Goal: Task Accomplishment & Management: Use online tool/utility

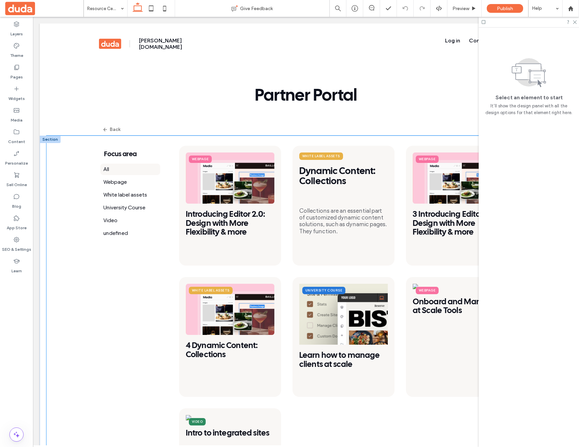
click at [166, 161] on div "Focus area All Webpage White label assets University Course Video undefined Foc…" at bounding box center [141, 364] width 75 height 436
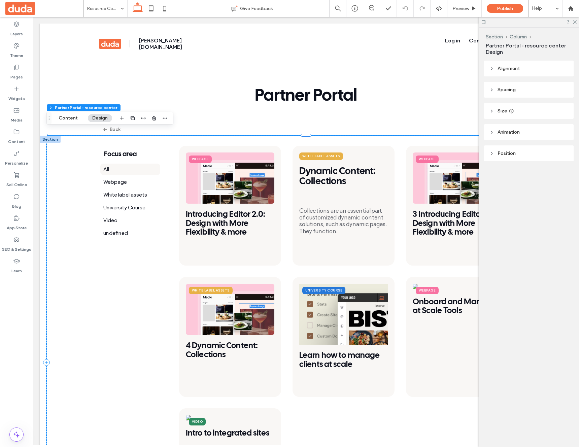
click at [130, 164] on li "All" at bounding box center [130, 169] width 60 height 11
click at [231, 173] on img at bounding box center [230, 177] width 88 height 51
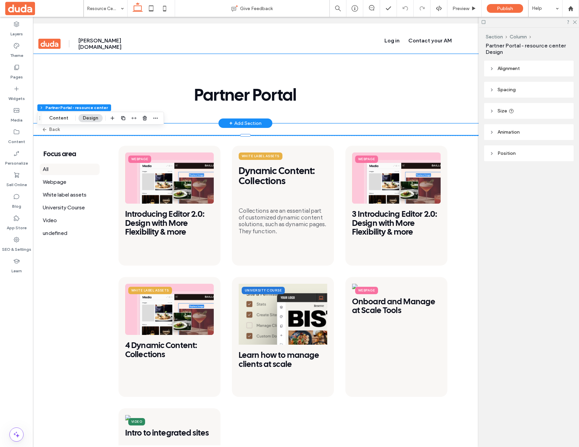
scroll to position [0, 63]
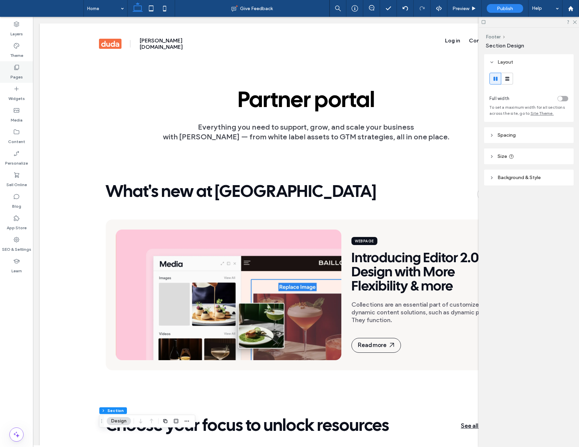
click at [22, 70] on div "Pages" at bounding box center [16, 72] width 33 height 22
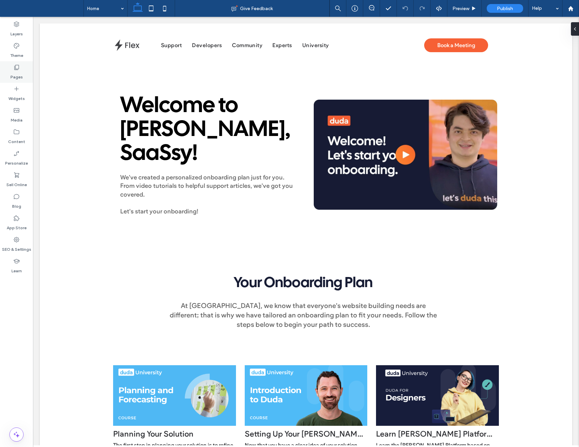
click at [19, 69] on use at bounding box center [16, 67] width 5 height 5
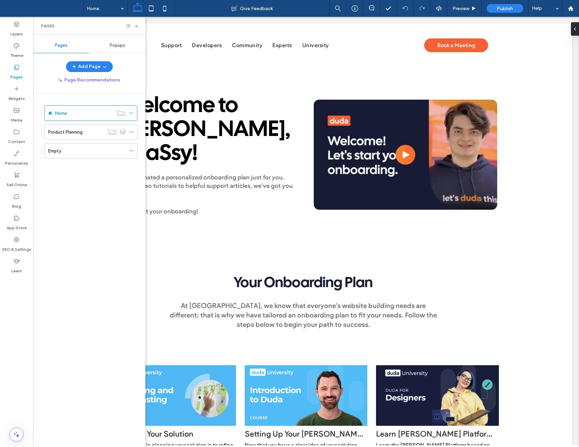
drag, startPoint x: 83, startPoint y: 150, endPoint x: 76, endPoint y: 152, distance: 7.1
click at [83, 150] on div "Empty" at bounding box center [86, 150] width 77 height 7
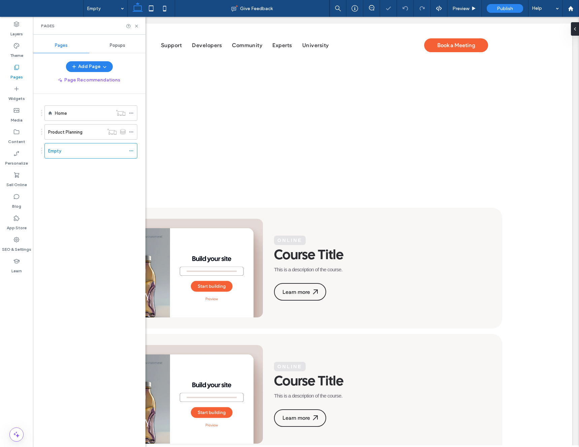
click at [136, 29] on div "Pages" at bounding box center [89, 26] width 112 height 18
click at [136, 26] on use at bounding box center [136, 26] width 3 height 3
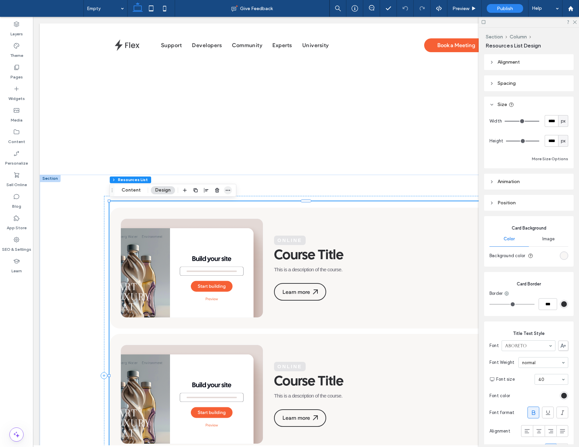
click at [225, 192] on icon "button" at bounding box center [227, 189] width 5 height 5
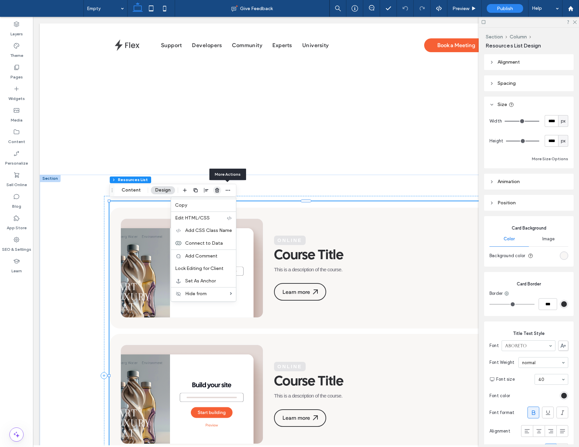
click at [217, 192] on icon "button" at bounding box center [216, 189] width 5 height 5
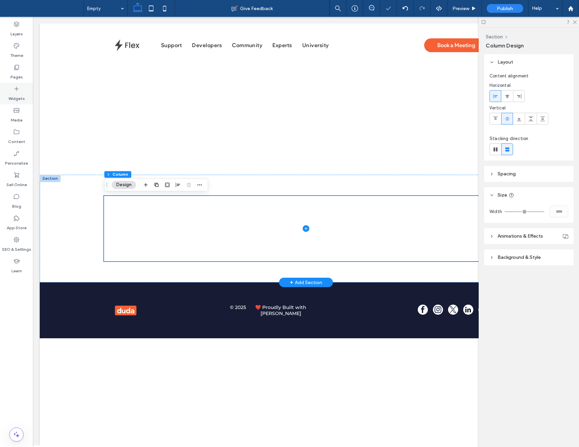
click at [20, 92] on label "Widgets" at bounding box center [16, 96] width 16 height 9
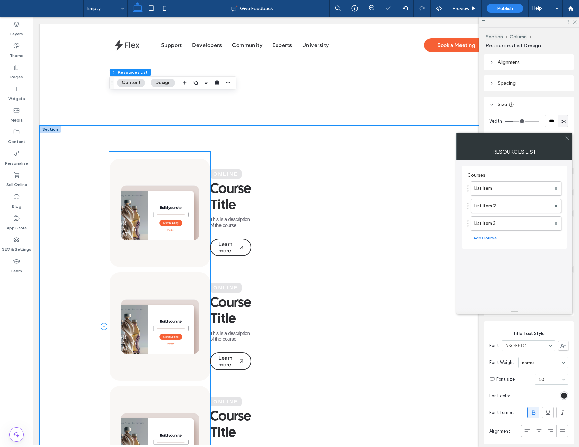
scroll to position [121, 0]
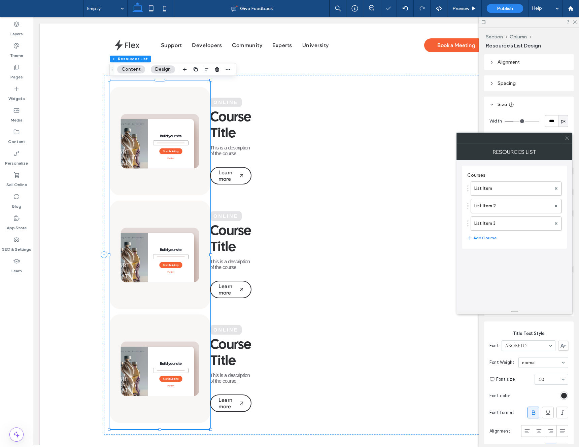
drag, startPoint x: 566, startPoint y: 139, endPoint x: 560, endPoint y: 142, distance: 6.9
click at [566, 139] on icon at bounding box center [566, 138] width 5 height 5
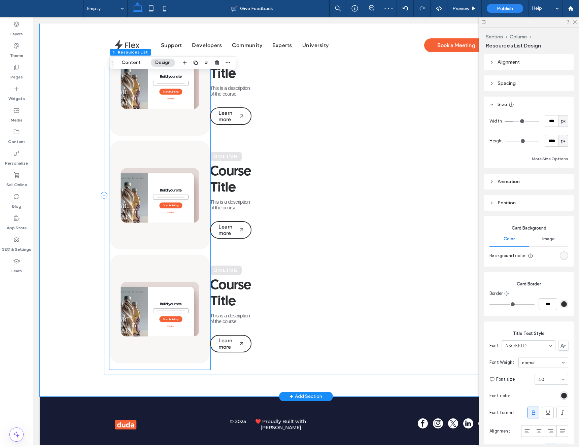
scroll to position [189, 0]
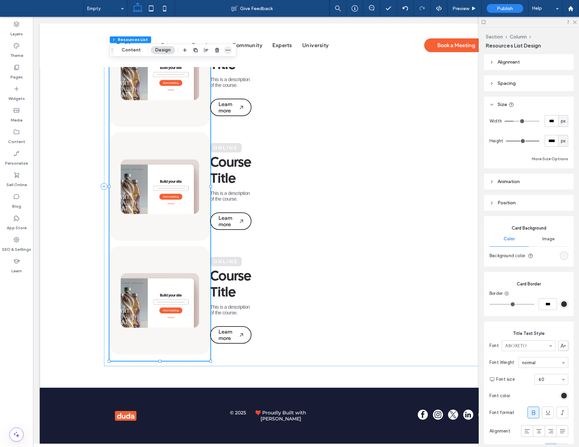
click at [226, 52] on icon "button" at bounding box center [227, 49] width 5 height 5
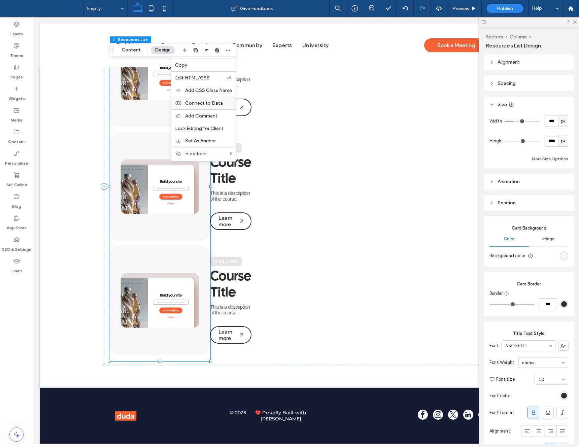
click at [202, 102] on span "Connect to Data" at bounding box center [204, 103] width 38 height 6
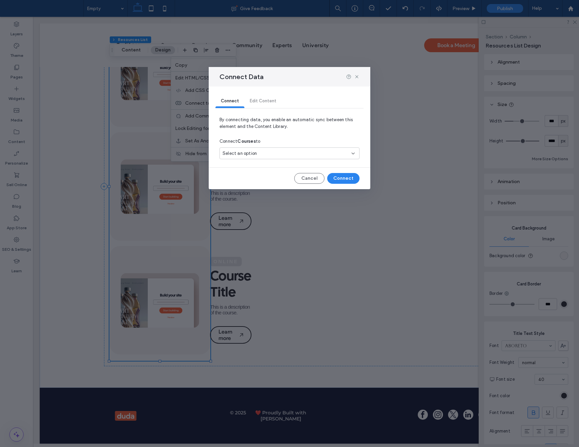
click at [266, 156] on div "Select an option" at bounding box center [285, 153] width 126 height 7
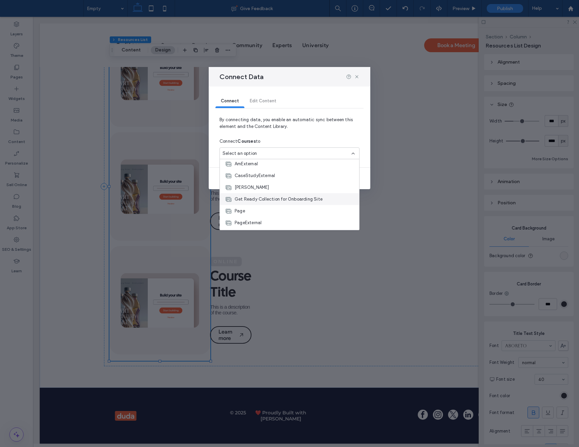
scroll to position [50, 0]
click at [277, 199] on span "Get Ready Collection for Onboarding Site" at bounding box center [279, 197] width 88 height 7
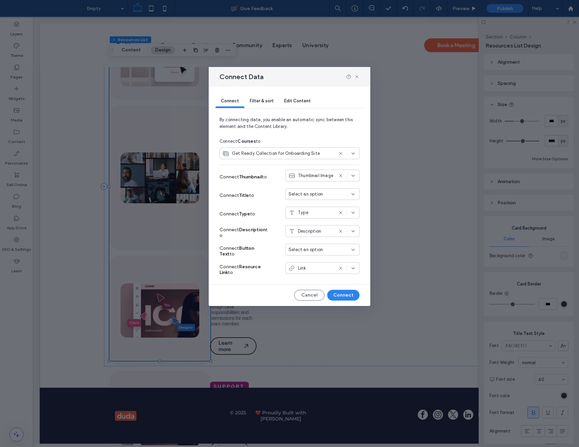
click at [315, 195] on span "Select an option" at bounding box center [305, 194] width 34 height 7
click at [316, 228] on span "Heading = Title" at bounding box center [316, 229] width 32 height 7
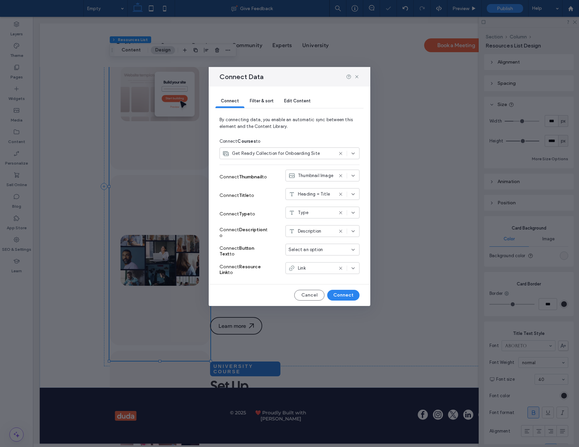
click at [320, 271] on div "Link" at bounding box center [310, 268] width 45 height 7
click at [313, 279] on div "Link" at bounding box center [322, 280] width 73 height 12
drag, startPoint x: 351, startPoint y: 298, endPoint x: 318, endPoint y: 280, distance: 37.3
click at [351, 298] on button "Connect" at bounding box center [343, 295] width 32 height 11
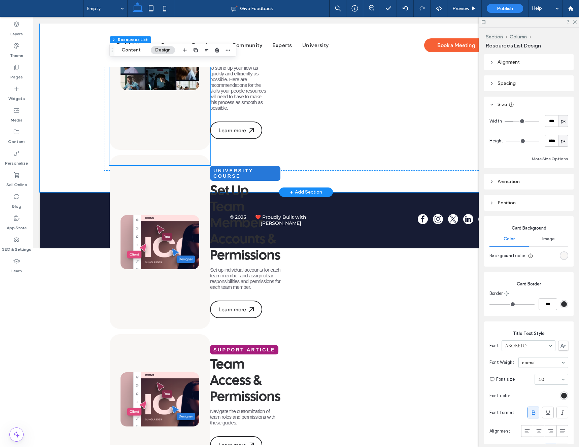
scroll to position [382, 0]
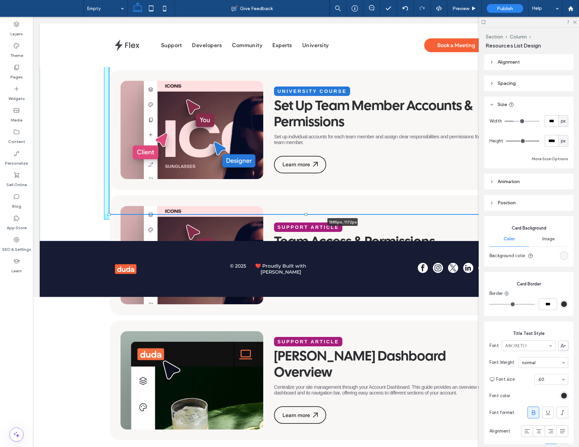
drag, startPoint x: 211, startPoint y: 169, endPoint x: 576, endPoint y: 191, distance: 365.5
type input "****"
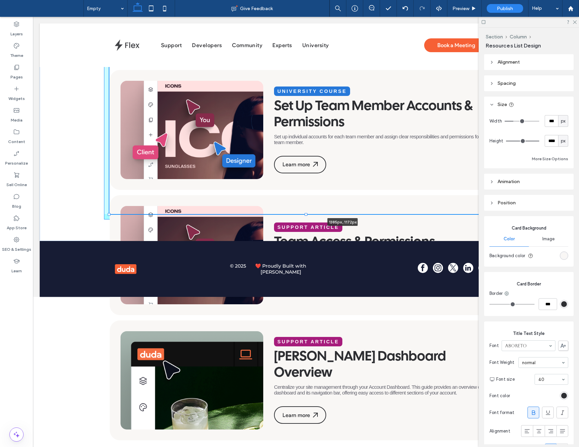
type input "****"
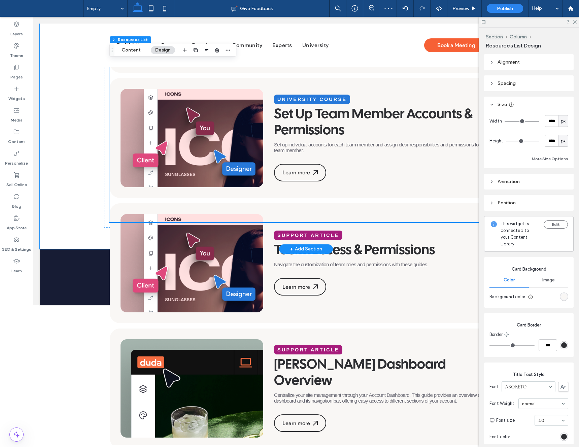
scroll to position [446, 0]
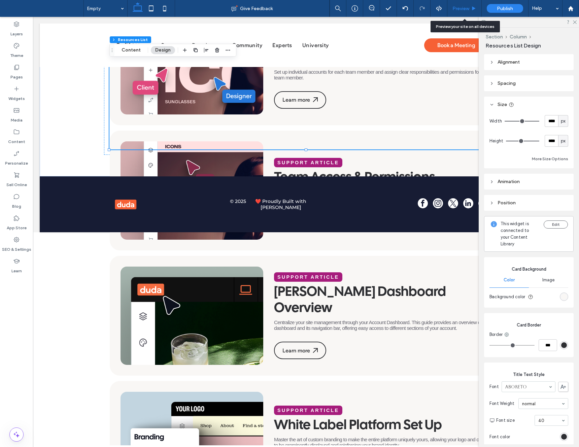
click at [468, 8] on span "Preview" at bounding box center [460, 9] width 17 height 6
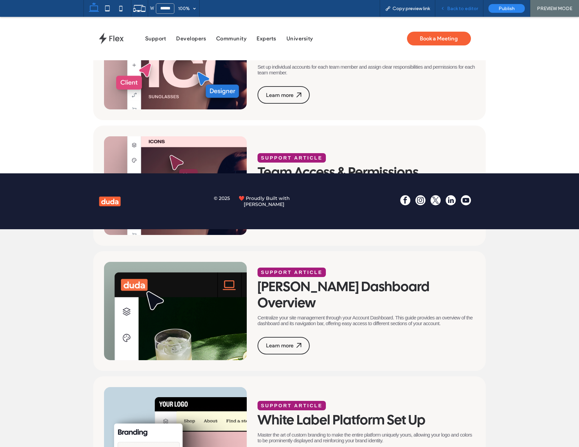
scroll to position [448, 0]
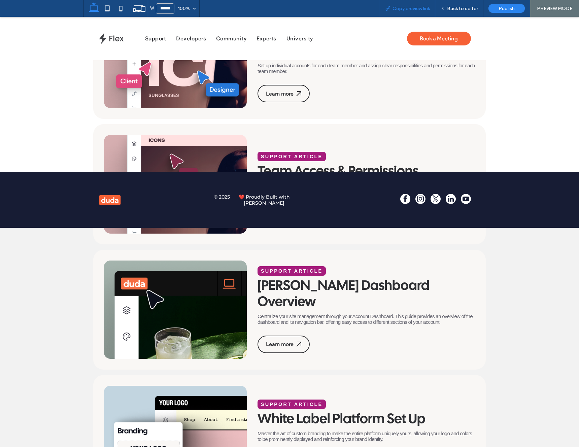
click at [422, 13] on div "Copy preview link" at bounding box center [408, 8] width 56 height 17
click at [421, 9] on span "Copy preview link" at bounding box center [410, 9] width 37 height 6
click at [460, 9] on span "Back to editor" at bounding box center [462, 9] width 31 height 6
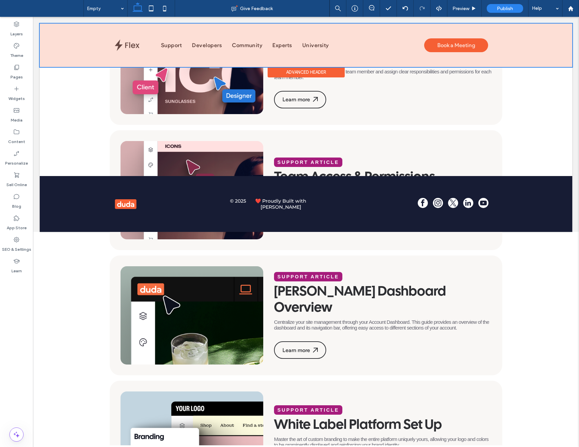
scroll to position [446, 0]
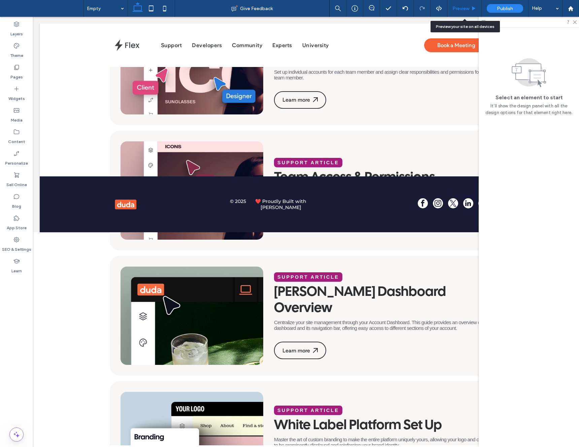
click at [451, 10] on div "Preview" at bounding box center [464, 9] width 34 height 6
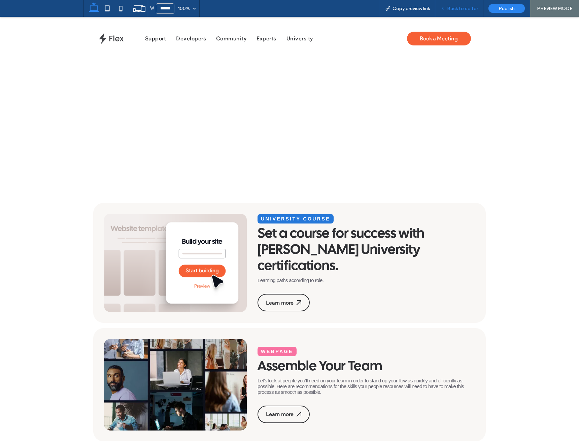
click at [464, 12] on div "Back to editor" at bounding box center [459, 8] width 48 height 17
click at [466, 8] on span "Back to editor" at bounding box center [462, 9] width 31 height 6
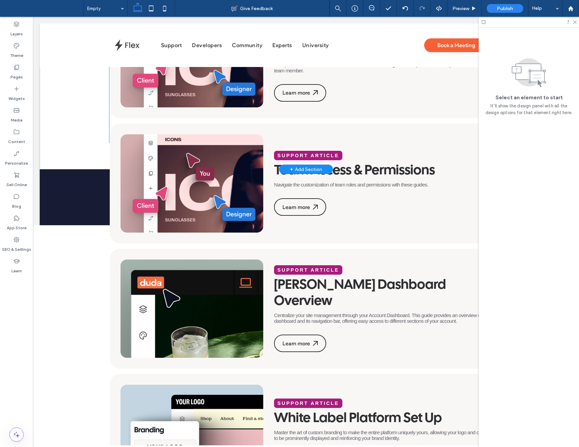
scroll to position [452, 0]
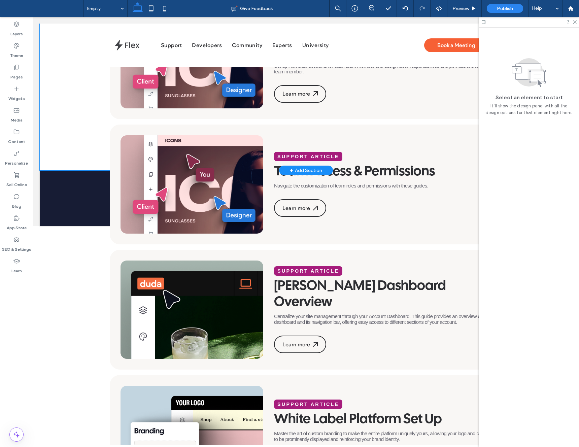
drag, startPoint x: 69, startPoint y: 147, endPoint x: 75, endPoint y: 168, distance: 21.8
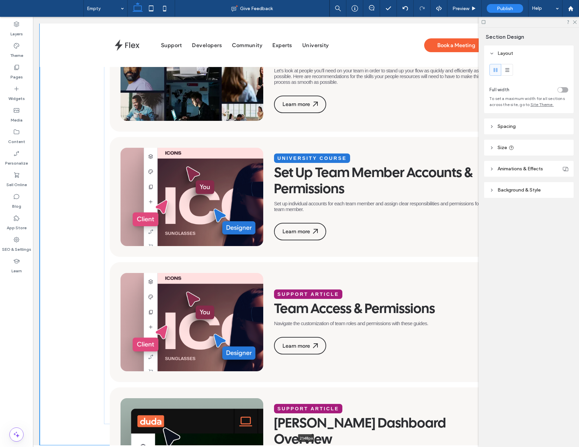
drag, startPoint x: 90, startPoint y: 222, endPoint x: 67, endPoint y: 437, distance: 216.5
click at [60, 447] on html "Support Developers Community Experts University Book a Meeting Section Advanced…" at bounding box center [306, 34] width 546 height 938
type input "****"
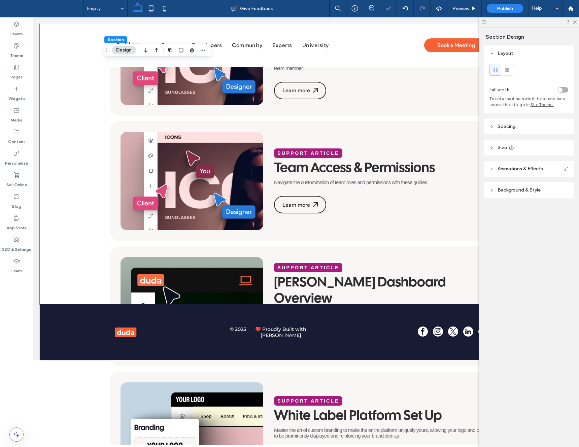
scroll to position [754, 0]
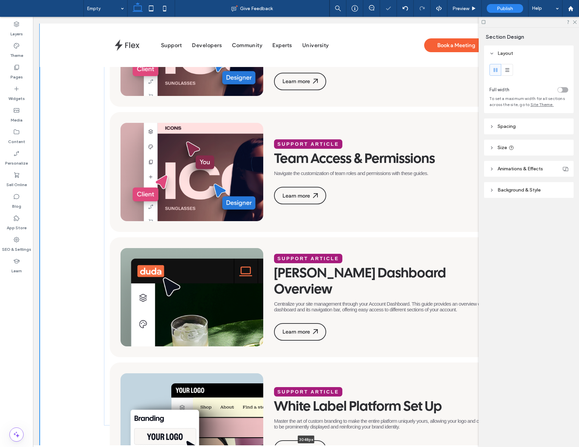
drag, startPoint x: 88, startPoint y: 146, endPoint x: 81, endPoint y: 376, distance: 230.3
type input "****"
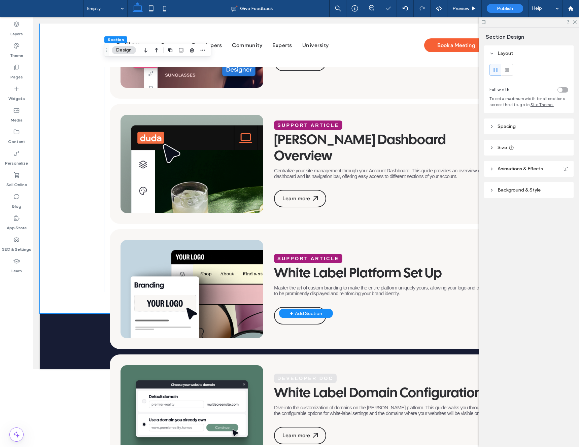
scroll to position [905, 0]
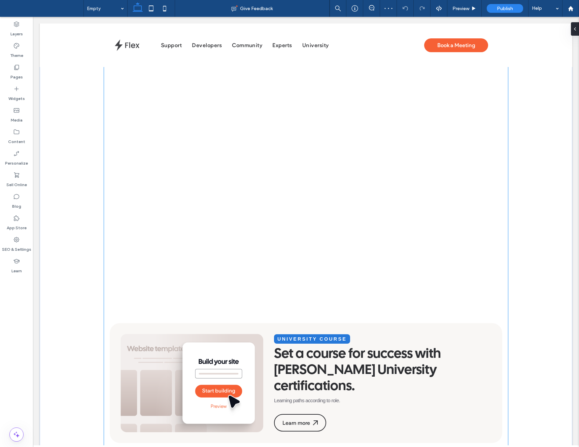
scroll to position [286, 0]
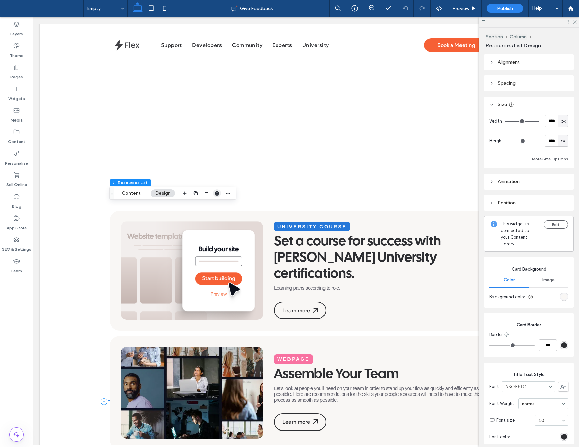
click at [214, 193] on icon "button" at bounding box center [216, 192] width 5 height 5
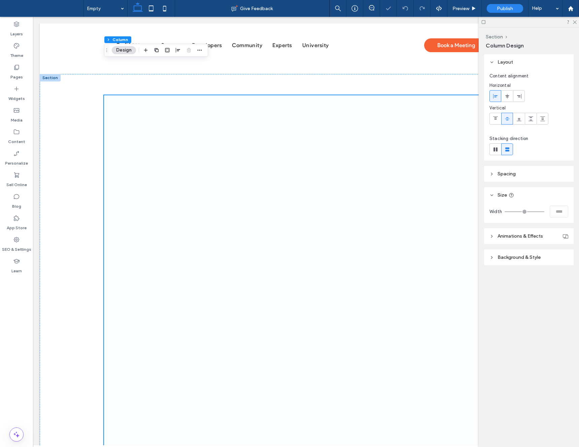
scroll to position [71, 0]
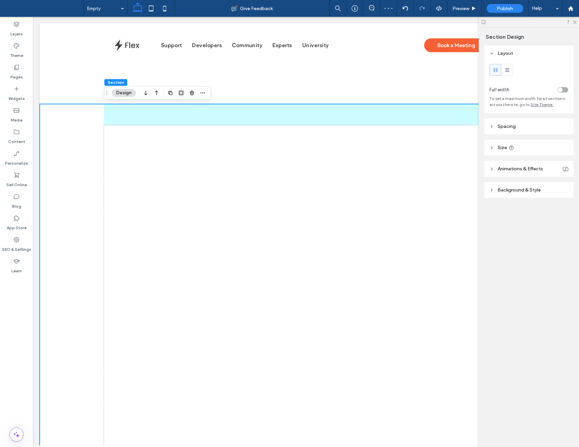
click at [185, 94] on span "button" at bounding box center [181, 93] width 8 height 8
type input "*"
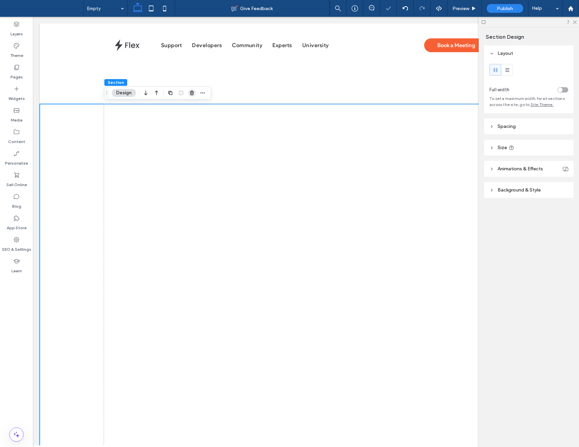
click at [191, 94] on use "button" at bounding box center [192, 93] width 4 height 4
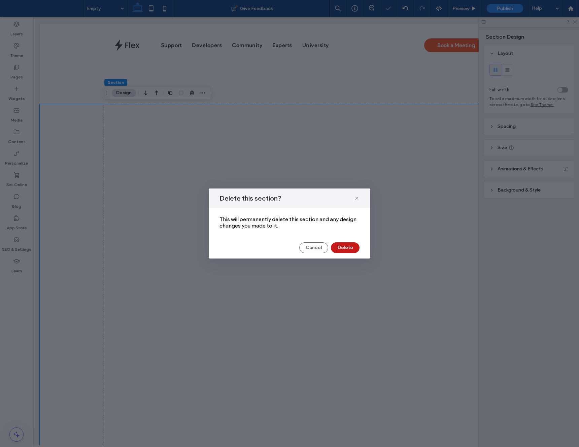
click at [347, 248] on button "Delete" at bounding box center [345, 247] width 29 height 11
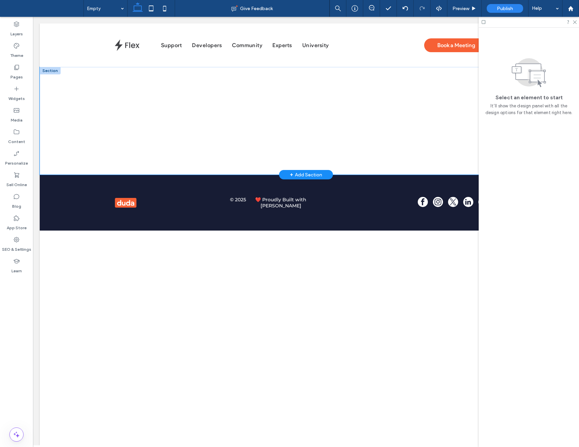
scroll to position [0, 2]
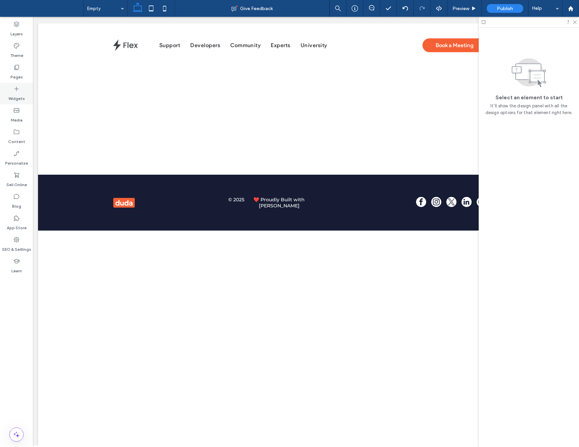
click at [20, 98] on label "Widgets" at bounding box center [16, 96] width 16 height 9
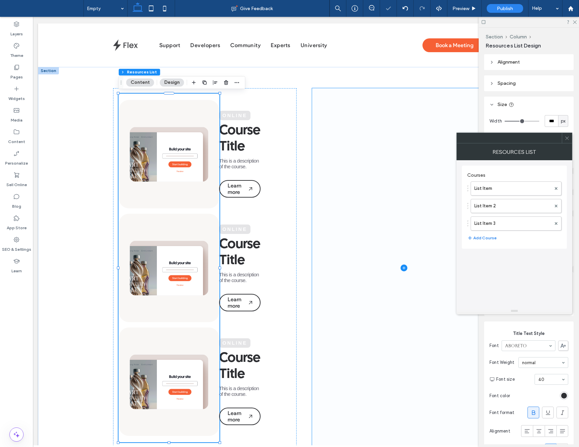
drag, startPoint x: 355, startPoint y: 117, endPoint x: 351, endPoint y: 120, distance: 4.6
click at [355, 118] on span at bounding box center [404, 267] width 184 height 359
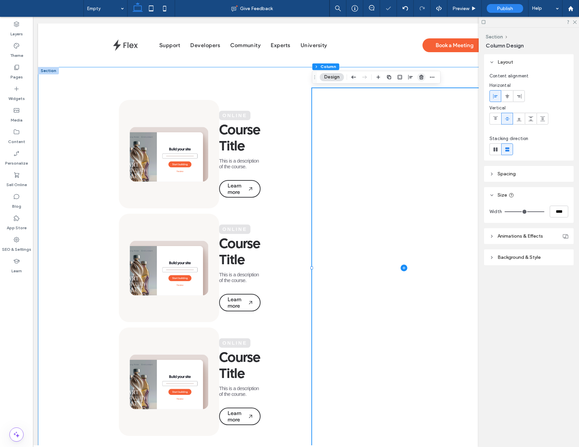
click at [423, 76] on use "button" at bounding box center [421, 77] width 4 height 4
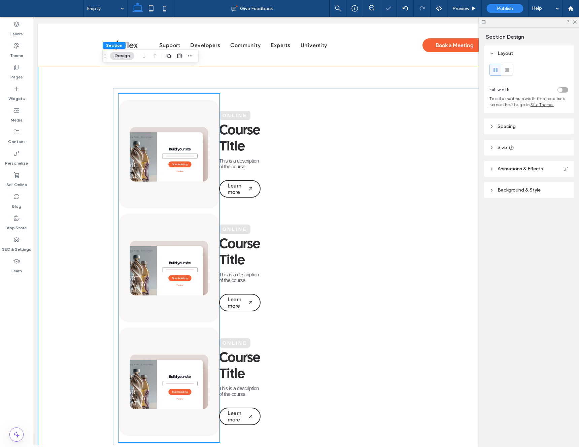
click at [205, 129] on img at bounding box center [169, 154] width 79 height 55
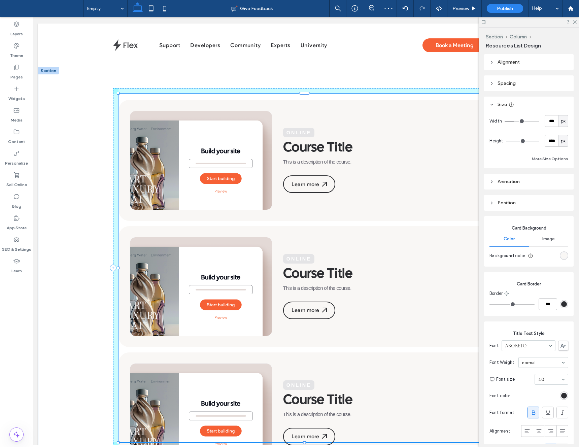
drag, startPoint x: 219, startPoint y: 268, endPoint x: 752, endPoint y: 284, distance: 533.9
click at [577, 284] on html "Support Developers Community Experts University Book a Meeting Section Advanced…" at bounding box center [304, 272] width 546 height 510
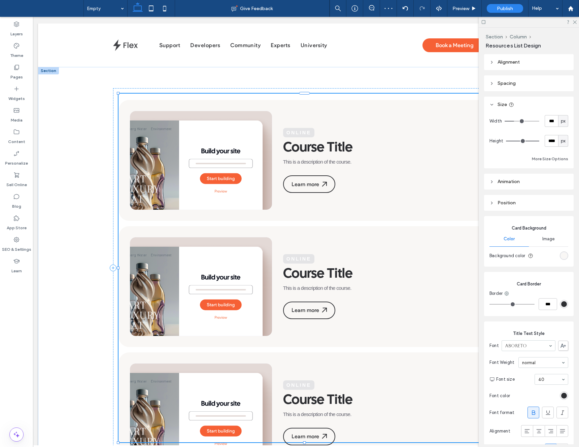
type input "****"
click at [236, 81] on icon "button" at bounding box center [236, 82] width 5 height 5
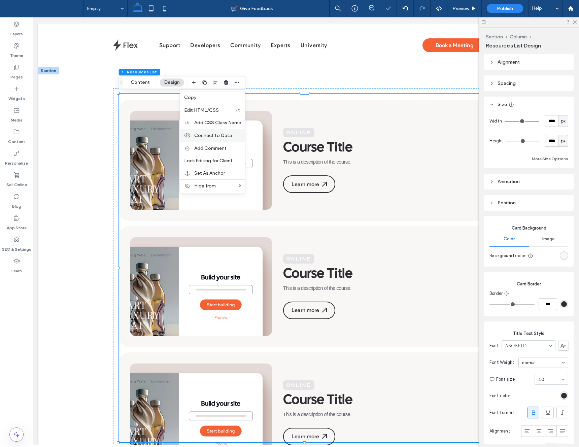
click at [209, 130] on div "Connect to Data" at bounding box center [212, 135] width 65 height 13
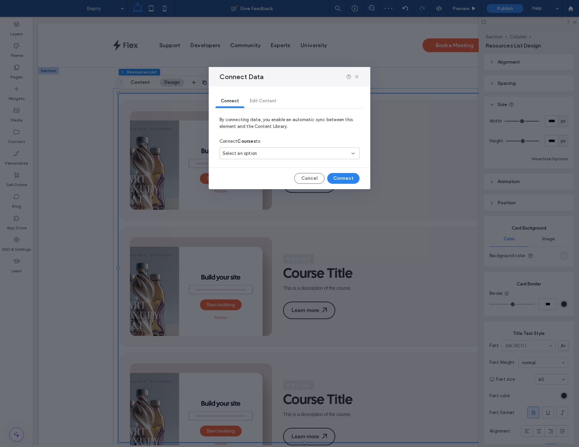
click at [294, 151] on div "Select an option" at bounding box center [285, 153] width 126 height 7
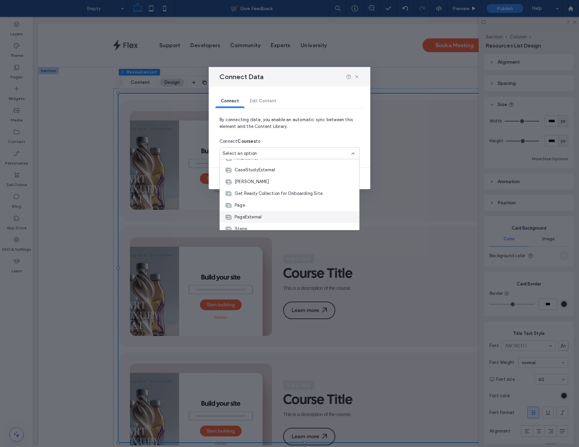
scroll to position [60, 0]
click at [282, 190] on span "Get Ready Collection for Onboarding Site" at bounding box center [279, 188] width 88 height 7
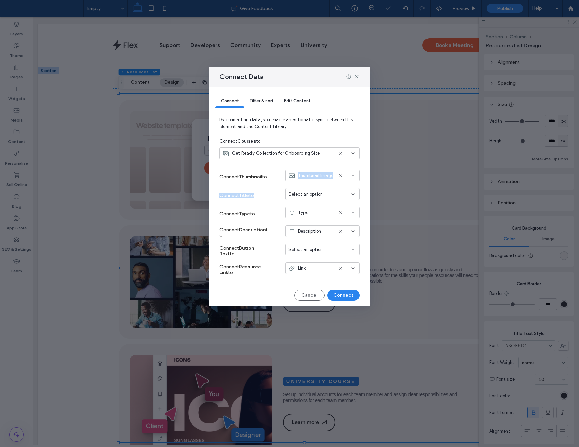
click at [355, 199] on div "Connect Thumbnail to Thumbnail Image Connect Title to Select an option Connect …" at bounding box center [289, 223] width 140 height 111
click at [356, 197] on div "Select an option" at bounding box center [322, 194] width 74 height 12
click at [323, 232] on span "Heading = Title" at bounding box center [316, 229] width 32 height 7
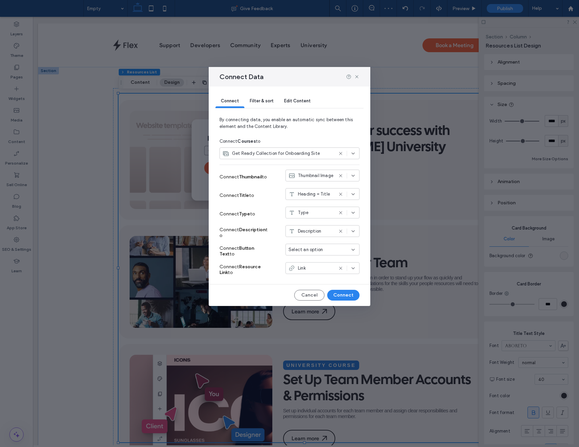
click at [342, 302] on div "Connect Filter & sort Edit Content By connecting data, you enable an automatic …" at bounding box center [290, 195] width 162 height 219
click at [345, 298] on button "Connect" at bounding box center [343, 295] width 32 height 11
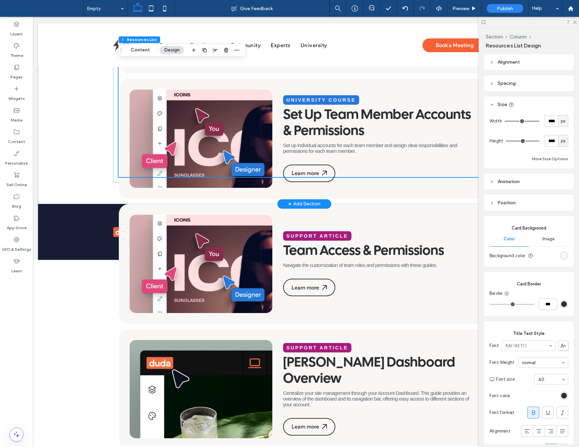
scroll to position [0, 0]
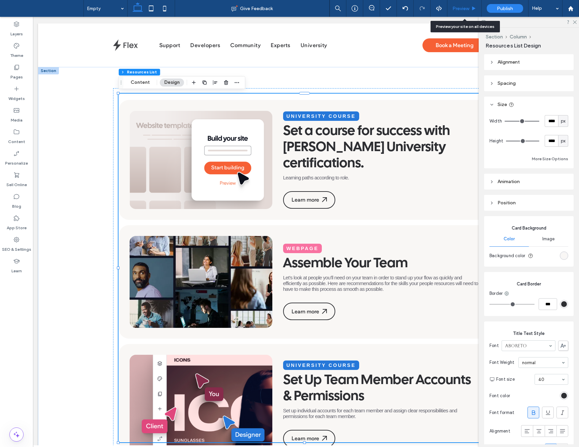
click at [463, 9] on span "Preview" at bounding box center [460, 9] width 17 height 6
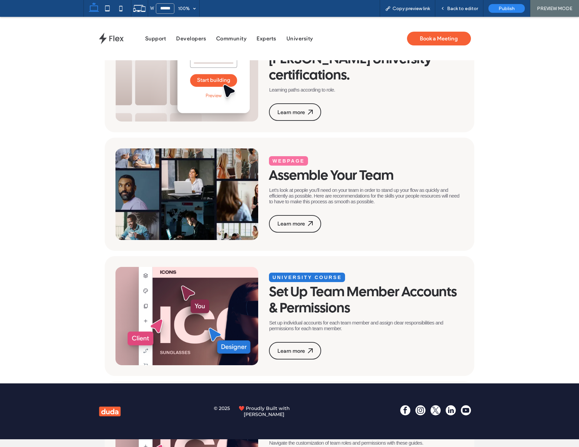
scroll to position [58, 0]
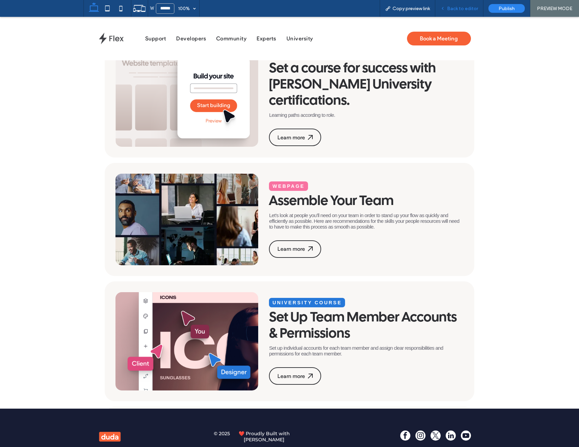
click at [449, 12] on div "Back to editor" at bounding box center [459, 8] width 48 height 17
click at [457, 13] on div "Back to editor" at bounding box center [459, 8] width 48 height 17
click at [457, 9] on span "Back to editor" at bounding box center [462, 9] width 31 height 6
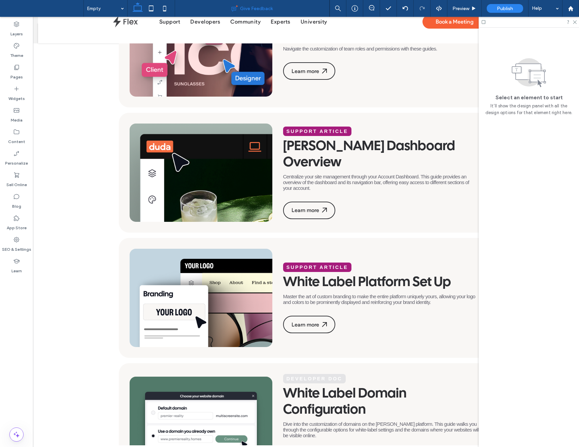
scroll to position [42, 0]
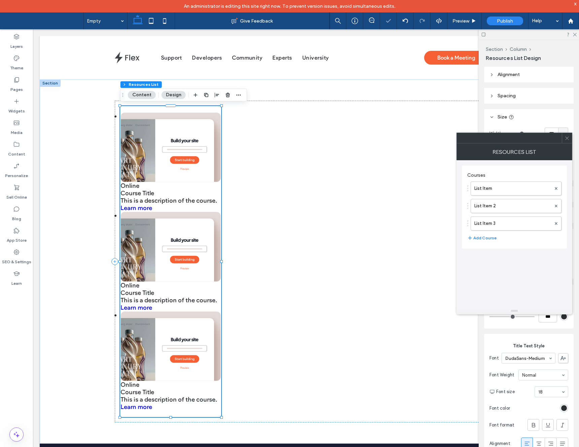
click at [566, 136] on icon at bounding box center [566, 138] width 5 height 5
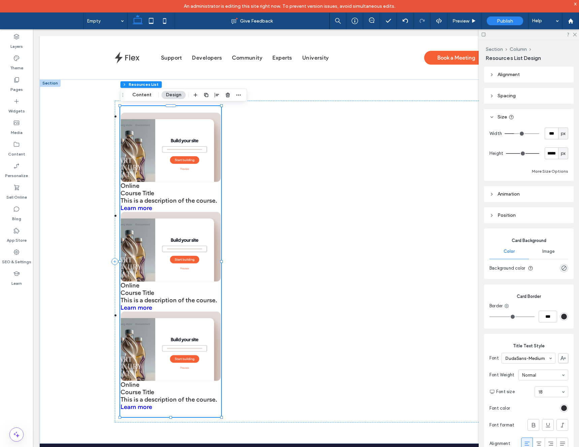
click at [561, 153] on span "px" at bounding box center [563, 153] width 5 height 7
click at [565, 212] on div "A" at bounding box center [562, 212] width 9 height 12
type input "*"
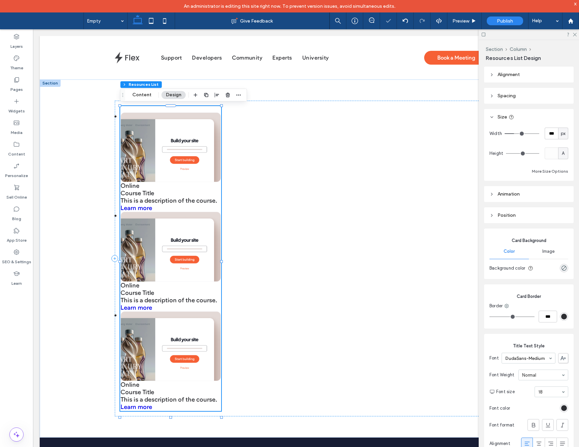
click at [560, 131] on div "px" at bounding box center [563, 133] width 7 height 7
click at [563, 156] on span "%" at bounding box center [563, 157] width 4 height 7
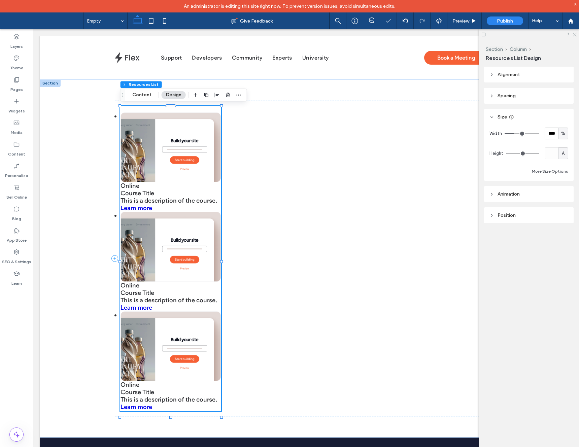
type input "**"
type input "****"
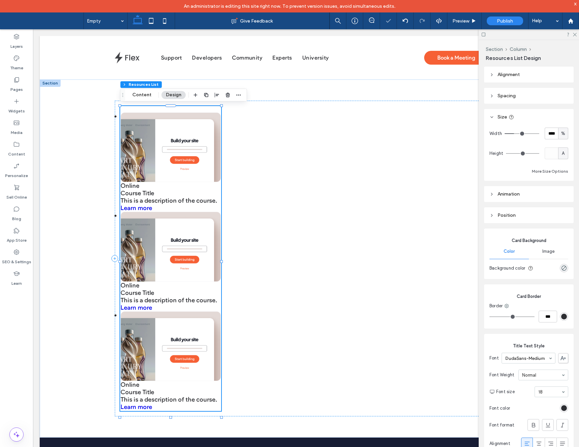
type input "**"
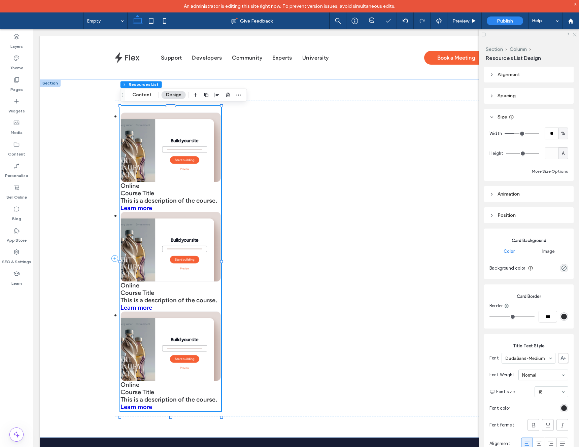
type input "**"
type input "***"
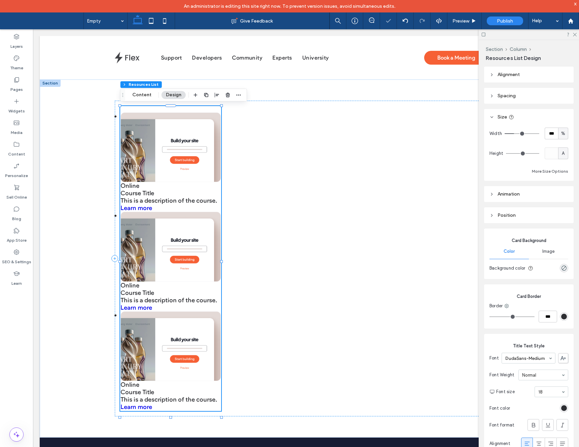
drag, startPoint x: 515, startPoint y: 133, endPoint x: 636, endPoint y: 138, distance: 120.6
type input "***"
click at [539, 134] on input "range" at bounding box center [521, 133] width 35 height 1
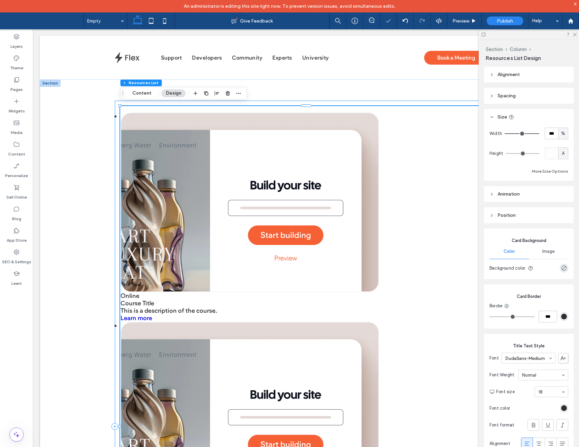
scroll to position [2, 0]
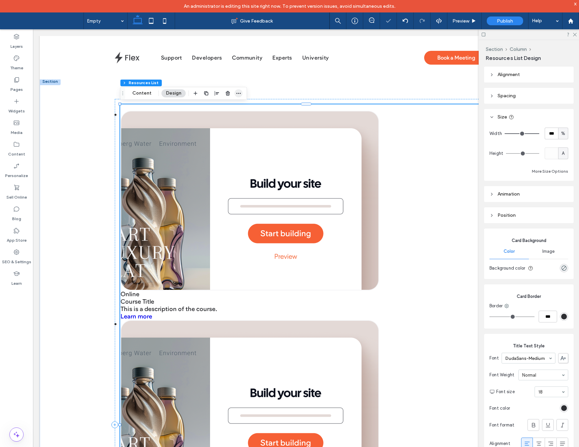
click at [237, 93] on icon "button" at bounding box center [238, 93] width 5 height 5
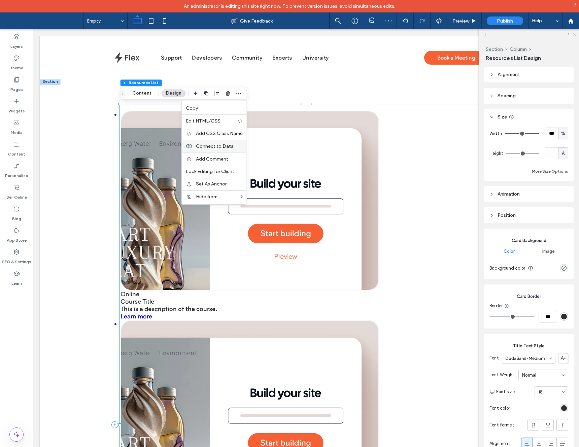
click at [208, 145] on span "Connect to Data" at bounding box center [215, 146] width 38 height 6
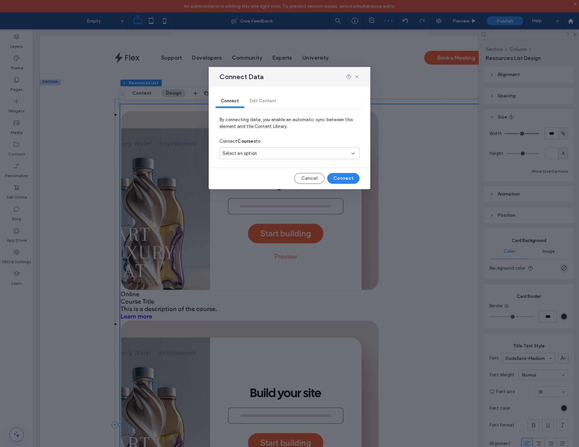
click at [250, 156] on span "Select an option" at bounding box center [239, 153] width 34 height 7
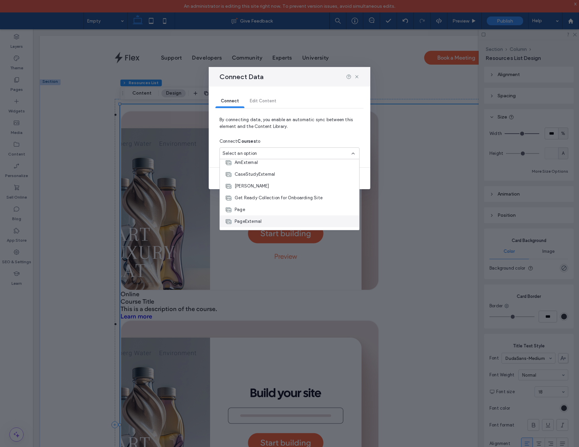
scroll to position [71, 0]
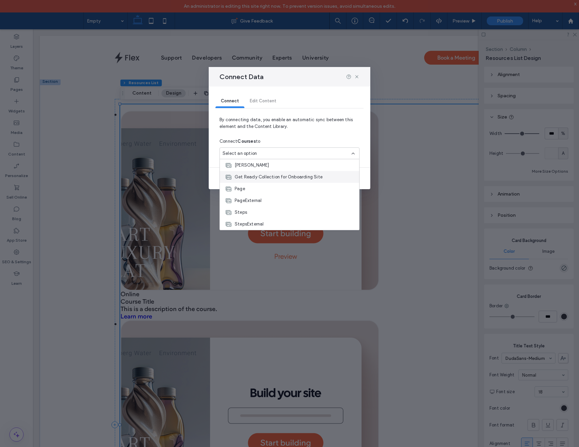
click at [276, 176] on span "Get Ready Collection for Onboarding Site" at bounding box center [279, 177] width 88 height 7
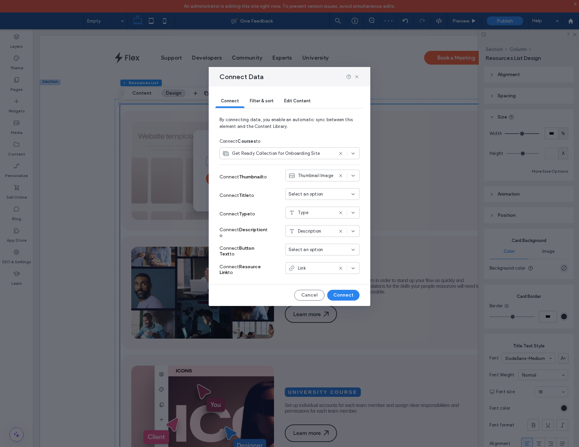
click at [323, 199] on div "Select an option" at bounding box center [322, 194] width 74 height 12
click at [316, 229] on span "Heading = Title" at bounding box center [316, 229] width 32 height 7
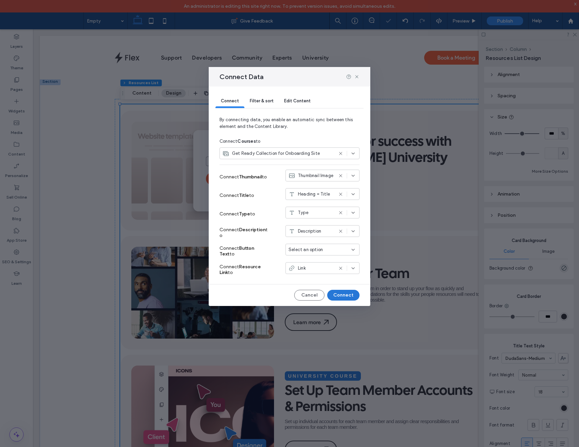
click at [342, 295] on button "Connect" at bounding box center [343, 295] width 32 height 11
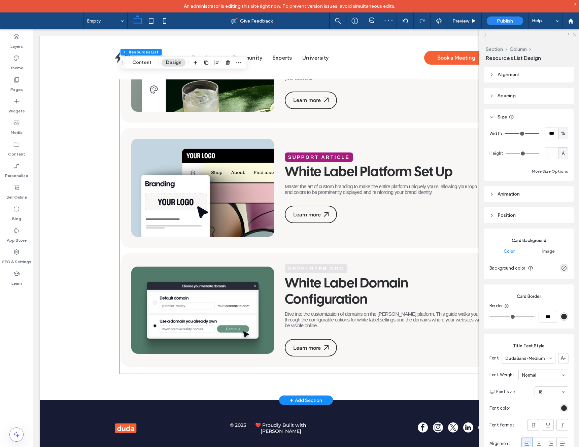
scroll to position [0, 0]
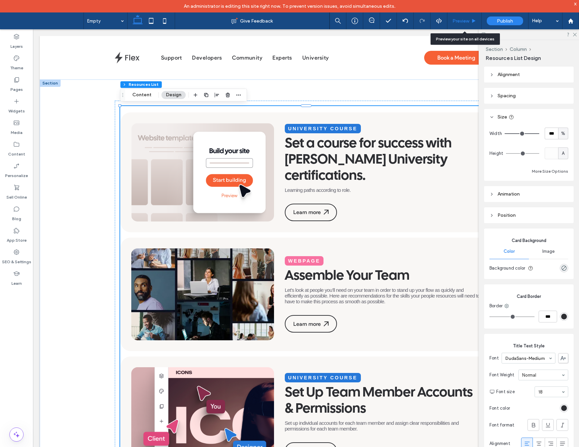
click at [465, 23] on span "Preview" at bounding box center [460, 21] width 17 height 6
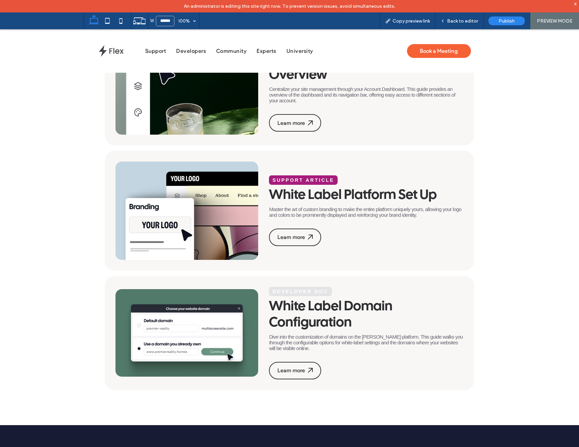
scroll to position [577, 0]
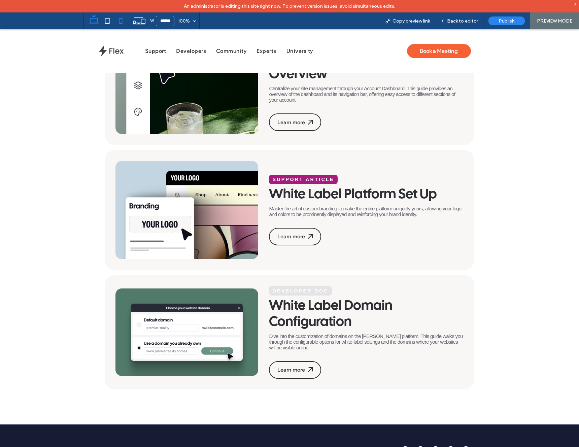
drag, startPoint x: 128, startPoint y: 24, endPoint x: 124, endPoint y: 24, distance: 3.8
click at [126, 25] on div at bounding box center [107, 20] width 48 height 17
click at [124, 24] on icon at bounding box center [120, 20] width 13 height 13
type input "*****"
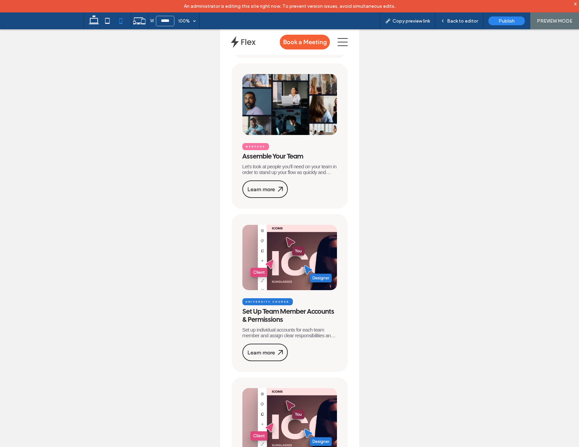
scroll to position [0, 0]
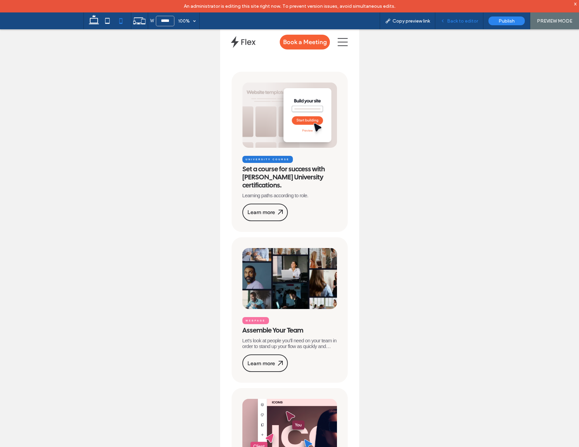
click at [457, 21] on span "Back to editor" at bounding box center [462, 21] width 31 height 6
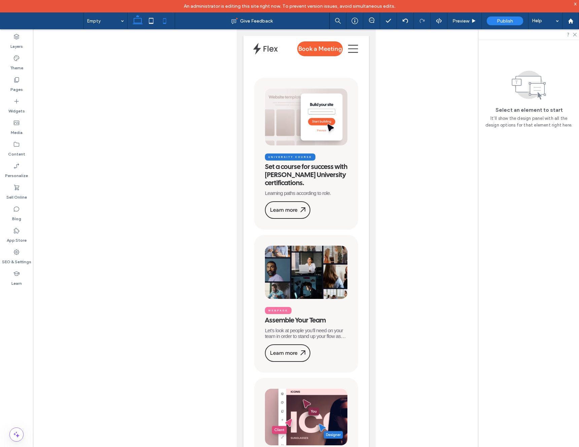
click at [138, 21] on icon at bounding box center [137, 20] width 13 height 13
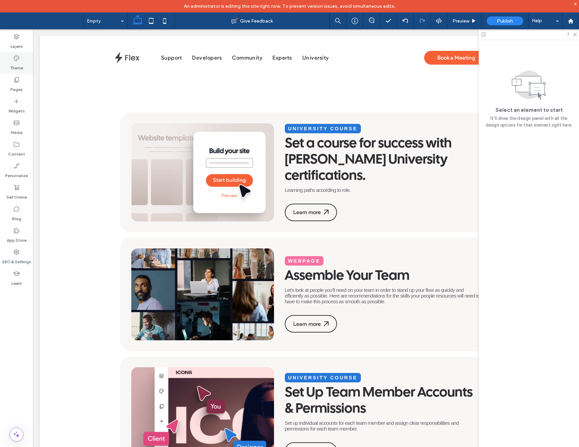
click at [30, 72] on div "Theme" at bounding box center [16, 63] width 33 height 22
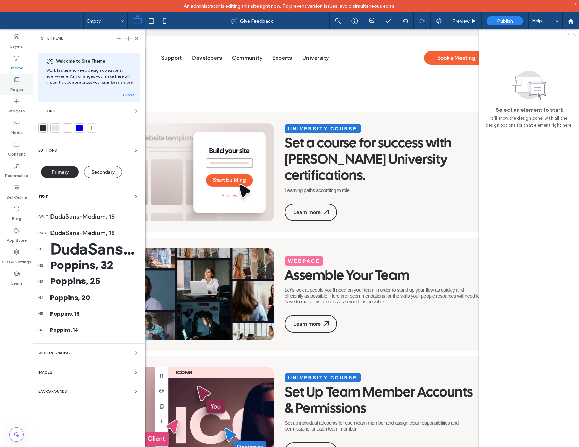
drag, startPoint x: 24, startPoint y: 78, endPoint x: 20, endPoint y: 75, distance: 5.5
click at [24, 78] on div "Pages" at bounding box center [16, 85] width 33 height 22
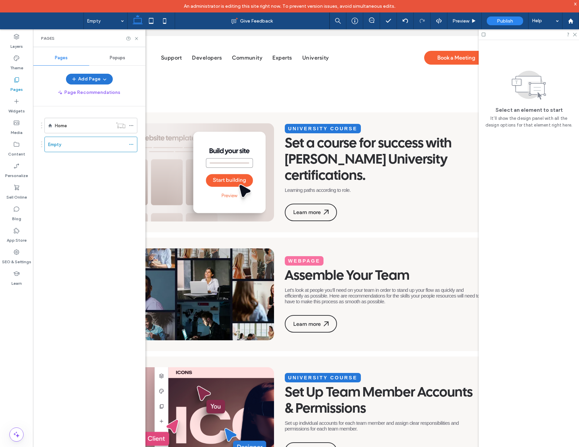
click at [89, 80] on button "Add Page" at bounding box center [89, 79] width 47 height 11
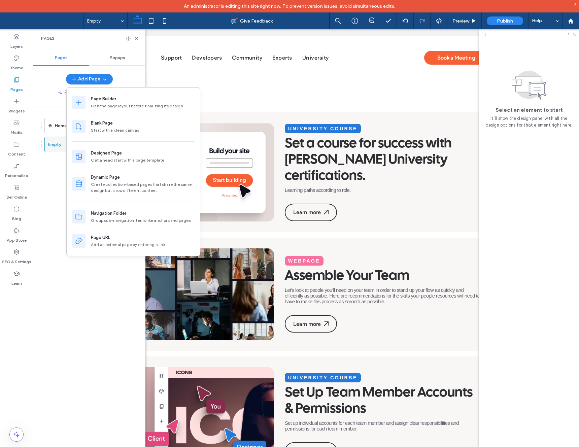
drag, startPoint x: 48, startPoint y: 171, endPoint x: 92, endPoint y: 148, distance: 49.2
click at [48, 171] on div "Home Empty" at bounding box center [93, 281] width 104 height 350
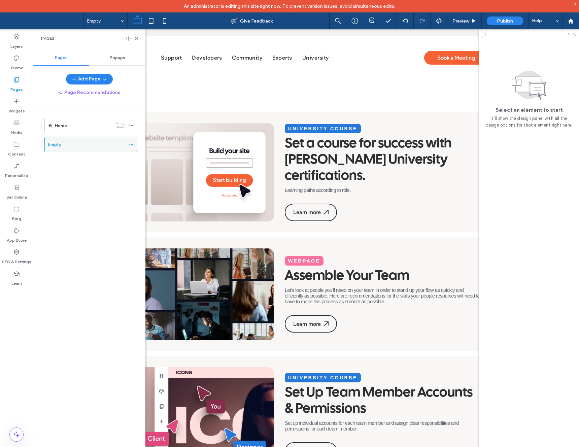
click at [131, 146] on icon at bounding box center [131, 144] width 5 height 5
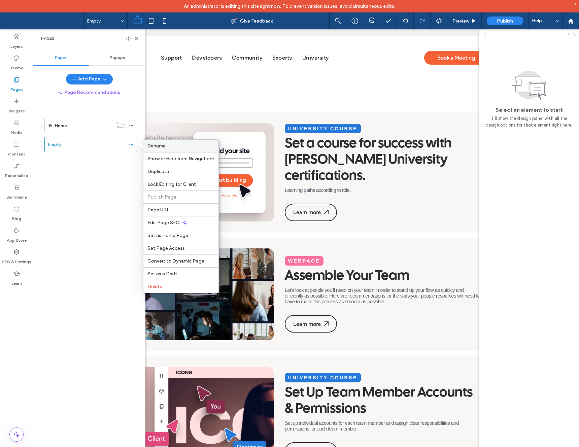
click at [164, 148] on span "Rename" at bounding box center [156, 146] width 18 height 6
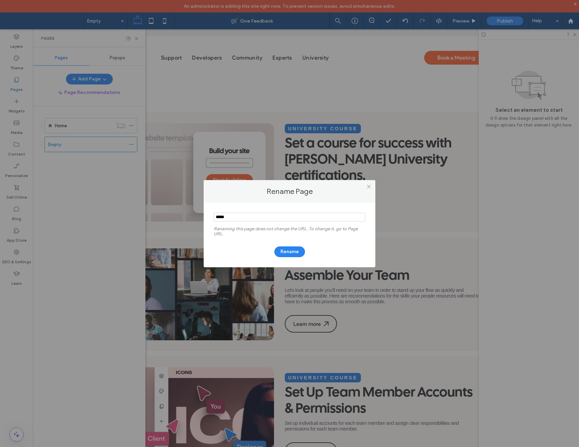
click at [207, 214] on div "Renaming this page does not change the URL. To change it, go to Page URL. Rename" at bounding box center [290, 235] width 172 height 65
type input "**********"
click at [303, 252] on button "Rename" at bounding box center [289, 251] width 31 height 11
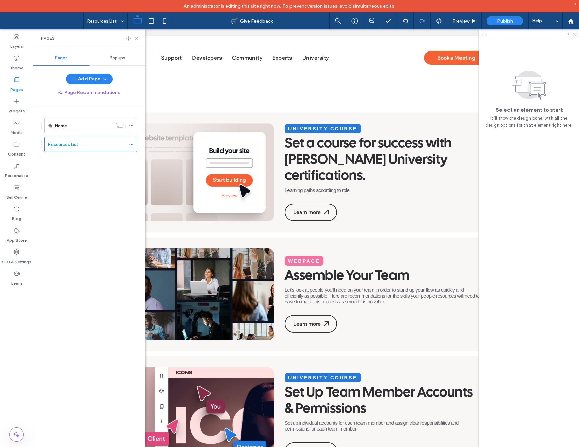
click at [136, 40] on icon at bounding box center [136, 38] width 5 height 5
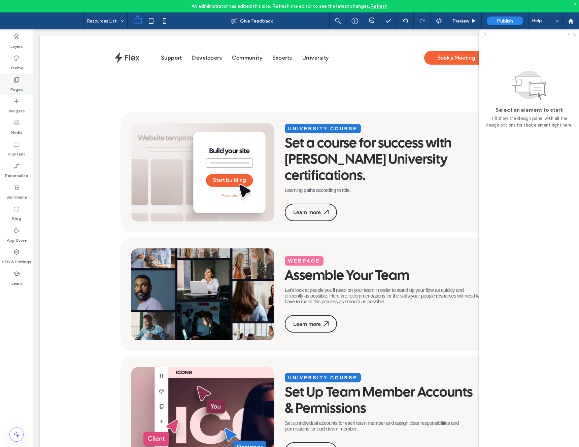
click at [12, 88] on label "Pages" at bounding box center [16, 87] width 12 height 9
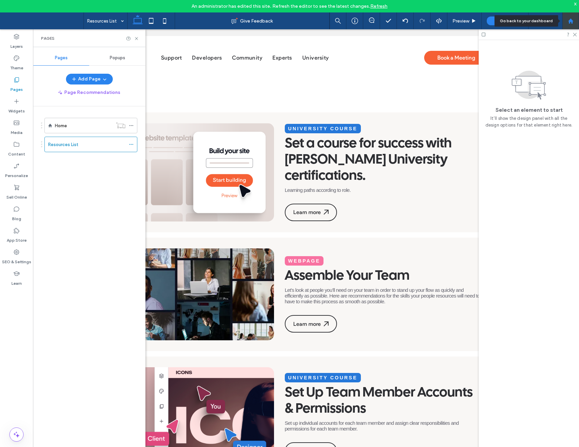
click at [567, 21] on div at bounding box center [570, 21] width 16 height 6
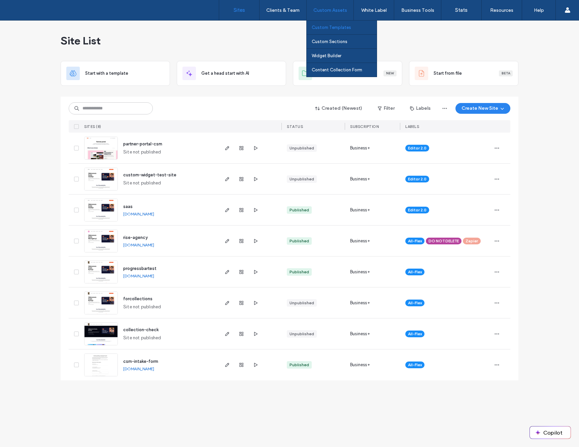
click at [331, 26] on label "Custom Templates" at bounding box center [331, 27] width 39 height 5
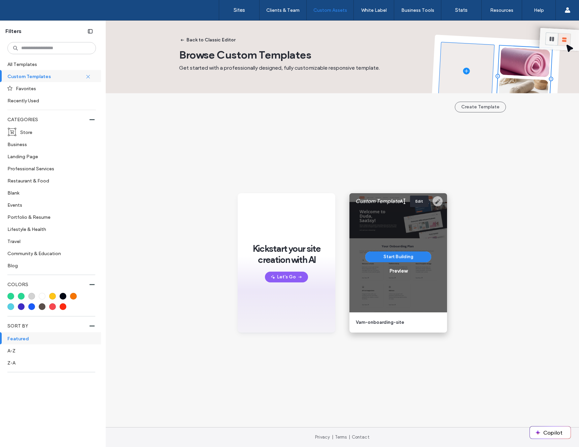
click at [437, 201] on icon at bounding box center [437, 201] width 10 height 10
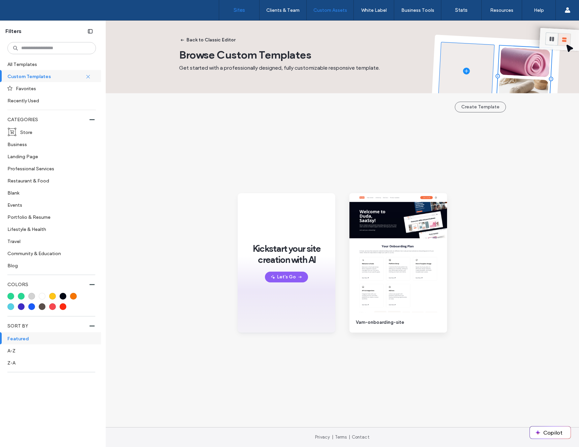
click at [240, 10] on label "Sites" at bounding box center [239, 10] width 11 height 6
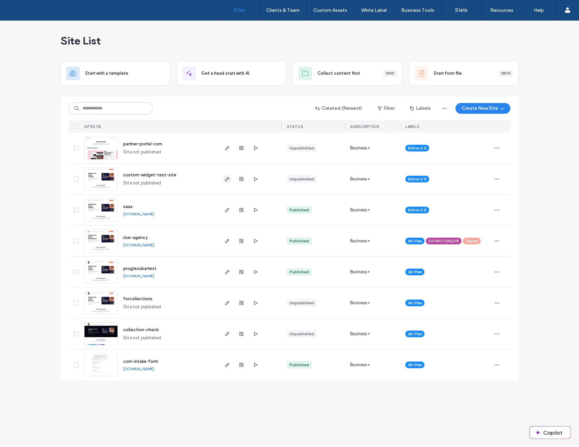
click at [227, 177] on use "button" at bounding box center [227, 179] width 4 height 4
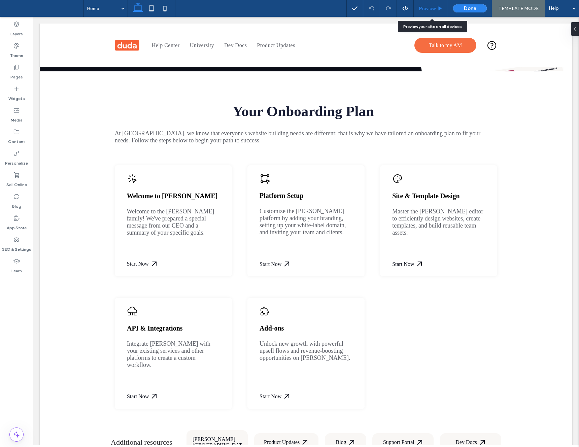
click at [425, 7] on span "Preview" at bounding box center [427, 9] width 17 height 6
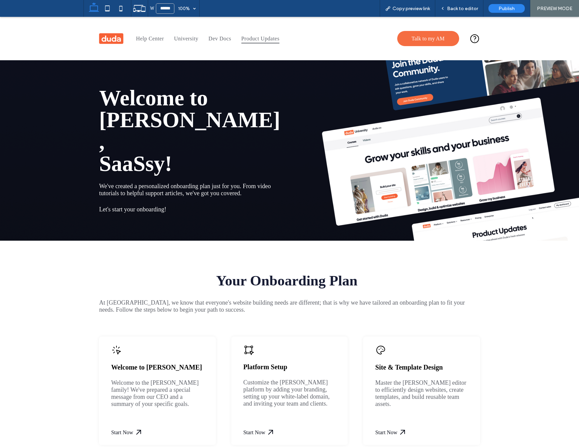
click at [268, 42] on span "Product Updates" at bounding box center [260, 38] width 38 height 9
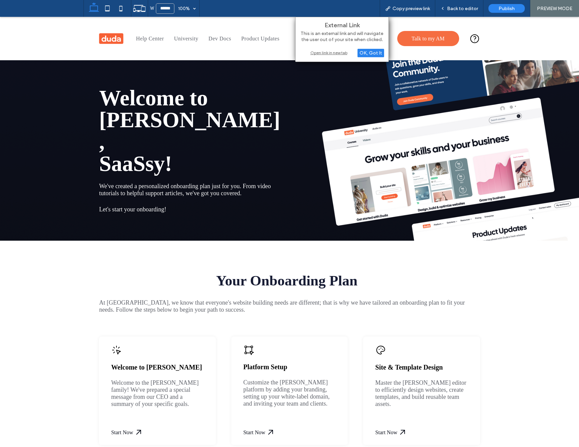
click at [333, 54] on div "Open link in new tab" at bounding box center [342, 52] width 84 height 7
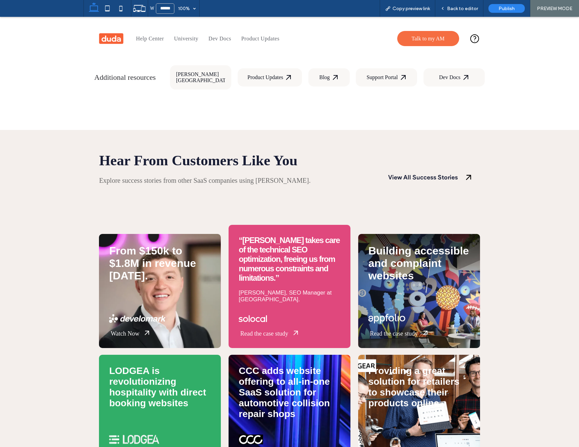
scroll to position [626, 0]
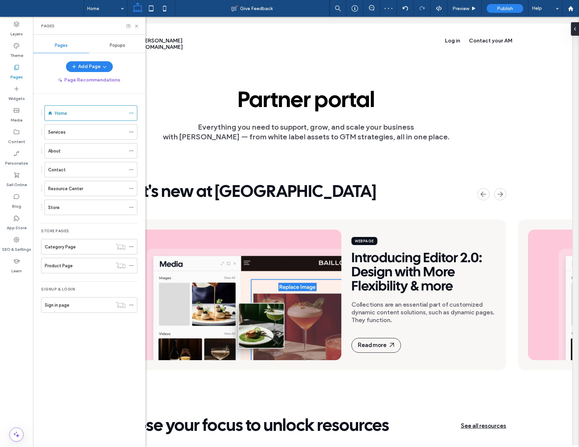
click at [78, 190] on label "Resource Center" at bounding box center [65, 189] width 35 height 12
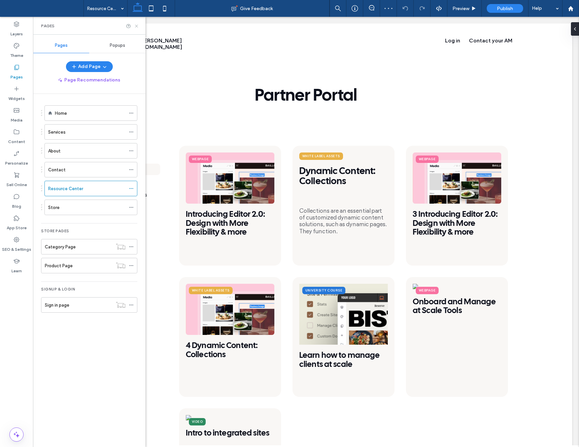
click at [137, 25] on icon at bounding box center [136, 26] width 5 height 5
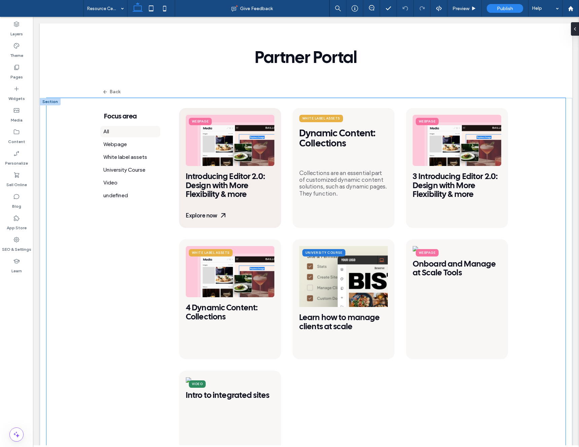
scroll to position [40, 0]
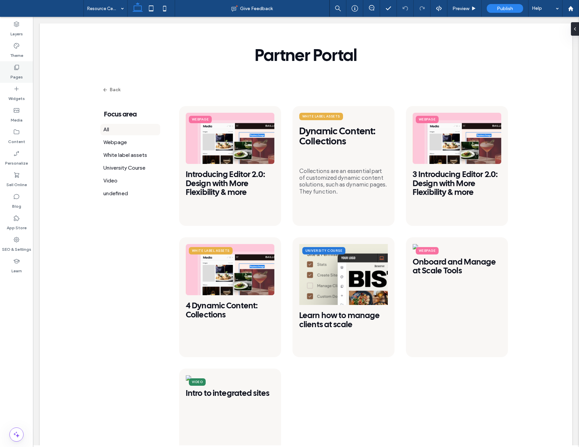
click at [24, 73] on div "Pages" at bounding box center [16, 72] width 33 height 22
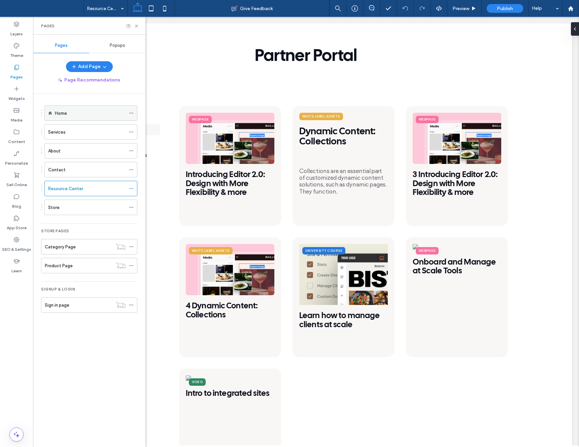
click at [80, 111] on div "Home" at bounding box center [90, 113] width 71 height 7
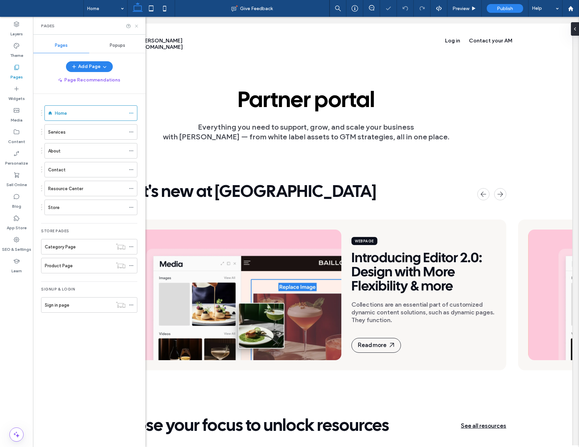
click at [137, 25] on use at bounding box center [136, 26] width 3 height 3
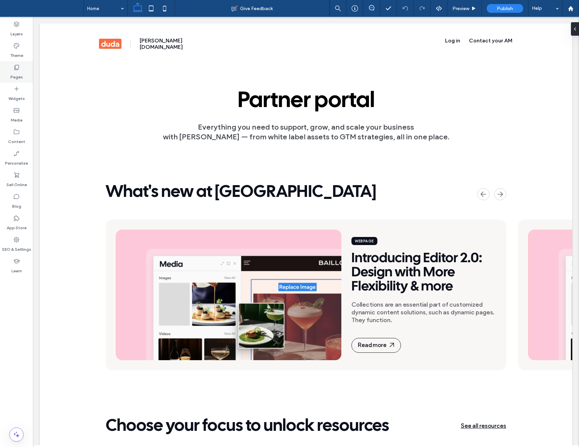
click at [7, 70] on div "Pages" at bounding box center [16, 72] width 33 height 22
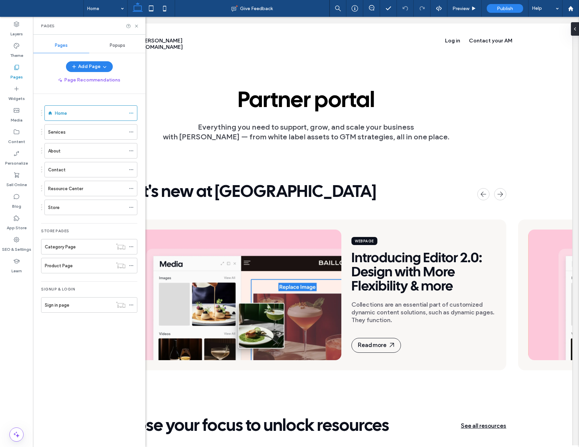
click at [78, 207] on div "Store" at bounding box center [86, 207] width 77 height 7
click at [83, 191] on div "Resource Center" at bounding box center [86, 188] width 77 height 7
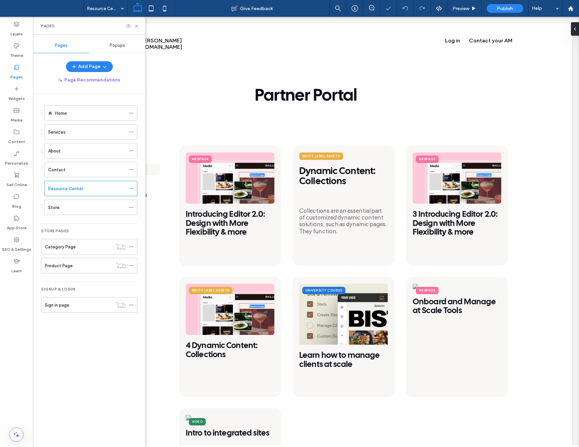
click at [144, 35] on div "Pages Popups Add Page Page Recommendations Home Services About Contact Resource…" at bounding box center [89, 241] width 112 height 412
click at [146, 35] on link "duda.co" at bounding box center [160, 44] width 45 height 20
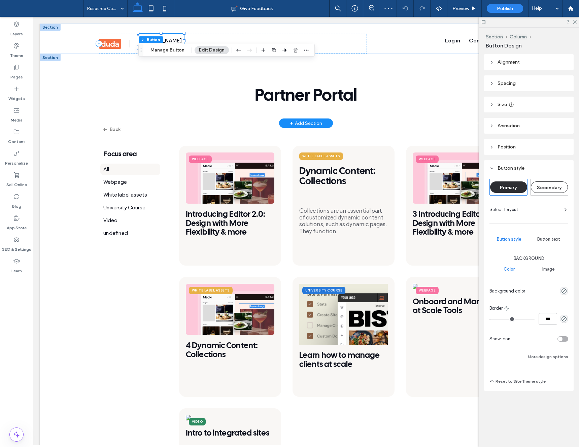
type input "**"
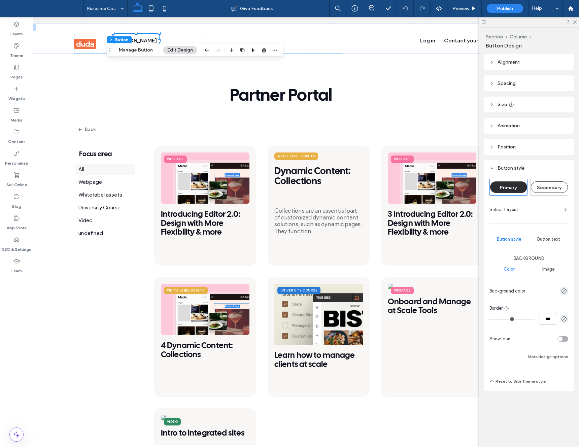
scroll to position [0, 32]
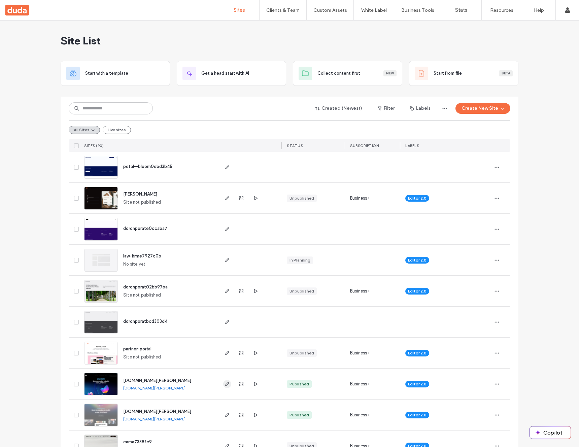
click at [225, 385] on icon "button" at bounding box center [226, 383] width 5 height 5
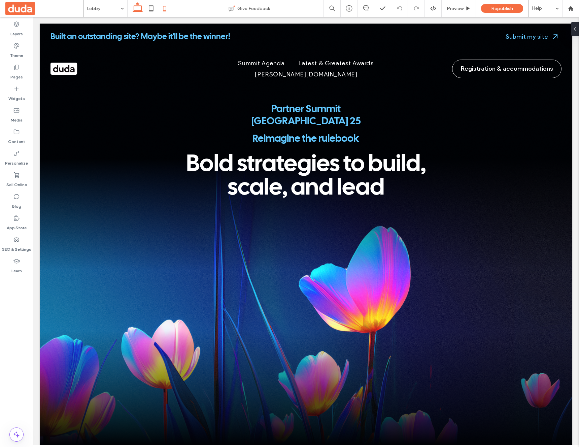
click at [164, 10] on icon at bounding box center [164, 8] width 13 height 13
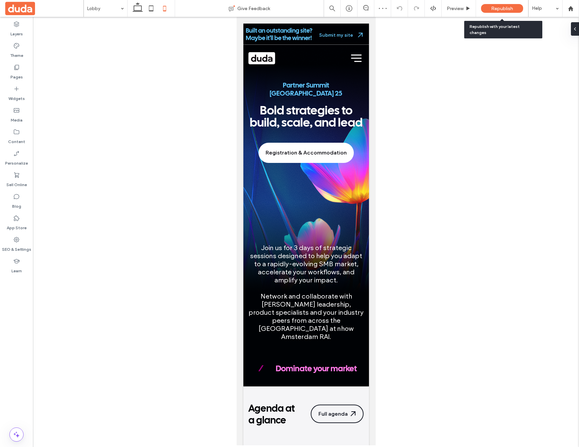
click at [500, 9] on span "Republish" at bounding box center [502, 9] width 22 height 6
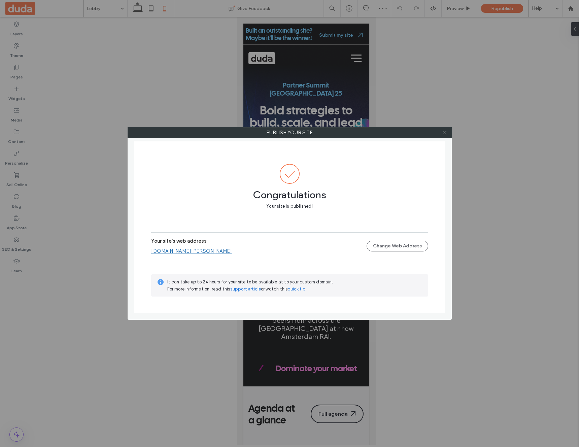
click at [184, 253] on link "eu-summit-2025.duda.co" at bounding box center [191, 251] width 81 height 6
click at [444, 132] on icon at bounding box center [444, 132] width 5 height 5
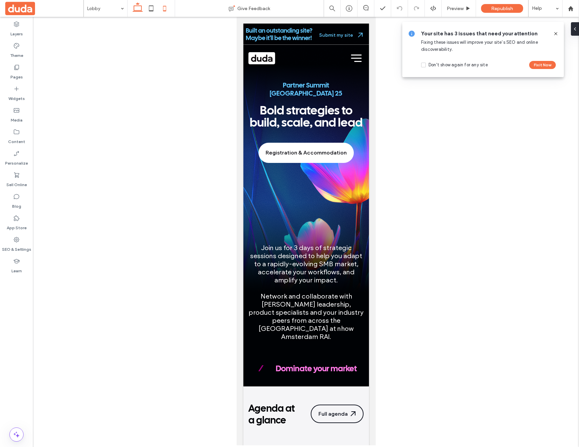
drag, startPoint x: 140, startPoint y: 9, endPoint x: 138, endPoint y: 13, distance: 4.4
click at [140, 9] on icon at bounding box center [137, 8] width 13 height 13
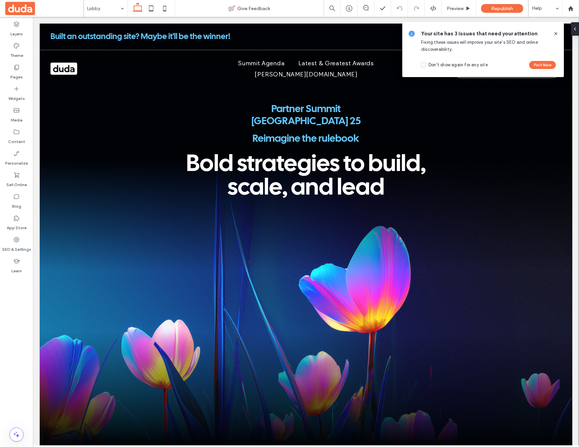
scroll to position [0, 0]
click at [555, 33] on use at bounding box center [555, 33] width 3 height 3
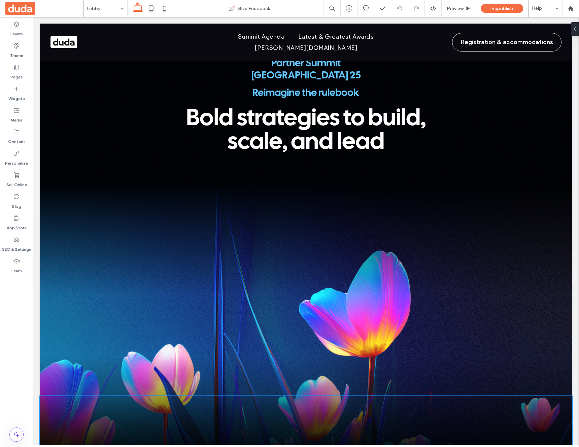
scroll to position [0, 0]
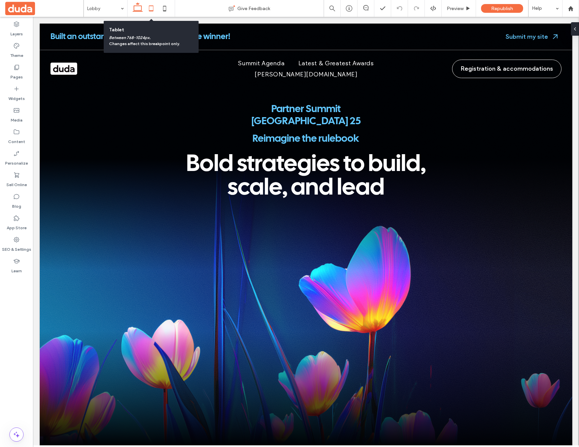
click at [148, 8] on icon at bounding box center [150, 8] width 13 height 13
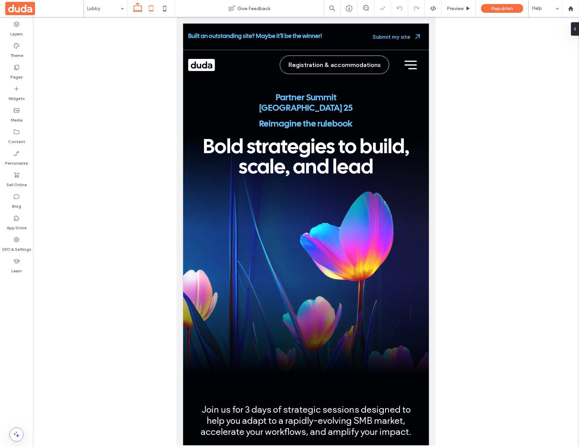
click at [132, 13] on icon at bounding box center [137, 8] width 13 height 13
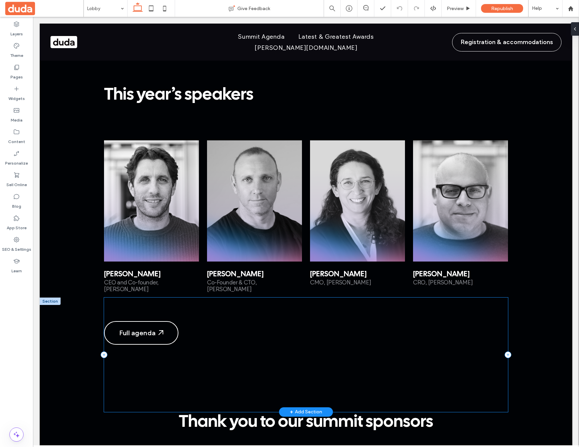
scroll to position [1038, 0]
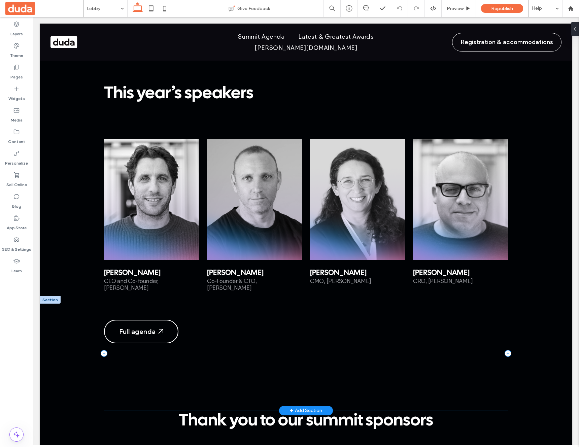
click at [160, 310] on div "Full agenda" at bounding box center [306, 353] width 404 height 114
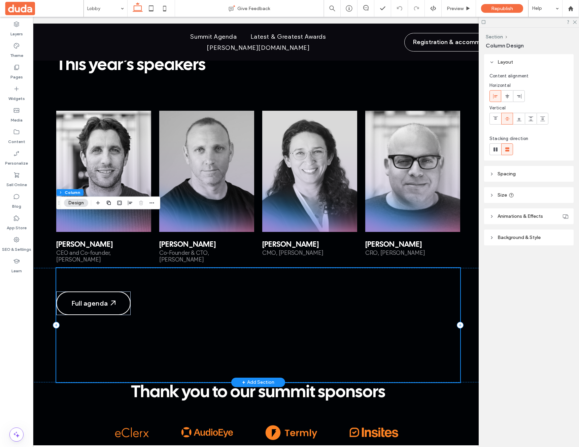
scroll to position [1066, 0]
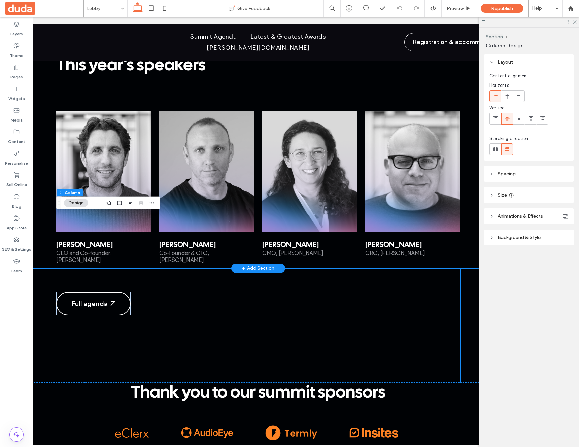
click at [45, 169] on div "Itai Sadan CEO and Co-founder, Duda Amir Glatt Co-Founder & CTO, Duda CRO, Duda" at bounding box center [258, 186] width 532 height 164
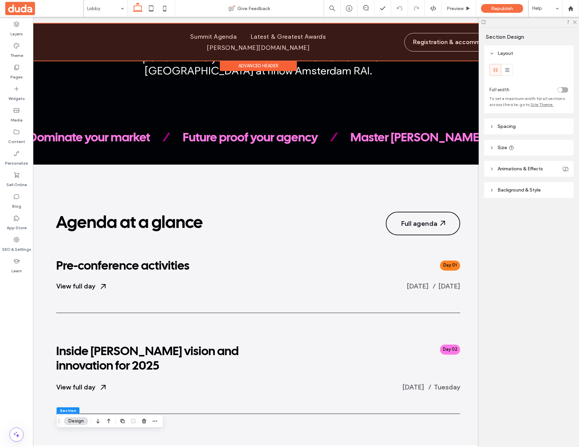
scroll to position [501, 0]
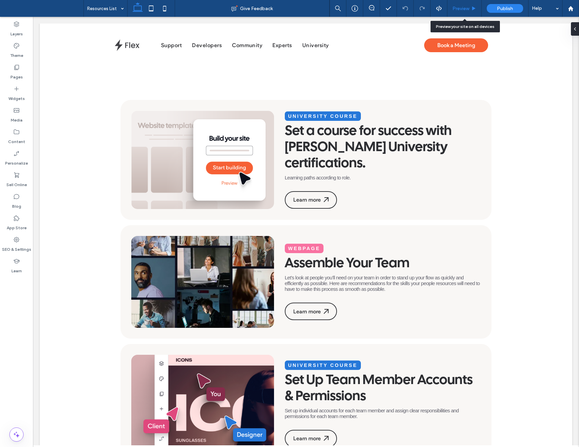
click at [466, 9] on span "Preview" at bounding box center [460, 9] width 17 height 6
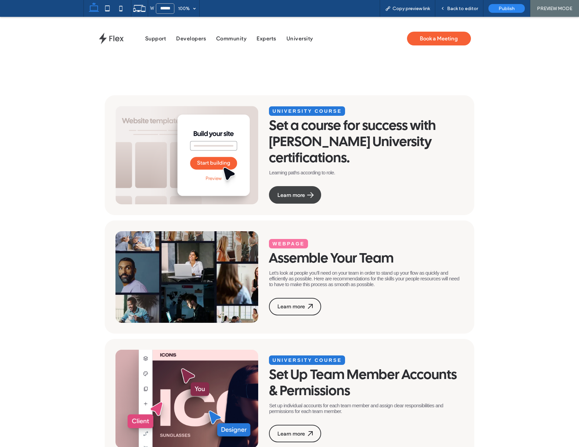
click at [301, 192] on div "Learn more" at bounding box center [294, 195] width 35 height 6
drag, startPoint x: 342, startPoint y: 214, endPoint x: 339, endPoint y: 197, distance: 16.7
click at [302, 190] on link "Learn more" at bounding box center [295, 194] width 52 height 17
click at [304, 192] on div "Learn more" at bounding box center [294, 195] width 35 height 6
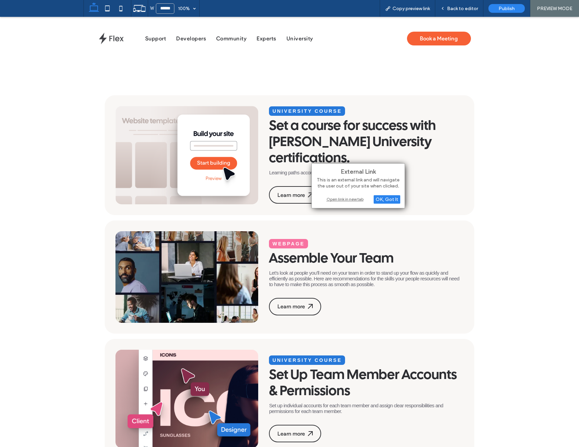
click at [333, 200] on div "Open link in new tab" at bounding box center [358, 199] width 84 height 7
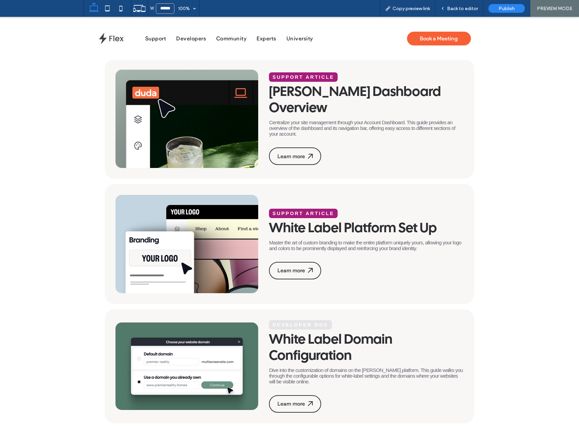
scroll to position [598, 0]
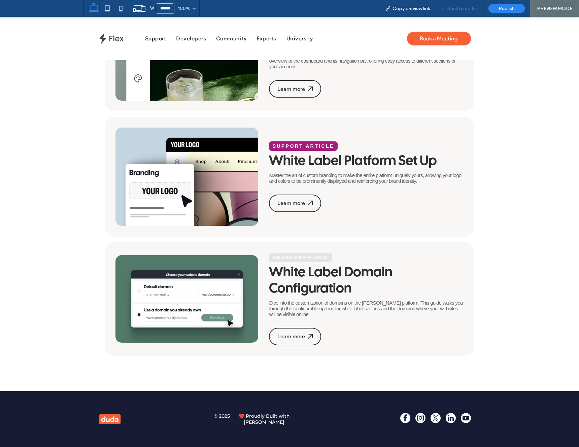
click at [454, 9] on span "Back to editor" at bounding box center [462, 9] width 31 height 6
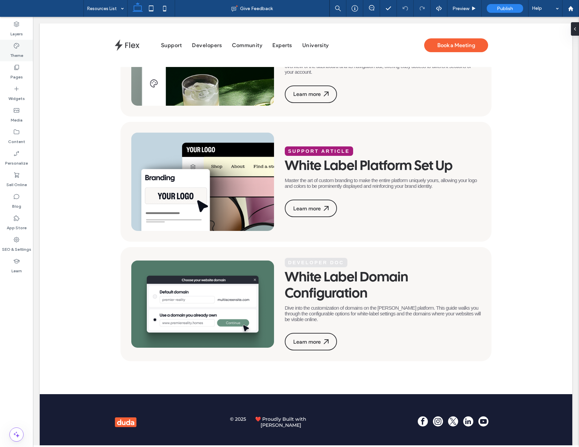
scroll to position [597, 0]
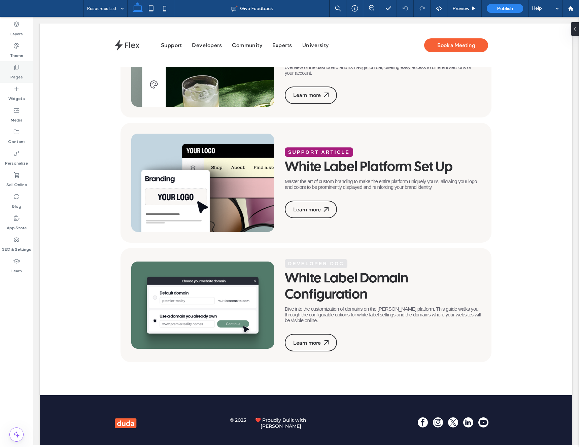
click at [15, 67] on icon at bounding box center [16, 67] width 7 height 7
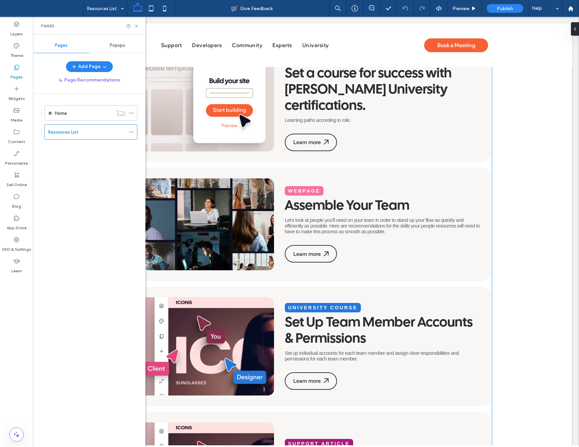
scroll to position [0, 0]
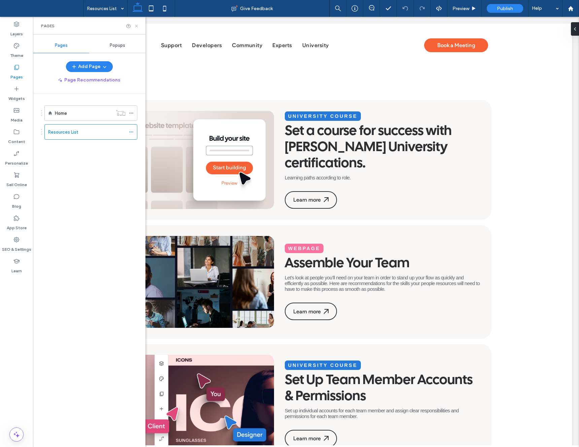
click at [137, 25] on use at bounding box center [136, 26] width 3 height 3
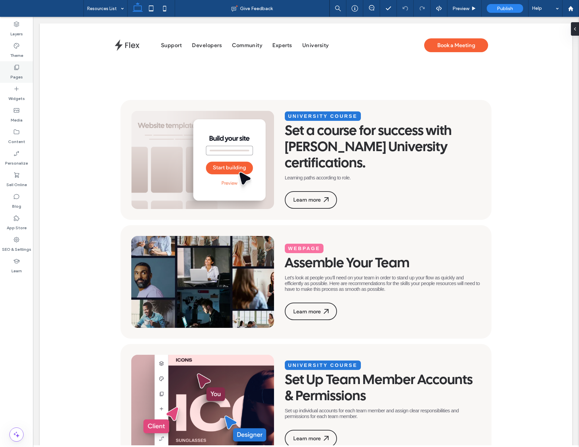
click at [11, 75] on label "Pages" at bounding box center [16, 75] width 12 height 9
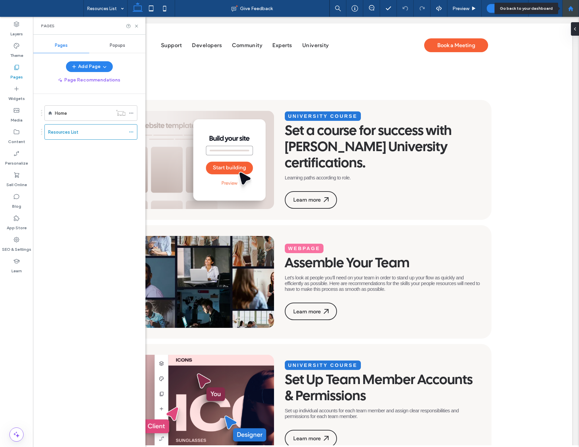
click at [566, 7] on div at bounding box center [570, 9] width 16 height 6
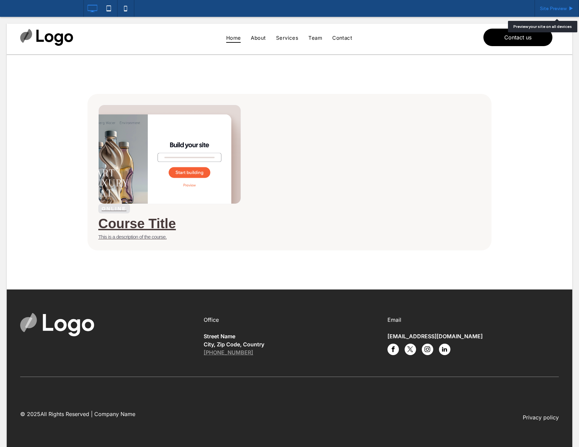
drag, startPoint x: 561, startPoint y: 11, endPoint x: 554, endPoint y: 13, distance: 7.4
click at [561, 11] on div "Site Preview" at bounding box center [556, 8] width 44 height 17
click at [542, 9] on span "Site Preview" at bounding box center [553, 9] width 27 height 6
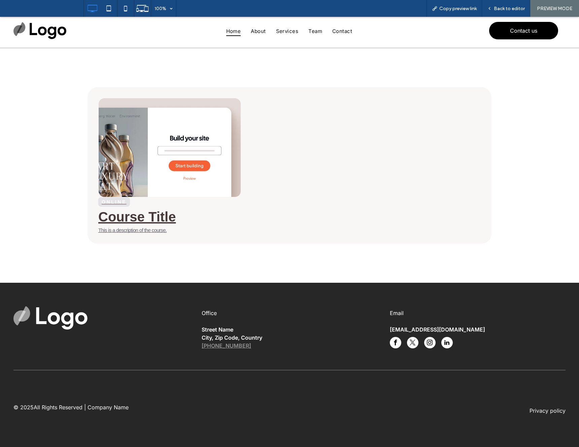
click at [368, 144] on li "Online Course Title This is a description of the course." at bounding box center [289, 165] width 404 height 156
drag, startPoint x: 235, startPoint y: 235, endPoint x: 160, endPoint y: 212, distance: 79.1
click at [224, 233] on li "Online Course Title This is a description of the course." at bounding box center [289, 165] width 404 height 156
click at [132, 201] on div "Online Course Title This is a description of the course." at bounding box center [169, 215] width 143 height 36
click at [501, 11] on div "Back to editor" at bounding box center [506, 8] width 48 height 17
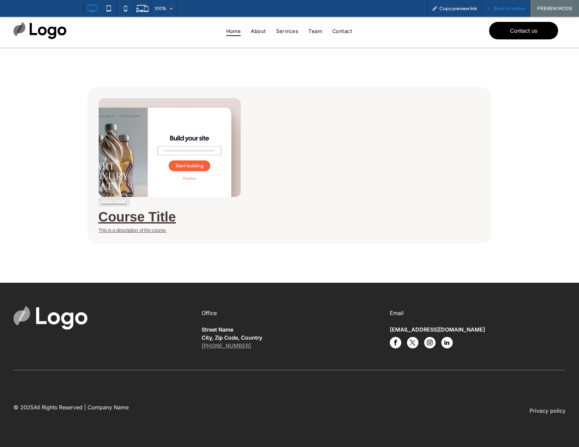
click at [499, 9] on span "Back to editor" at bounding box center [509, 9] width 31 height 6
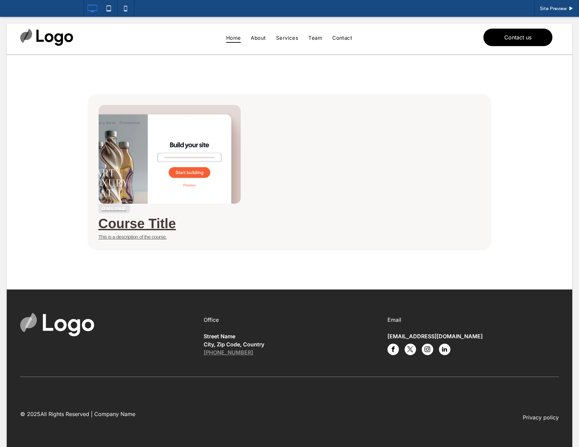
scroll to position [1, 0]
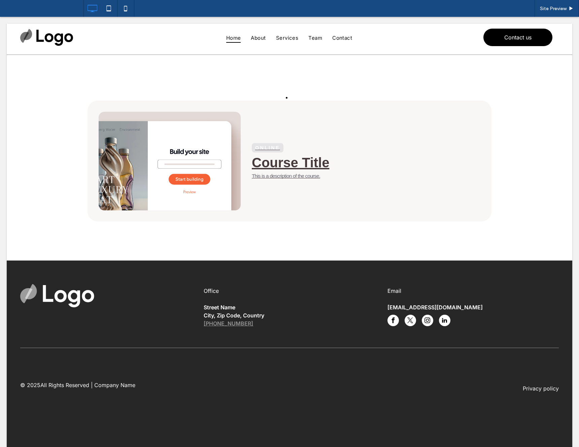
click at [314, 74] on div "Online Course Title This is a description of the course." at bounding box center [289, 158] width 565 height 206
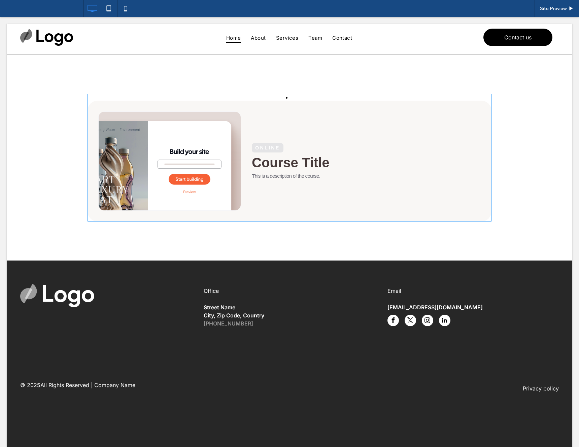
click at [277, 126] on span at bounding box center [289, 158] width 404 height 128
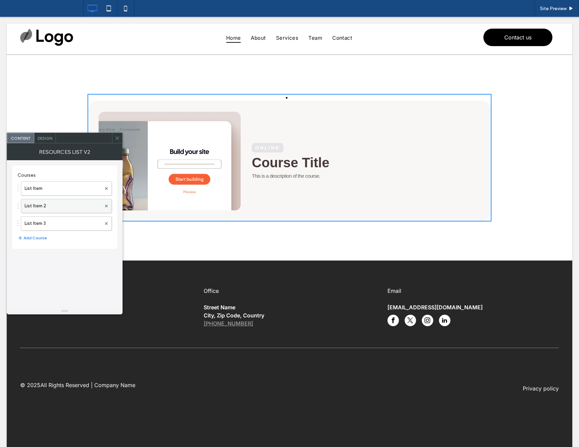
click at [38, 203] on label "List Item 2" at bounding box center [63, 205] width 77 height 13
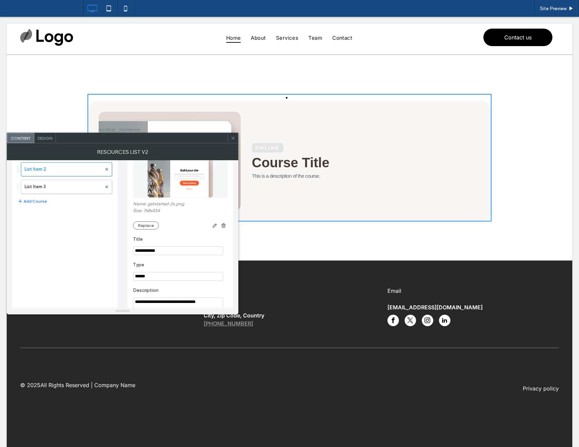
scroll to position [42, 0]
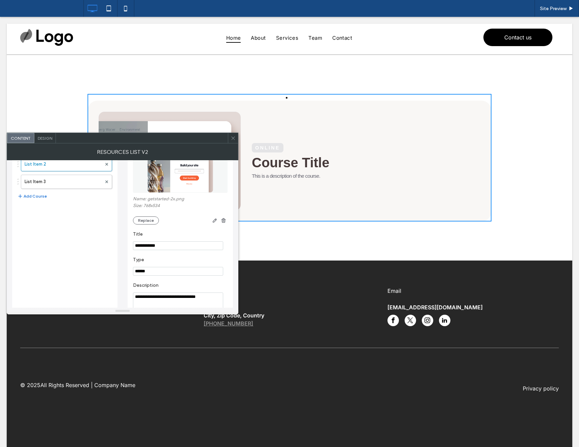
click at [41, 197] on button "Add Course" at bounding box center [31, 196] width 29 height 8
click at [232, 137] on icon at bounding box center [233, 138] width 5 height 5
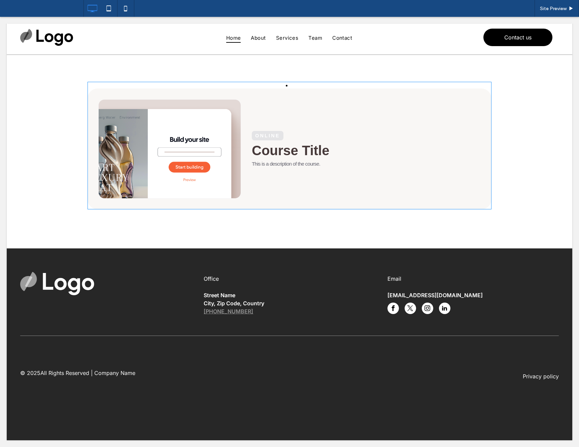
scroll to position [0, 0]
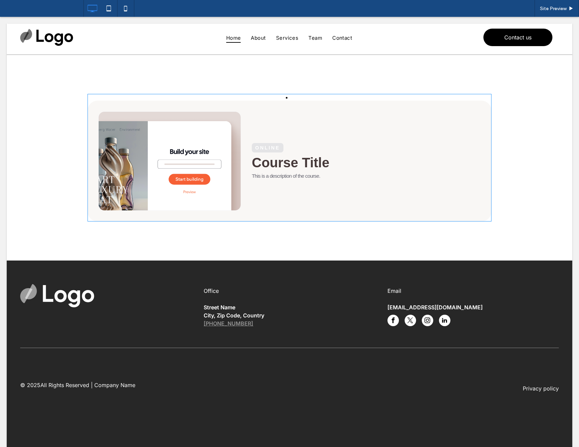
click at [278, 97] on span at bounding box center [289, 158] width 404 height 128
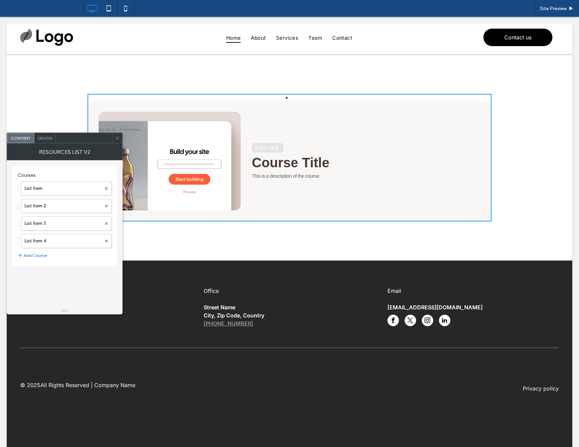
click at [116, 140] on icon at bounding box center [117, 138] width 5 height 5
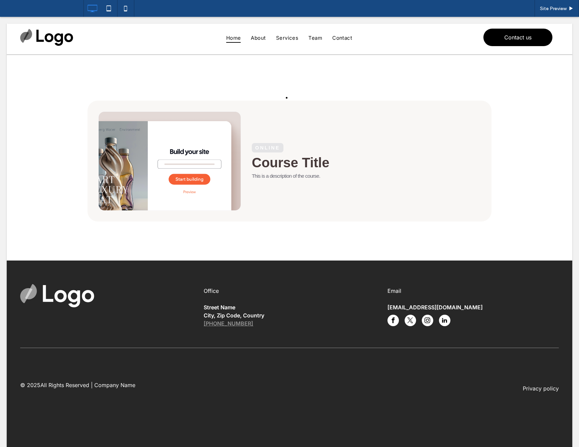
click at [147, 72] on div "Online Course Title This is a description of the course." at bounding box center [289, 158] width 565 height 206
click at [263, 80] on div "Online Course Title This is a description of the course." at bounding box center [289, 158] width 565 height 206
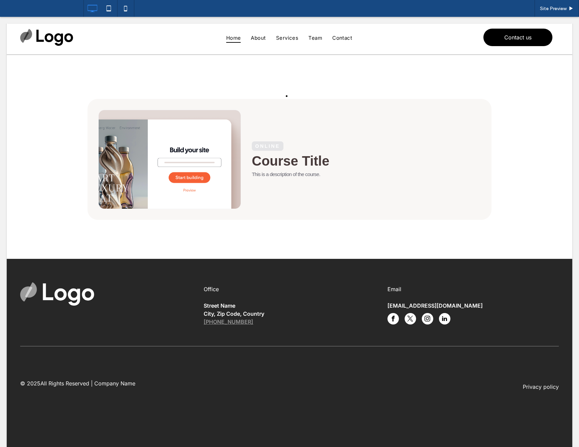
click at [302, 74] on div "Online Course Title This is a description of the course." at bounding box center [289, 156] width 565 height 206
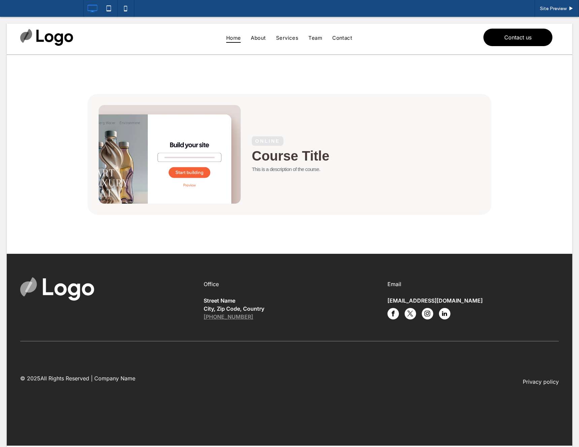
click at [298, 73] on div "Online Course Title This is a description of the course." at bounding box center [289, 154] width 565 height 199
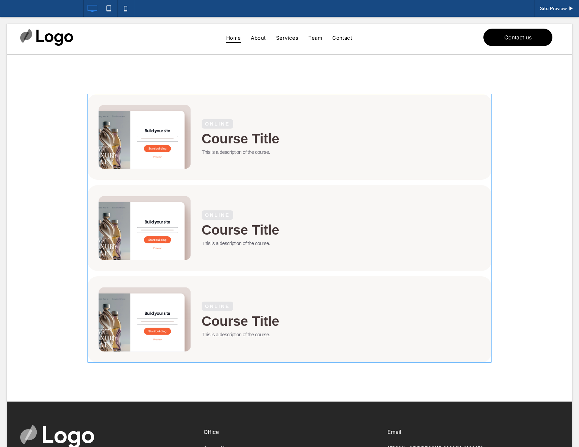
click at [394, 115] on span at bounding box center [289, 228] width 404 height 269
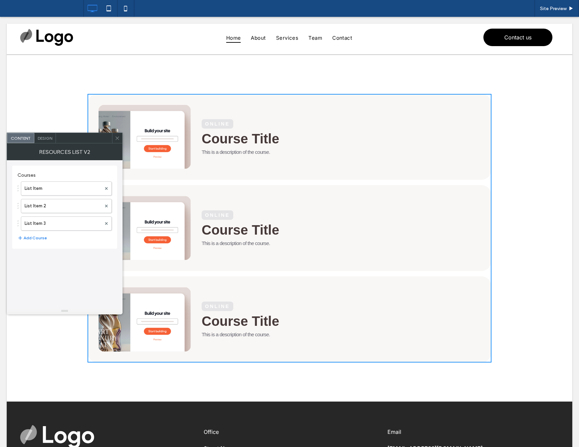
click at [117, 140] on icon at bounding box center [117, 138] width 5 height 5
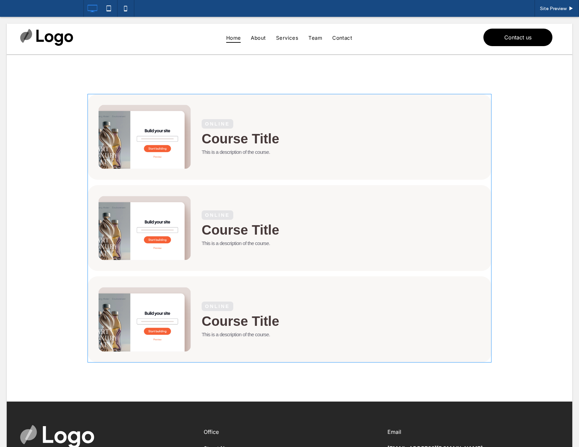
click at [485, 173] on span at bounding box center [289, 228] width 404 height 269
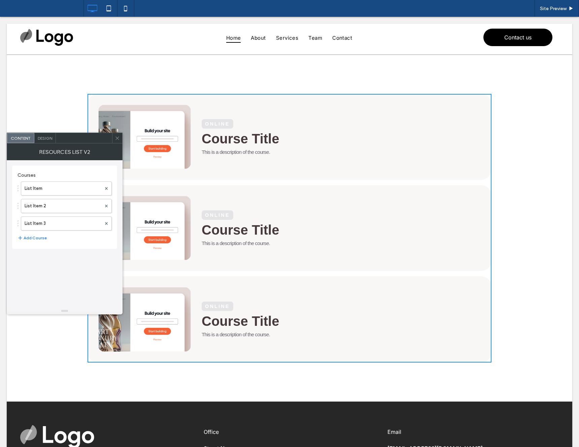
click at [485, 173] on link "Online Course Title This is a description of the course." at bounding box center [289, 137] width 404 height 86
drag, startPoint x: 117, startPoint y: 137, endPoint x: 122, endPoint y: 138, distance: 4.9
click at [118, 137] on icon at bounding box center [117, 138] width 5 height 5
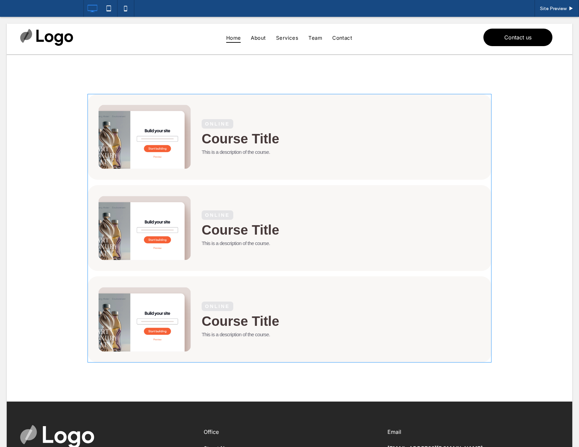
drag, startPoint x: 490, startPoint y: 194, endPoint x: 284, endPoint y: 181, distance: 206.7
click at [284, 181] on span at bounding box center [289, 228] width 404 height 269
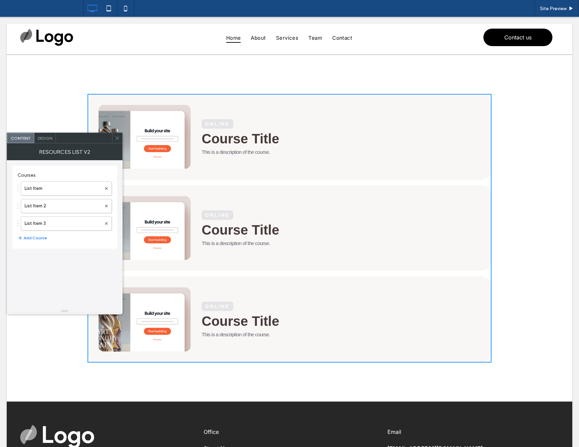
click at [118, 139] on icon at bounding box center [117, 138] width 5 height 5
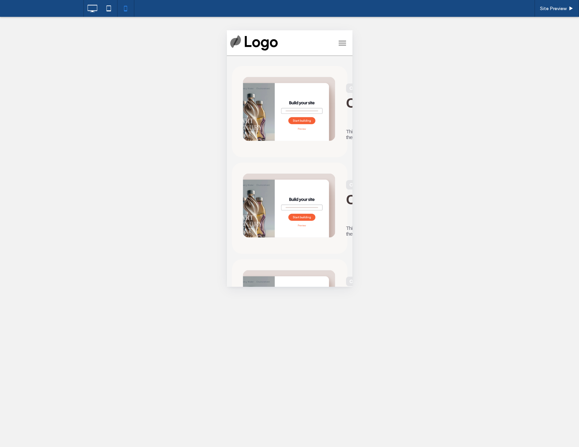
scroll to position [0, 35]
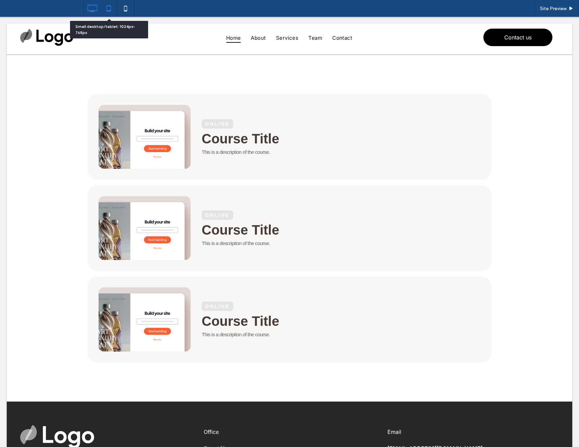
click at [113, 5] on icon at bounding box center [108, 8] width 13 height 13
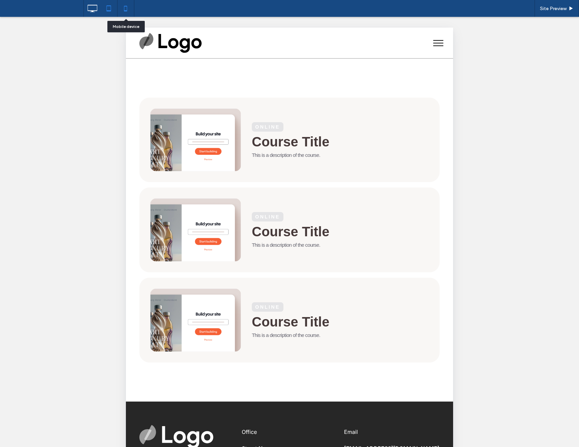
click at [125, 9] on icon at bounding box center [125, 8] width 13 height 13
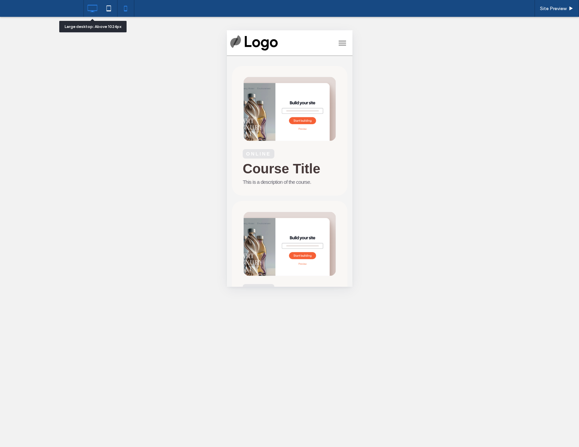
click at [94, 8] on icon at bounding box center [91, 8] width 13 height 13
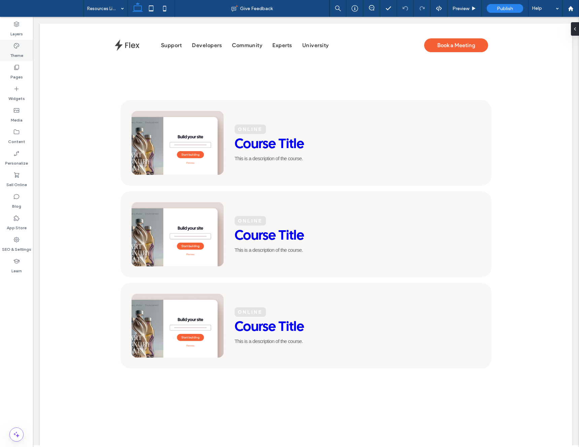
click at [18, 52] on label "Theme" at bounding box center [16, 53] width 13 height 9
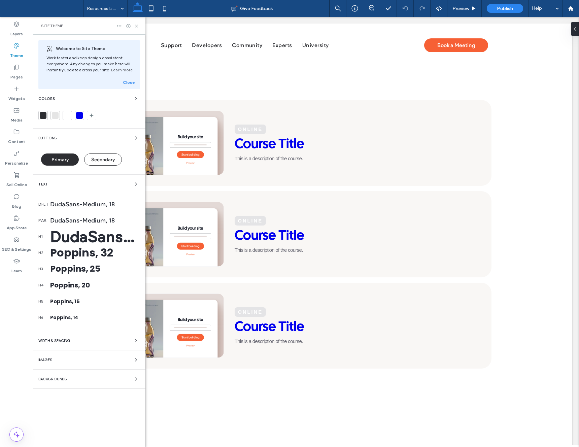
click at [127, 183] on div "Text" at bounding box center [89, 184] width 102 height 8
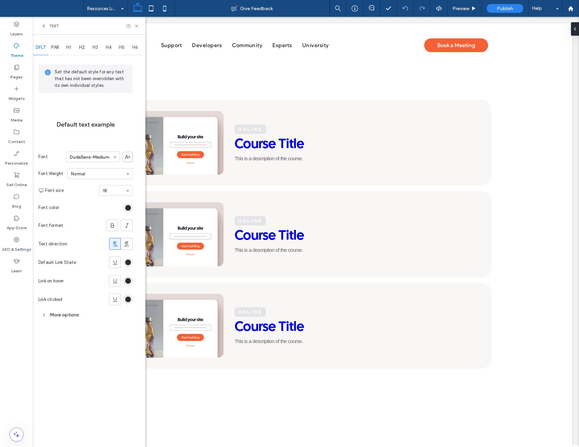
click at [65, 42] on div "H1" at bounding box center [68, 47] width 13 height 15
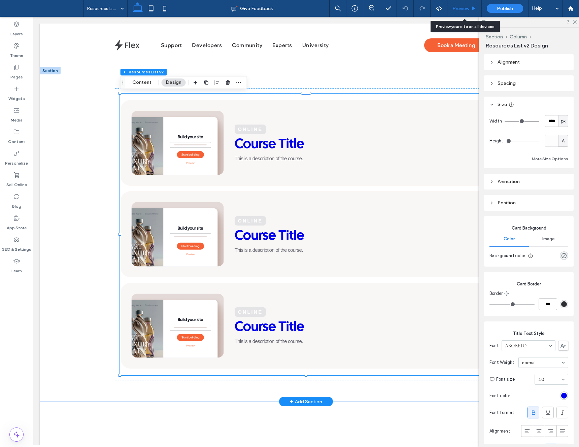
click at [468, 10] on span "Preview" at bounding box center [460, 9] width 17 height 6
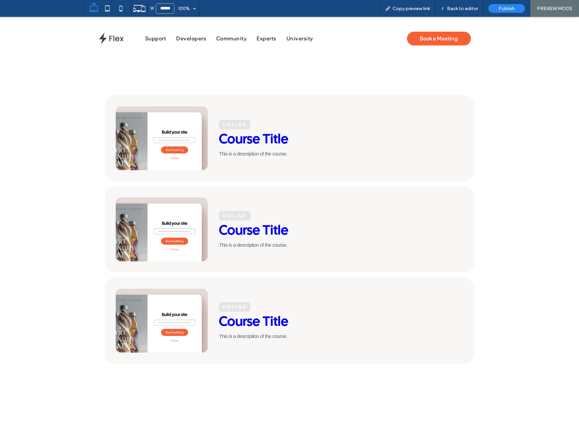
click at [246, 144] on div "Course Title" at bounding box center [341, 140] width 244 height 16
click at [252, 140] on div "Course Title" at bounding box center [341, 140] width 244 height 16
click at [239, 214] on div "Online" at bounding box center [235, 215] width 32 height 9
click at [247, 245] on div "This is a description of the course." at bounding box center [341, 245] width 244 height 6
click at [466, 11] on div "Back to editor" at bounding box center [459, 8] width 48 height 17
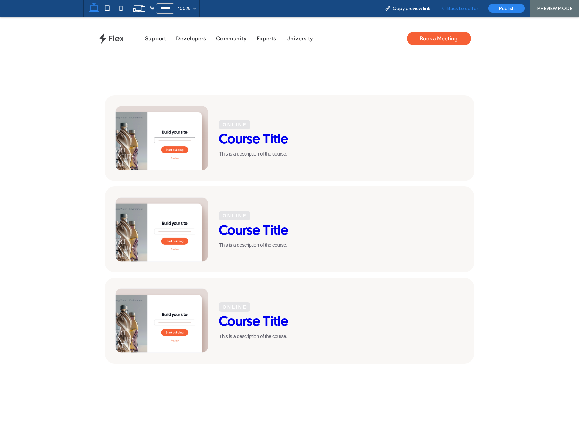
click at [461, 8] on span "Back to editor" at bounding box center [462, 9] width 31 height 6
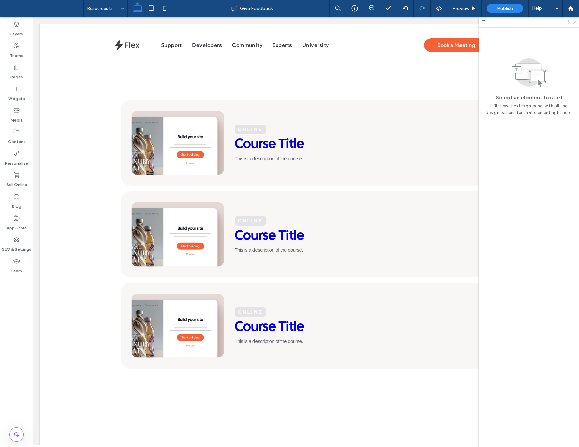
click at [575, 22] on use at bounding box center [575, 23] width 4 height 4
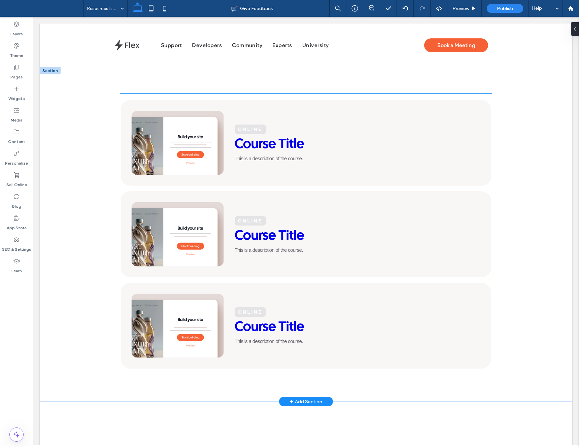
click at [393, 144] on div "Course Title" at bounding box center [358, 145] width 246 height 16
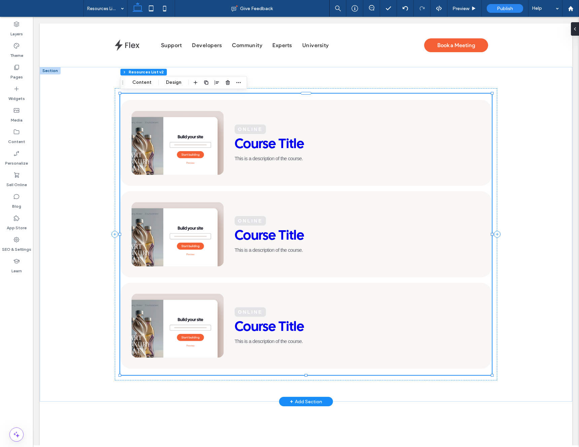
click at [387, 131] on div "Online Course Title This is a description of the course." at bounding box center [358, 143] width 246 height 37
click at [166, 78] on div "Section Column Resources List v2 Content Design" at bounding box center [183, 82] width 127 height 13
click at [167, 82] on button "Design" at bounding box center [174, 82] width 24 height 8
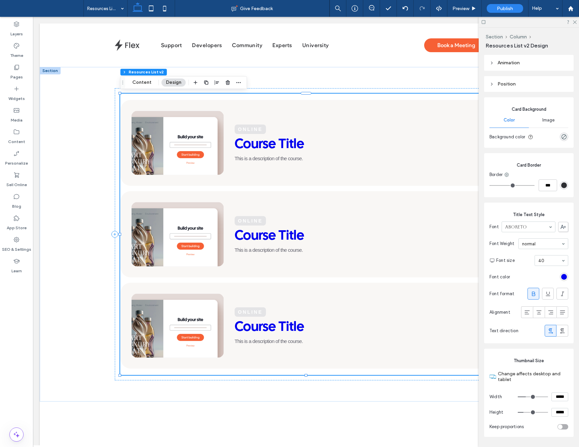
scroll to position [142, 0]
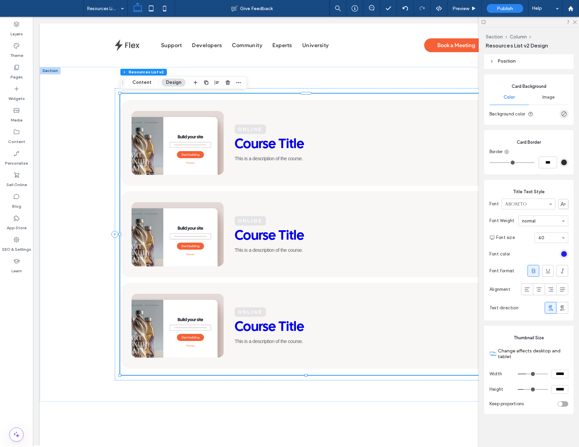
click at [562, 253] on div "rgb(0, 0, 238)" at bounding box center [564, 254] width 6 height 6
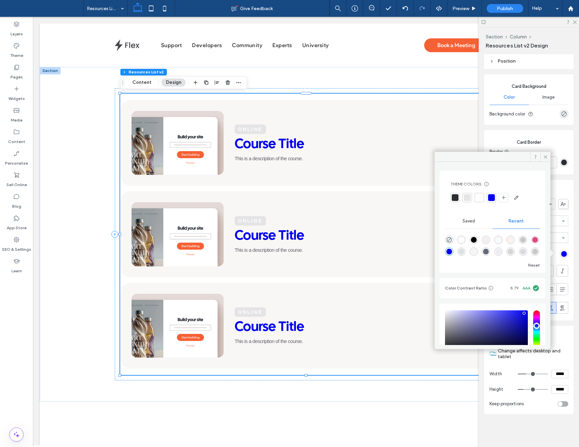
click at [444, 250] on div "Theme Colors Save time with Theme Colors Create a color palette to instantly ad…" at bounding box center [492, 222] width 106 height 102
click at [544, 156] on use at bounding box center [544, 156] width 3 height 3
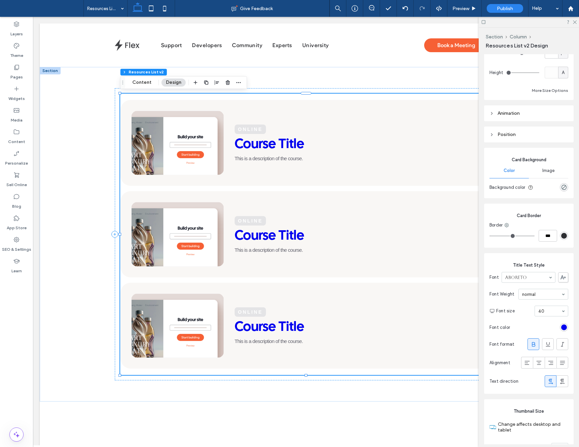
scroll to position [66, 0]
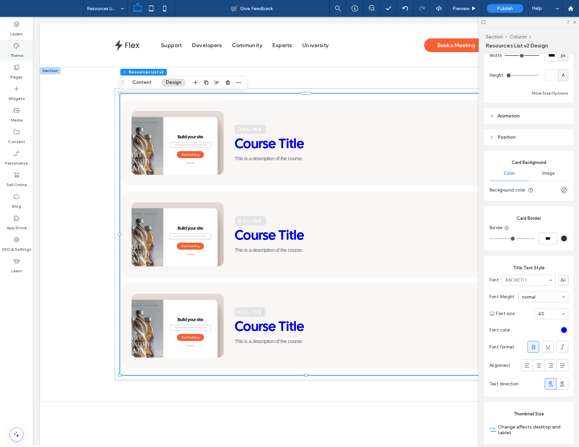
click at [17, 52] on label "Theme" at bounding box center [16, 53] width 13 height 9
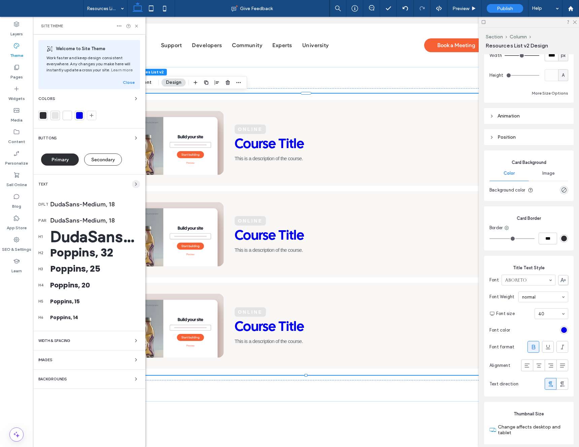
click at [134, 187] on span "button" at bounding box center [136, 184] width 8 height 8
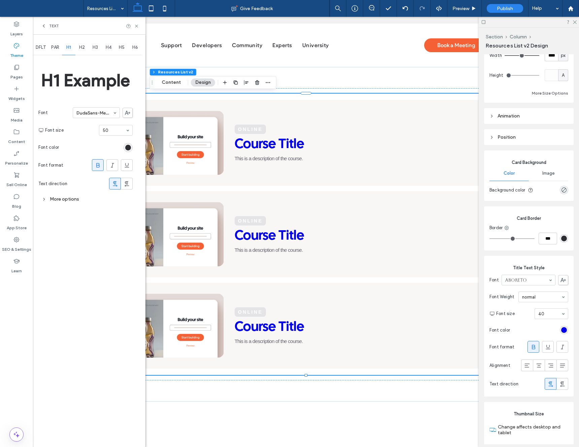
click at [51, 198] on div "More options" at bounding box center [85, 198] width 94 height 9
click at [45, 42] on div "DFLT" at bounding box center [40, 47] width 15 height 15
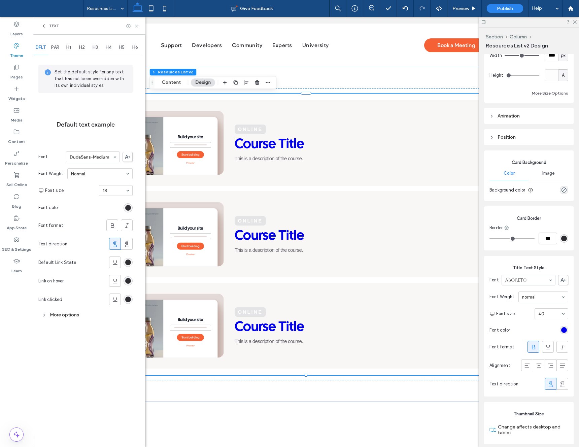
click at [44, 321] on div "Set the default style for any text that has not been overridden with its own in…" at bounding box center [85, 193] width 94 height 273
click at [50, 315] on div "More options" at bounding box center [85, 314] width 94 height 9
click at [128, 261] on div "rgb(45, 46, 50)" at bounding box center [128, 262] width 6 height 6
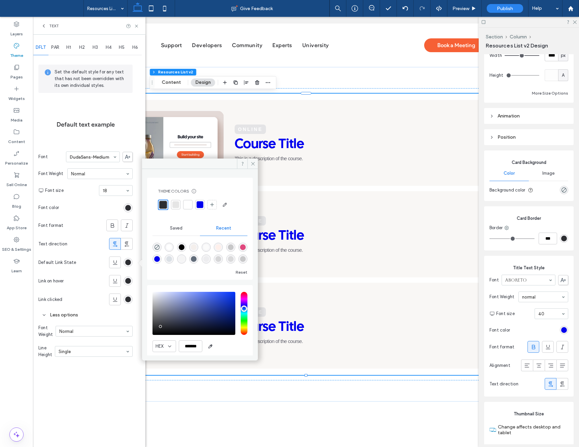
click at [240, 250] on div "rgba(224, 72, 125, 1)" at bounding box center [243, 247] width 6 height 6
type input "*******"
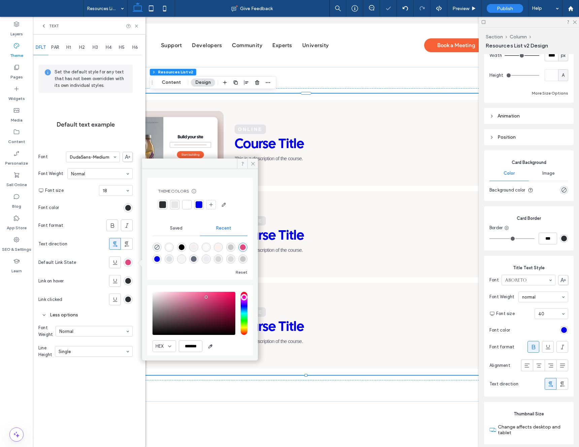
click at [126, 278] on div "rgb(45, 46, 50)" at bounding box center [128, 281] width 6 height 6
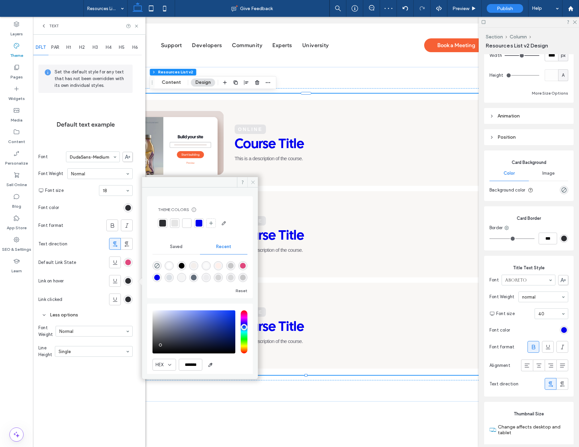
click at [251, 182] on icon at bounding box center [252, 182] width 5 height 5
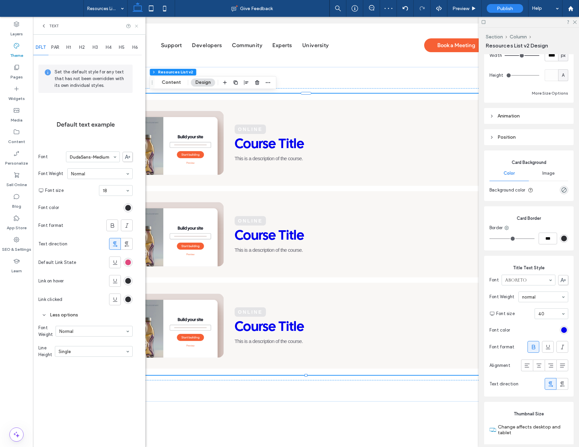
click at [137, 25] on icon at bounding box center [136, 26] width 5 height 5
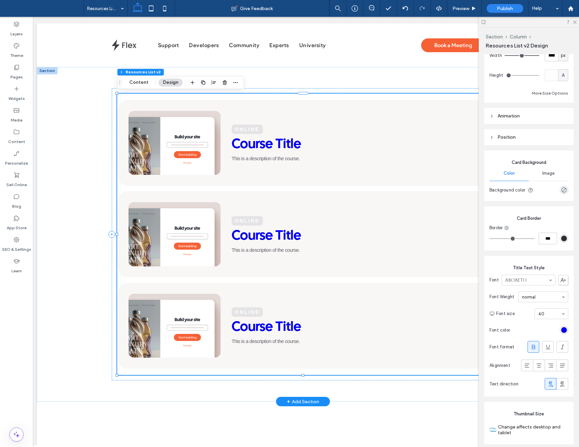
scroll to position [0, 4]
click at [266, 146] on div "Course Title" at bounding box center [354, 145] width 246 height 16
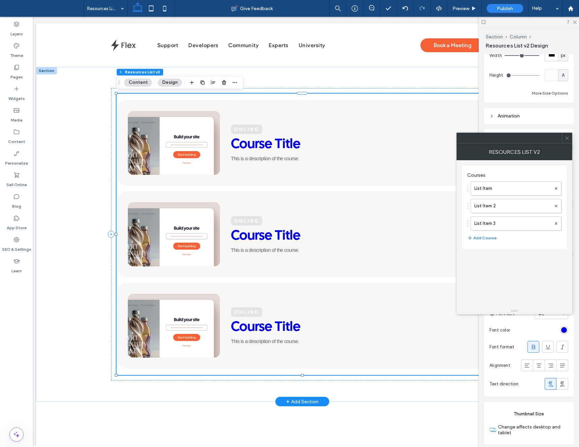
click at [266, 146] on div "Course Title" at bounding box center [354, 145] width 246 height 16
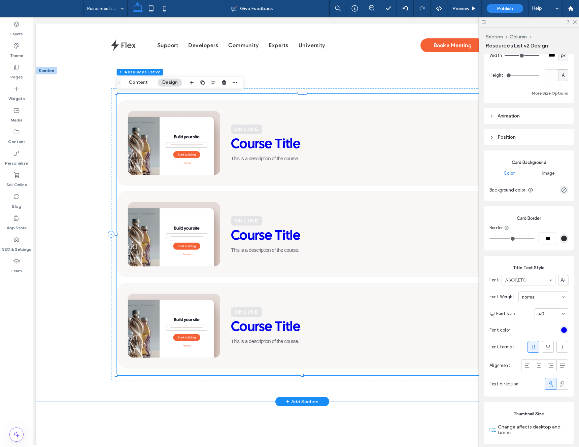
scroll to position [0, 0]
click at [266, 146] on div "Course Title" at bounding box center [354, 144] width 246 height 16
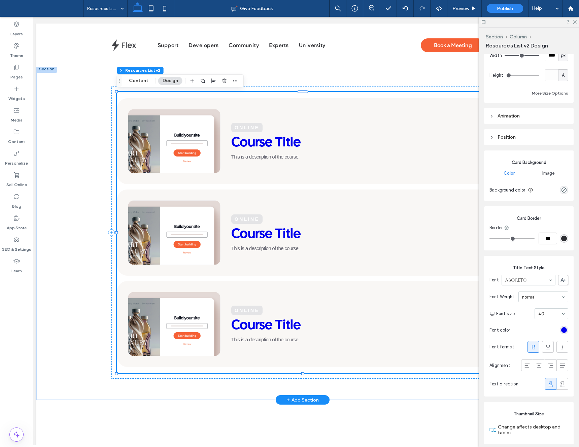
scroll to position [0, 0]
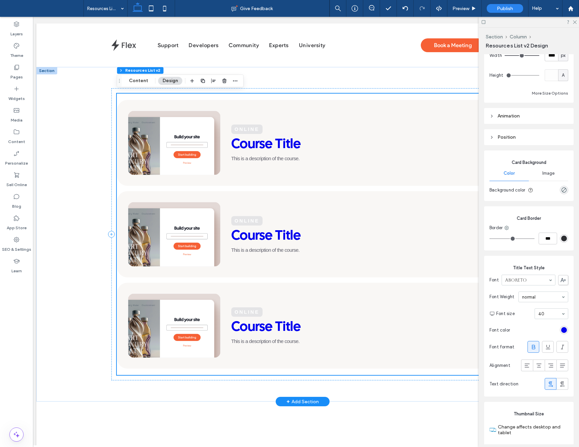
click at [266, 146] on div "Course Title" at bounding box center [354, 145] width 246 height 16
click at [346, 129] on div "Online Course Title This is a description of the course." at bounding box center [354, 143] width 246 height 37
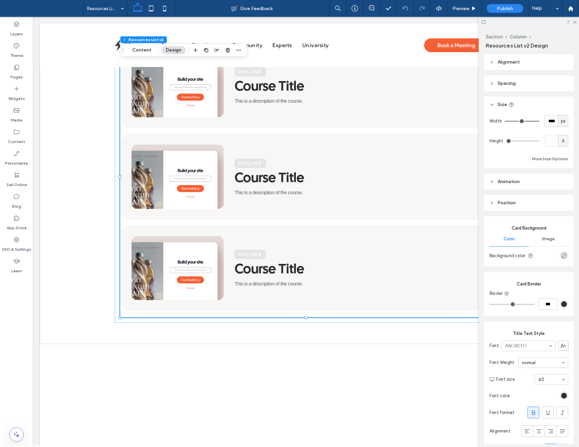
click at [344, 142] on link "Online Course Title This is a description of the course." at bounding box center [305, 177] width 371 height 86
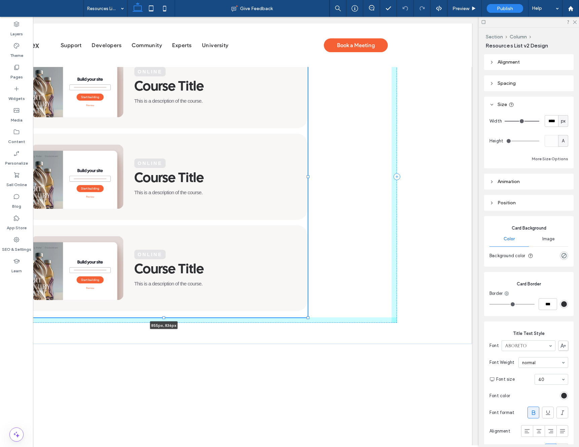
drag, startPoint x: 389, startPoint y: 175, endPoint x: 308, endPoint y: 166, distance: 81.6
click at [20, 36] on div at bounding box center [20, 36] width 0 height 0
type input "***"
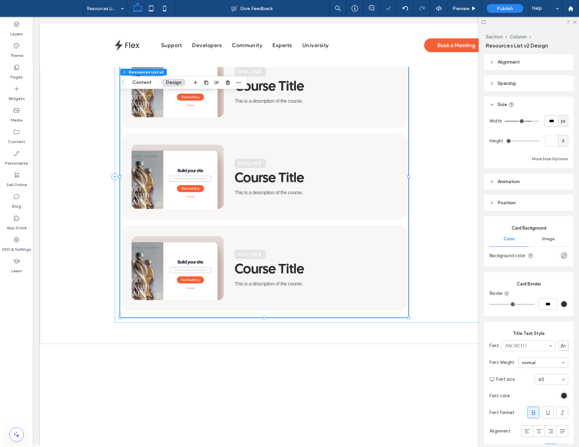
scroll to position [0, 0]
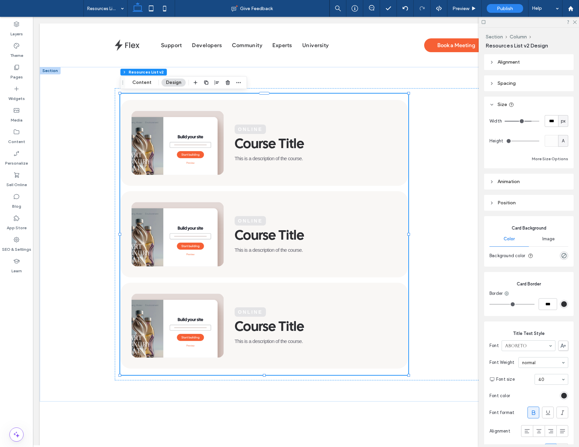
drag, startPoint x: 517, startPoint y: 64, endPoint x: 517, endPoint y: 70, distance: 6.1
click at [517, 64] on span "Alignment" at bounding box center [508, 62] width 22 height 6
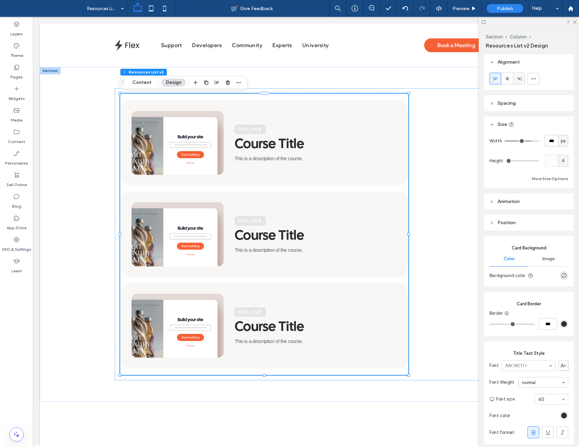
click at [517, 80] on icon at bounding box center [518, 78] width 5 height 5
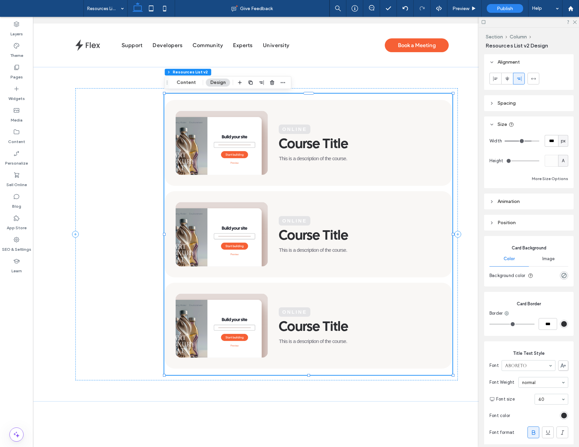
scroll to position [2, 0]
click at [463, 10] on span "Preview" at bounding box center [460, 9] width 17 height 6
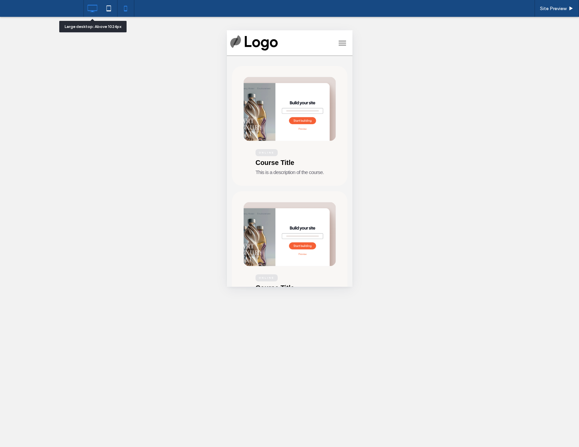
click at [97, 14] on icon at bounding box center [91, 8] width 13 height 13
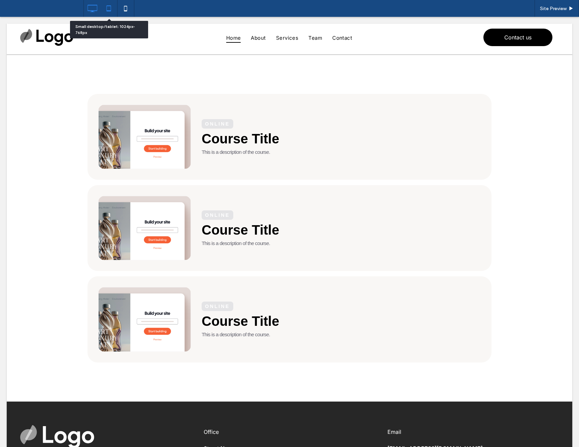
click at [109, 13] on icon at bounding box center [108, 8] width 13 height 13
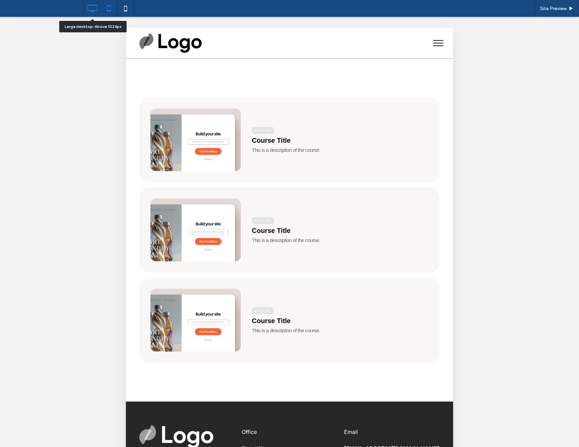
click at [96, 14] on icon at bounding box center [91, 8] width 13 height 13
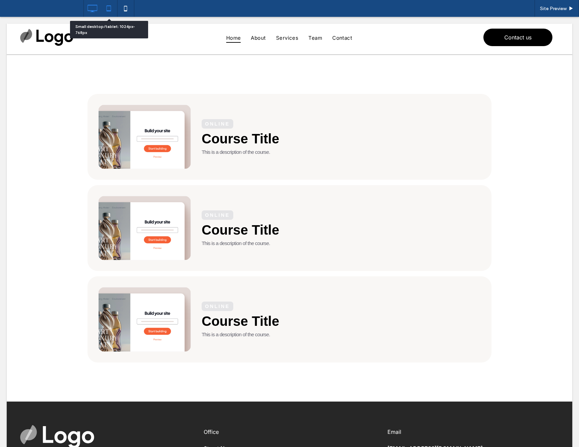
click at [114, 16] on div at bounding box center [109, 8] width 17 height 17
click at [126, 14] on icon at bounding box center [125, 8] width 13 height 13
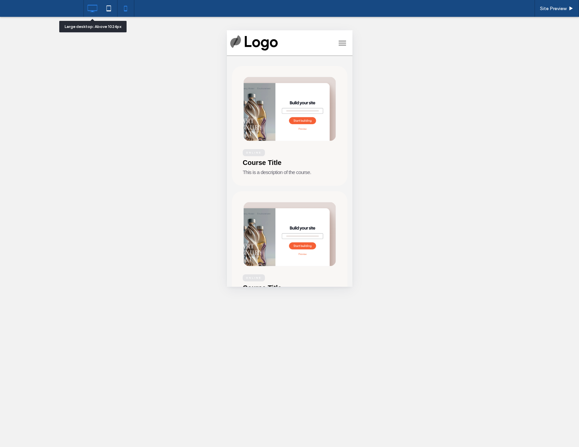
click at [90, 8] on icon at bounding box center [91, 8] width 13 height 13
click at [109, 12] on icon at bounding box center [108, 8] width 13 height 13
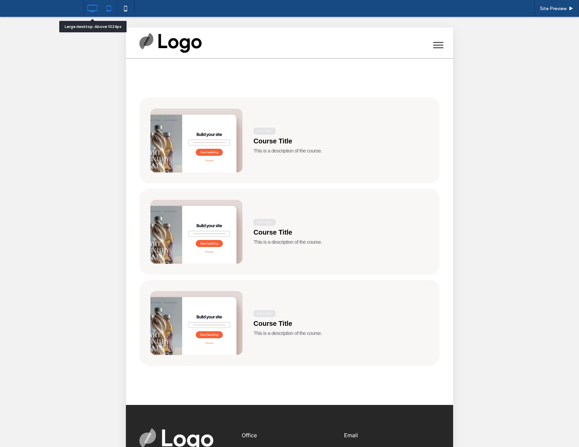
click at [95, 13] on icon at bounding box center [91, 8] width 13 height 13
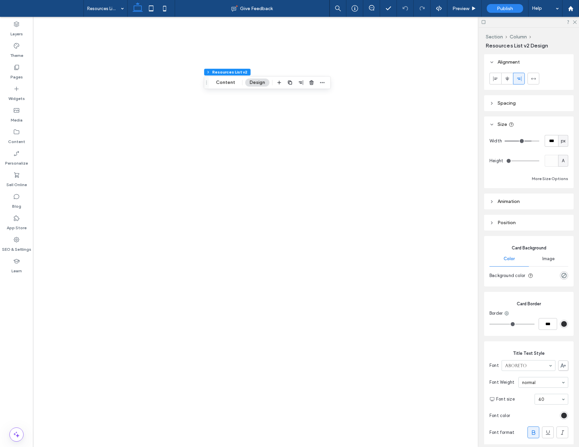
click at [323, 82] on use "button" at bounding box center [322, 82] width 4 height 1
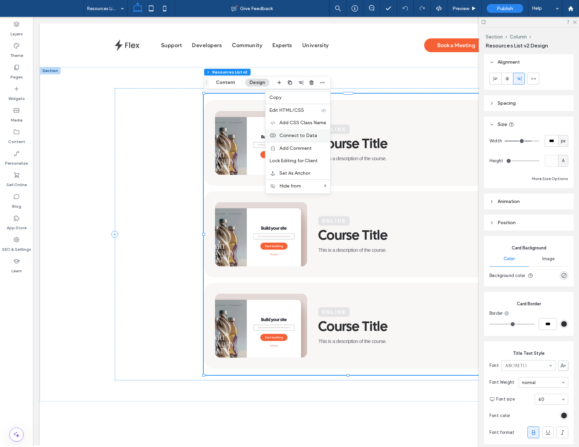
click at [302, 134] on span "Connect to Data" at bounding box center [298, 136] width 38 height 6
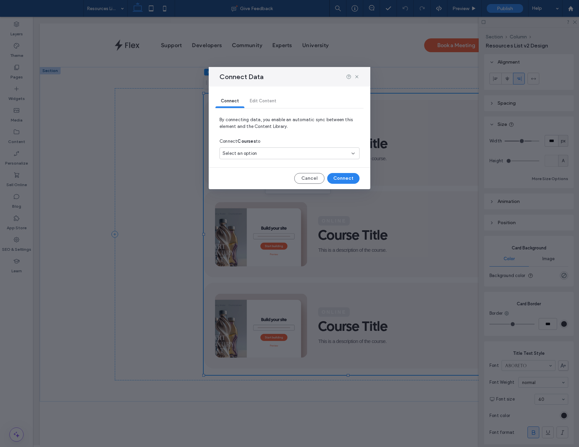
click at [289, 148] on div "Select an option" at bounding box center [289, 153] width 140 height 12
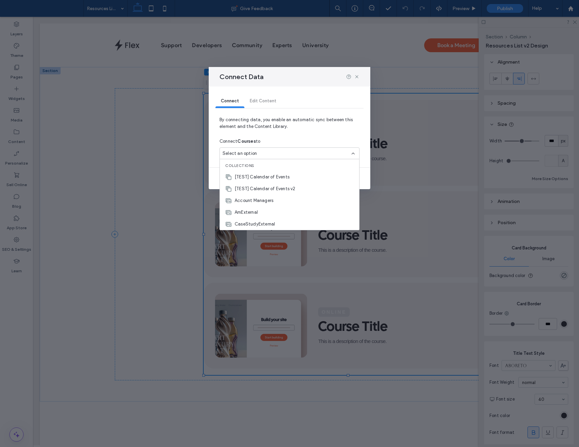
scroll to position [71, 0]
click at [285, 176] on span "Get Ready Collection for Onboarding Site" at bounding box center [279, 177] width 88 height 7
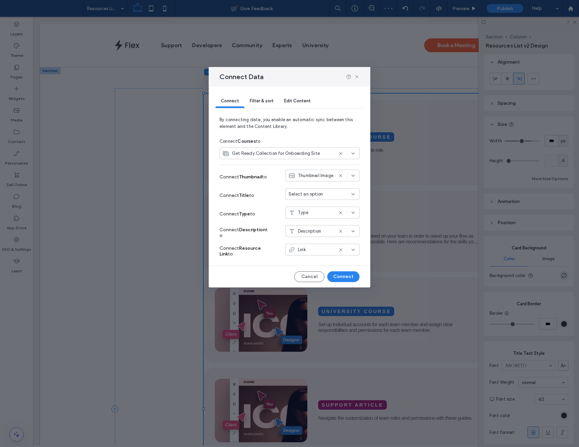
click at [322, 197] on span "Select an option" at bounding box center [305, 194] width 34 height 7
click at [319, 225] on div "Heading = Title" at bounding box center [322, 229] width 73 height 12
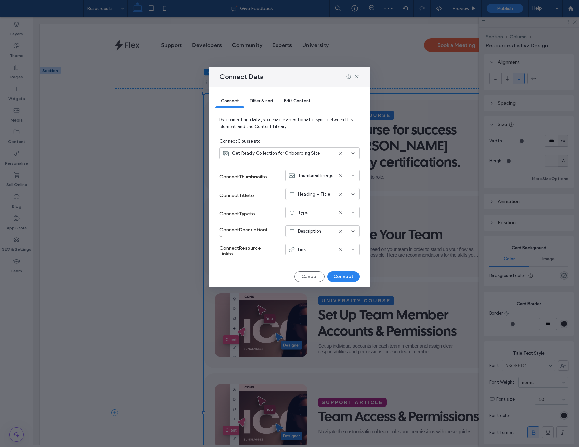
click at [342, 271] on div "Connect Filter & sort Edit Content By connecting data, you enable an automatic …" at bounding box center [290, 186] width 162 height 201
click at [344, 275] on button "Connect" at bounding box center [343, 276] width 32 height 11
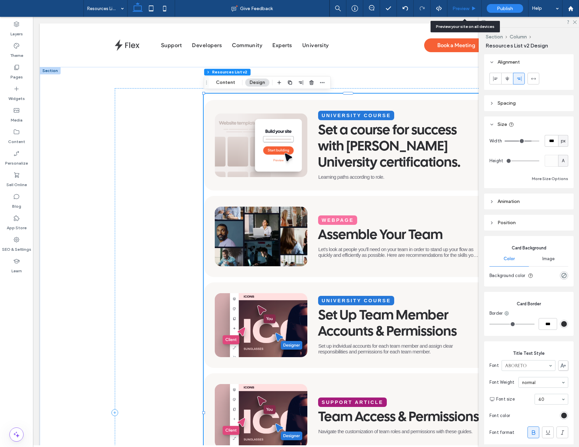
drag, startPoint x: 457, startPoint y: 10, endPoint x: 389, endPoint y: 44, distance: 75.7
click at [457, 10] on span "Preview" at bounding box center [460, 9] width 17 height 6
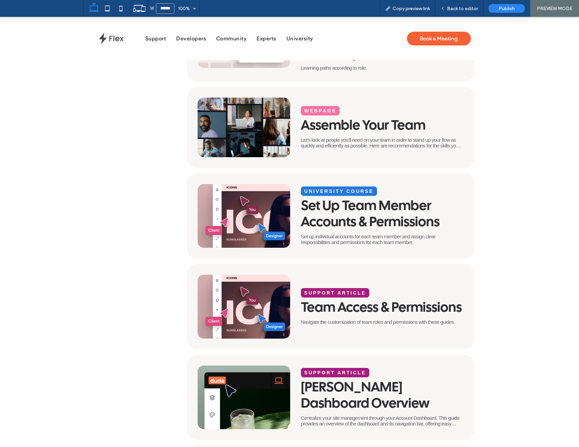
scroll to position [152, 0]
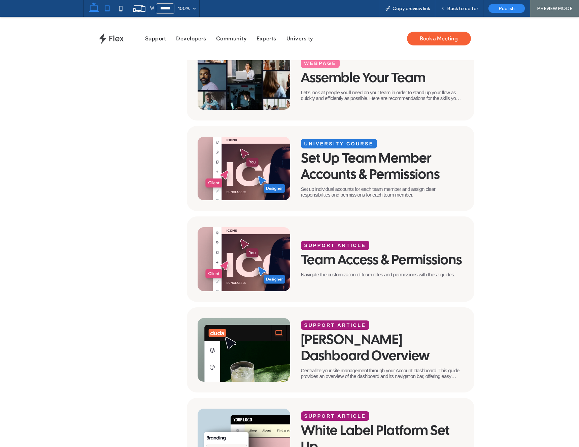
click at [108, 7] on icon at bounding box center [107, 8] width 13 height 13
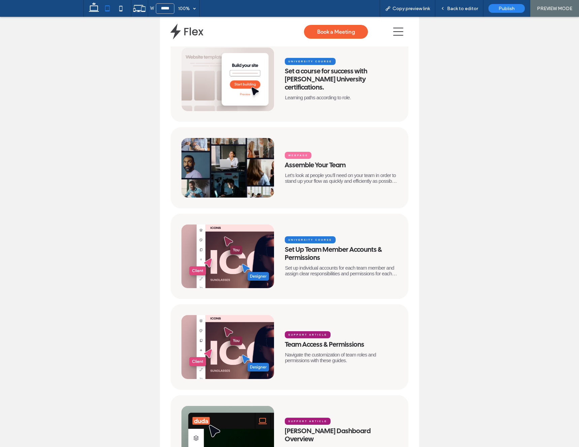
scroll to position [0, 0]
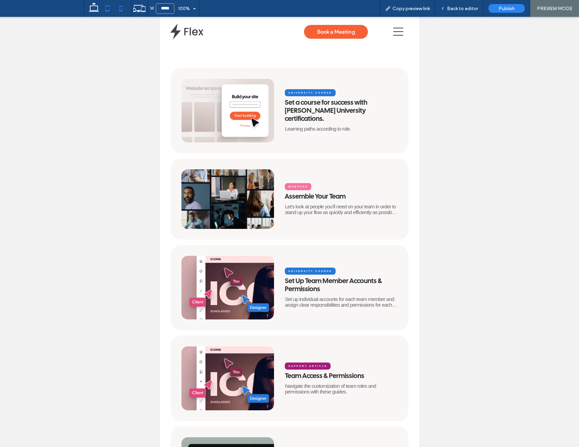
click at [120, 10] on use at bounding box center [120, 8] width 3 height 5
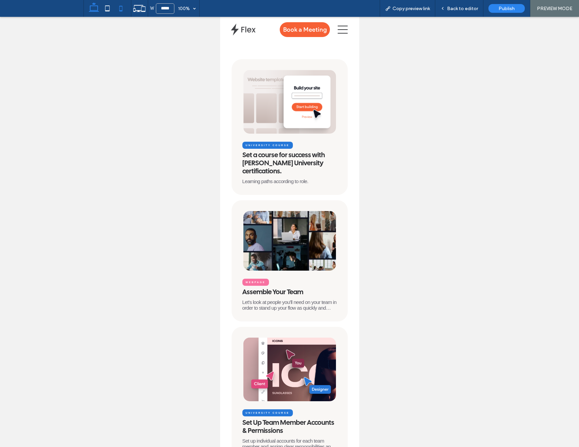
click at [94, 8] on icon at bounding box center [93, 8] width 13 height 13
type input "******"
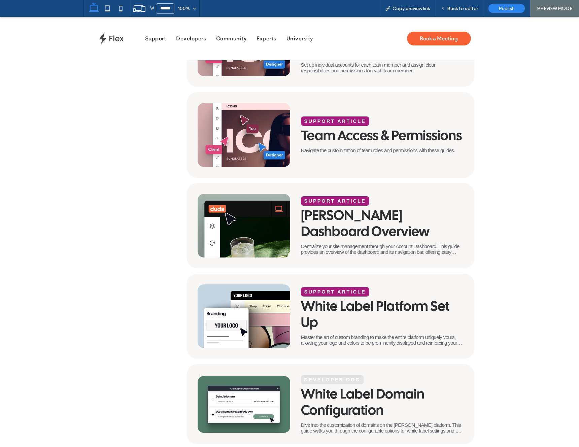
scroll to position [177, 0]
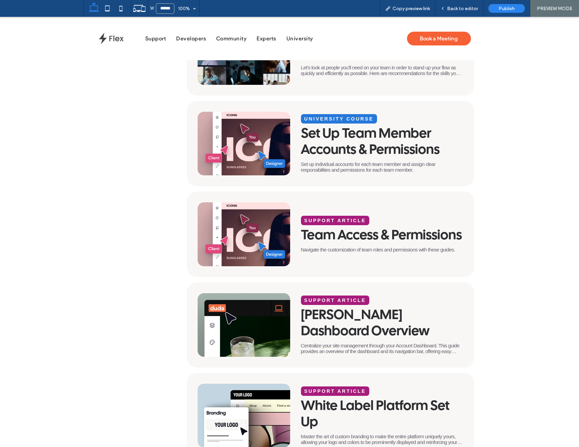
click at [423, 119] on div "University Course Set Up Team Member Accounts & Permissions Set up individual a…" at bounding box center [382, 143] width 163 height 59
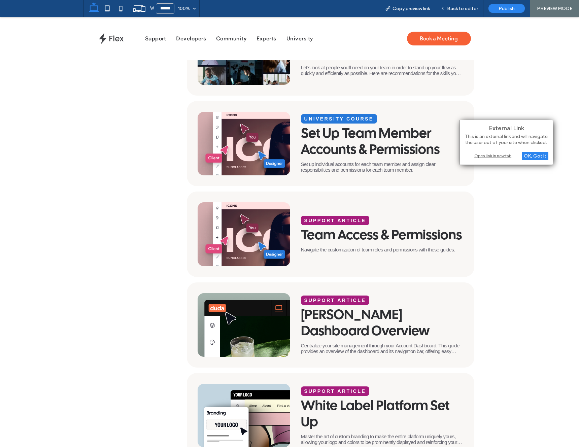
click at [267, 135] on img at bounding box center [244, 144] width 93 height 64
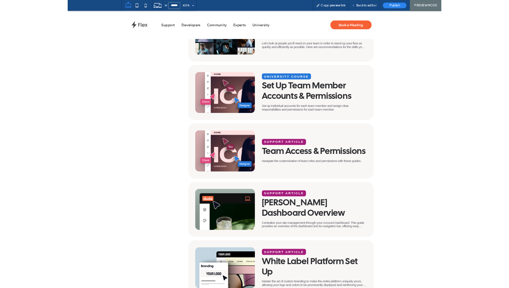
scroll to position [176, 0]
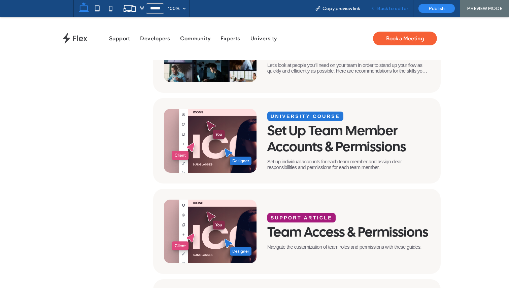
click at [385, 11] on div "Back to editor" at bounding box center [389, 8] width 48 height 17
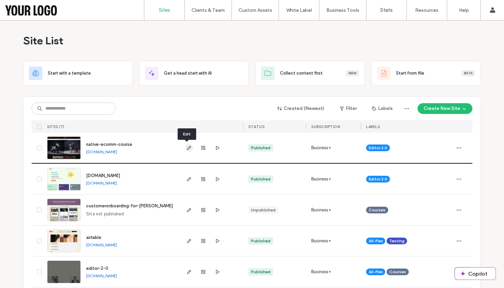
click at [187, 148] on use "button" at bounding box center [189, 148] width 4 height 4
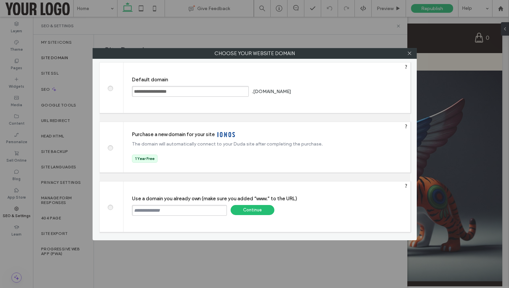
click at [154, 211] on input "text" at bounding box center [179, 210] width 95 height 11
type input "**********"
drag, startPoint x: 146, startPoint y: 212, endPoint x: 112, endPoint y: 207, distance: 33.7
click at [112, 207] on div "**********" at bounding box center [254, 206] width 311 height 51
click at [252, 212] on div "Continue" at bounding box center [253, 210] width 44 height 10
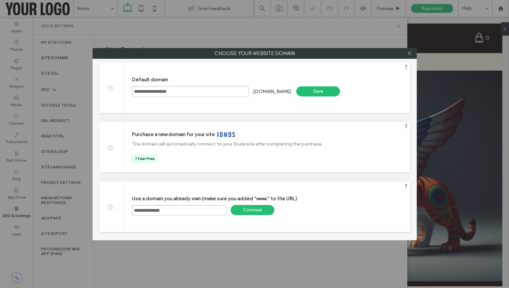
type input "**********"
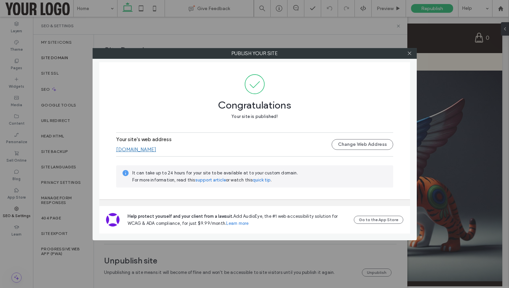
click at [134, 148] on link "www.arneezy.com" at bounding box center [136, 150] width 40 height 6
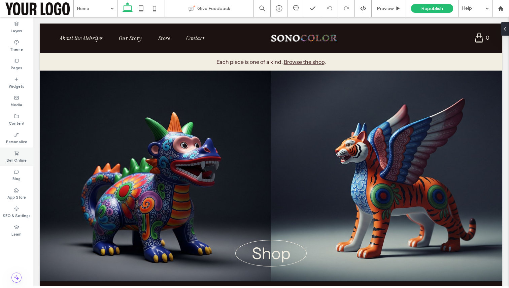
click at [17, 162] on label "Sell Online" at bounding box center [16, 159] width 20 height 7
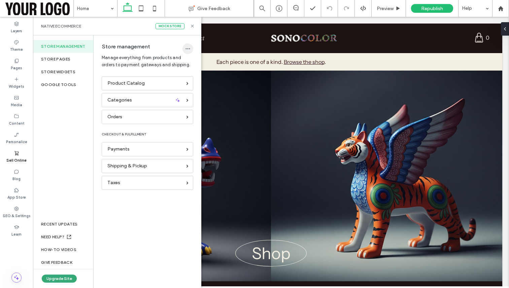
click at [189, 50] on icon "button" at bounding box center [187, 48] width 5 height 5
click at [199, 67] on span "Delete Store" at bounding box center [209, 66] width 26 height 7
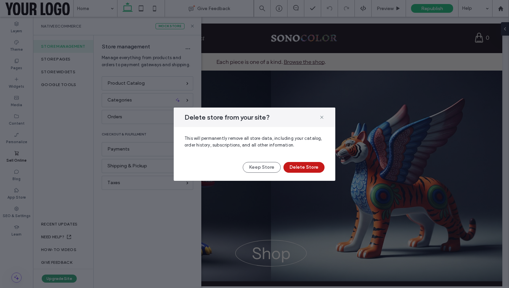
click at [292, 165] on button "Delete Store" at bounding box center [303, 167] width 41 height 11
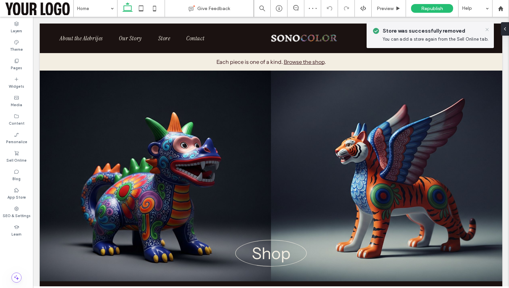
click at [486, 31] on icon at bounding box center [486, 29] width 5 height 5
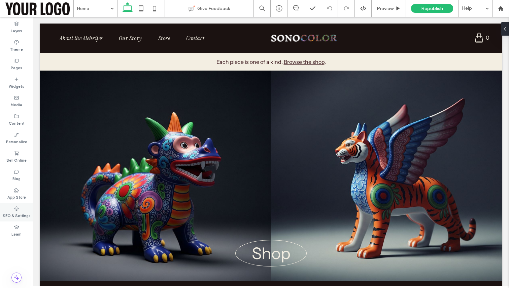
click at [17, 208] on icon at bounding box center [16, 208] width 5 height 5
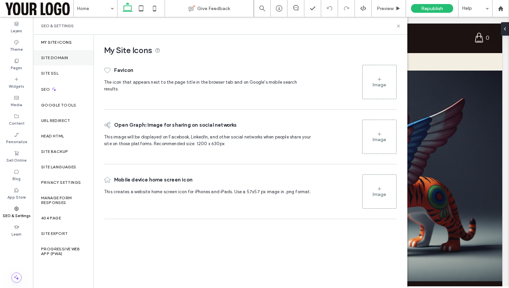
click at [77, 54] on div "Site Domain" at bounding box center [63, 57] width 61 height 15
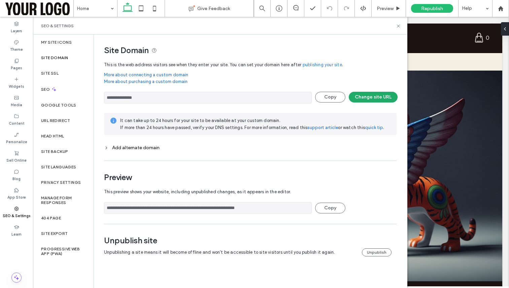
click at [365, 98] on button "Change site URL" at bounding box center [373, 97] width 49 height 11
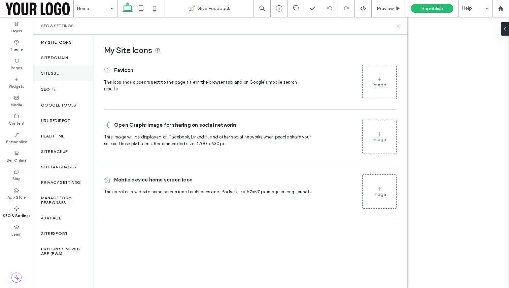
click at [69, 66] on div "Site SSL" at bounding box center [63, 73] width 61 height 15
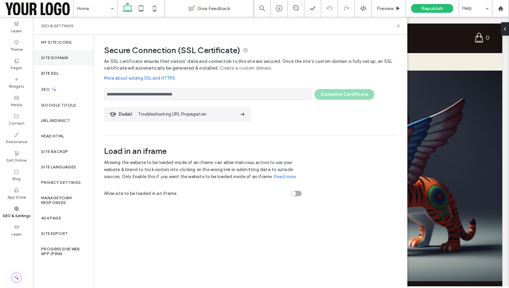
click at [74, 57] on div "Site Domain" at bounding box center [63, 57] width 61 height 15
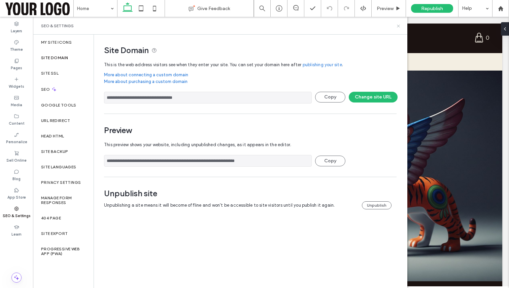
click at [397, 27] on use at bounding box center [398, 26] width 3 height 3
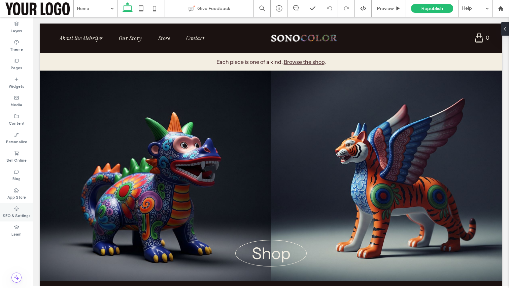
click at [25, 210] on div "SEO & Settings" at bounding box center [16, 212] width 33 height 19
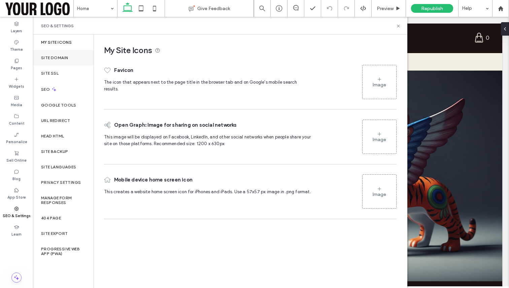
click at [69, 58] on div "Site Domain" at bounding box center [63, 57] width 61 height 15
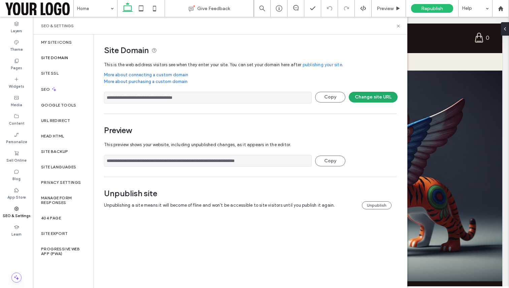
click at [370, 97] on button "Change site URL" at bounding box center [373, 97] width 49 height 11
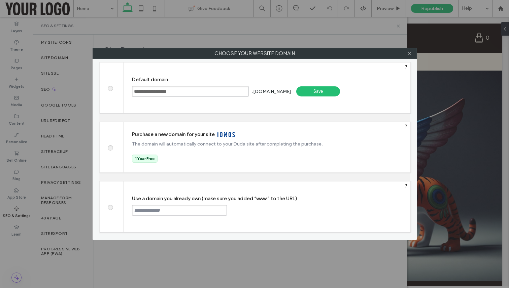
click at [110, 207] on span at bounding box center [110, 206] width 0 height 5
click at [173, 212] on input "text" at bounding box center [179, 210] width 95 height 11
type input "**********"
click at [251, 210] on div "Continue" at bounding box center [253, 210] width 44 height 10
type input "**********"
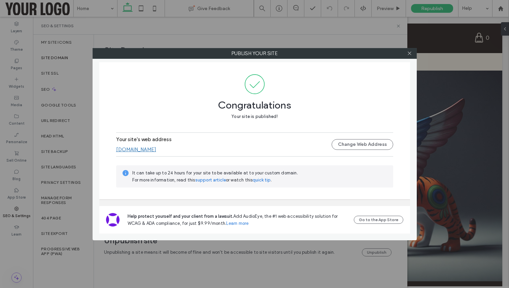
click at [147, 151] on link "www.arneezy.com" at bounding box center [136, 150] width 40 height 6
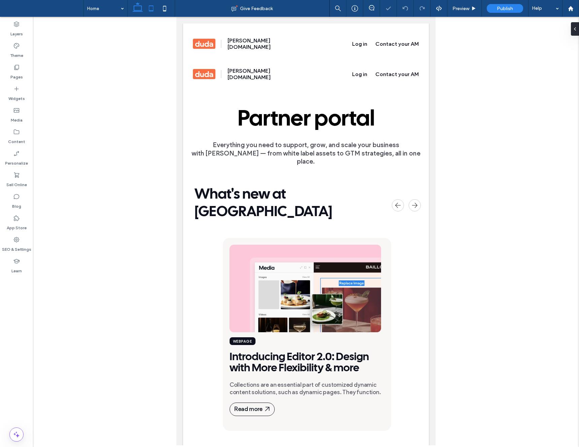
click at [137, 9] on icon at bounding box center [137, 8] width 13 height 13
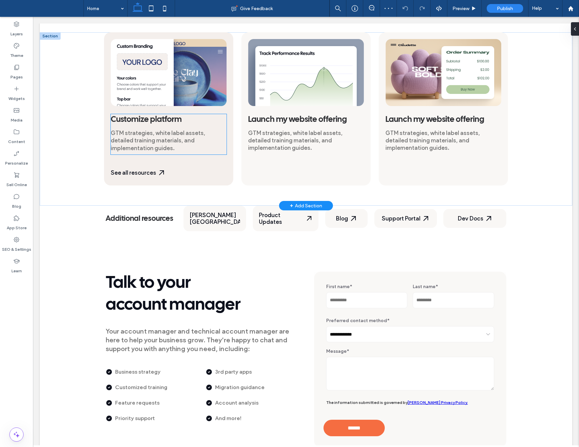
scroll to position [387, 0]
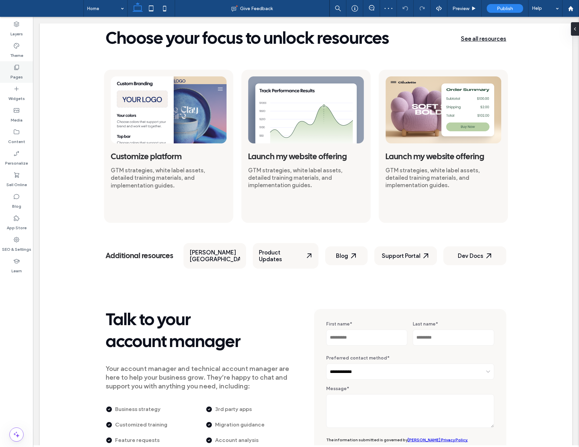
click at [22, 68] on div "Pages" at bounding box center [16, 72] width 33 height 22
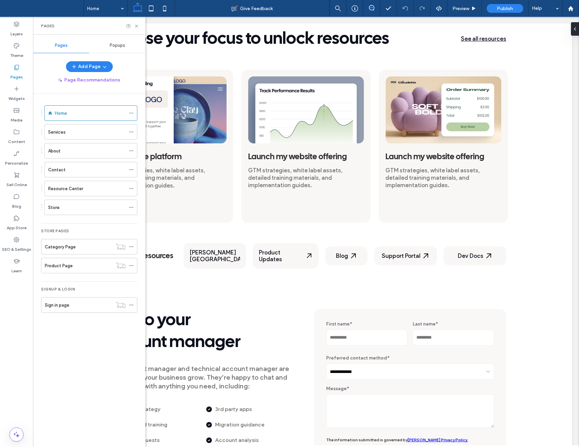
click at [92, 186] on div "Resource Center" at bounding box center [86, 188] width 77 height 7
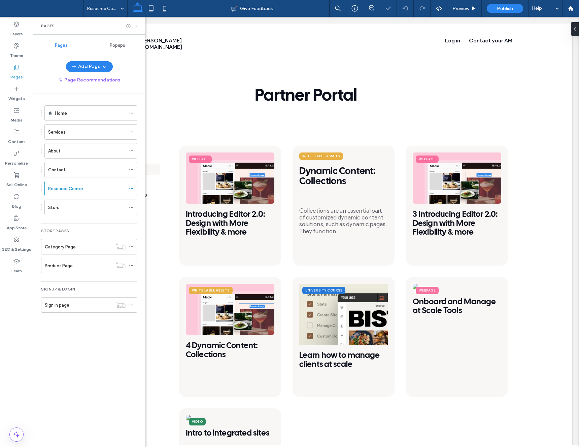
drag, startPoint x: 137, startPoint y: 26, endPoint x: 124, endPoint y: 66, distance: 42.1
click at [137, 26] on icon at bounding box center [136, 26] width 5 height 5
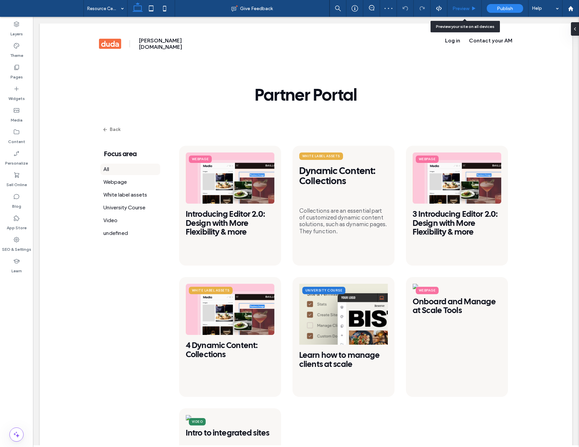
click at [453, 10] on span "Preview" at bounding box center [460, 9] width 17 height 6
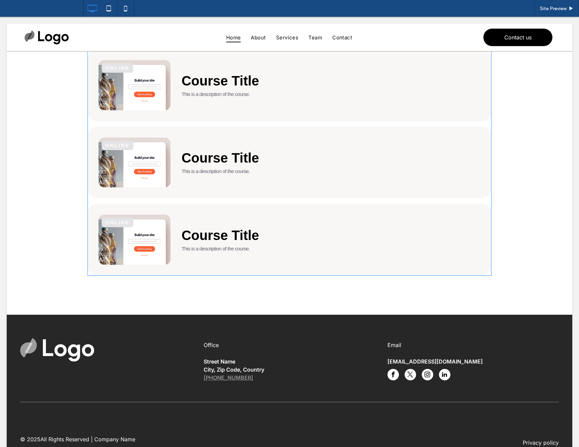
scroll to position [46, 0]
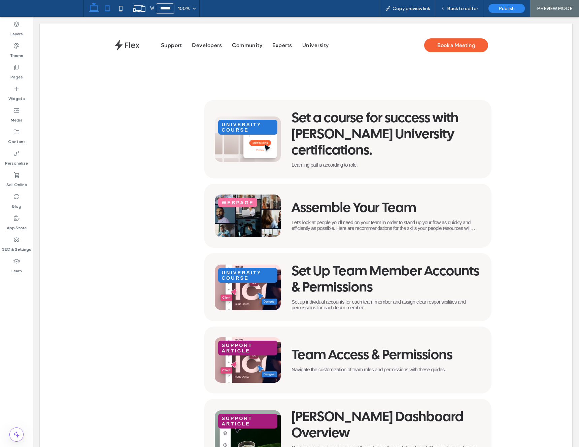
click at [107, 7] on icon at bounding box center [107, 8] width 13 height 13
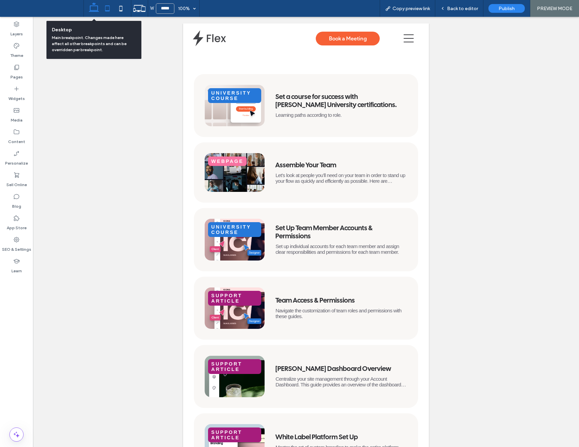
click at [91, 7] on icon at bounding box center [93, 8] width 13 height 13
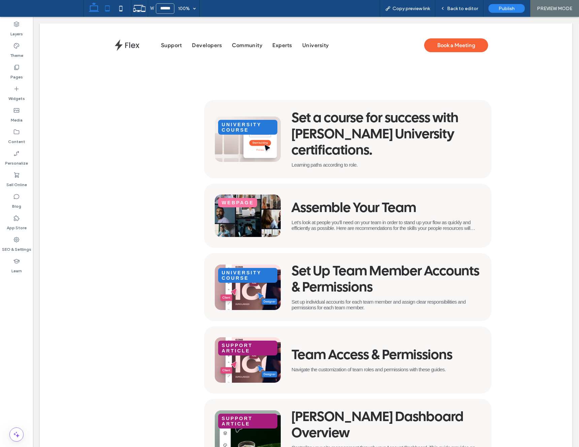
click at [112, 9] on icon at bounding box center [107, 8] width 13 height 13
type input "*****"
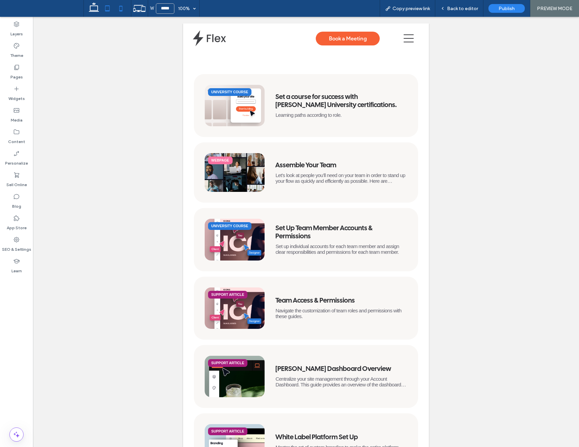
click at [118, 12] on icon at bounding box center [120, 8] width 13 height 13
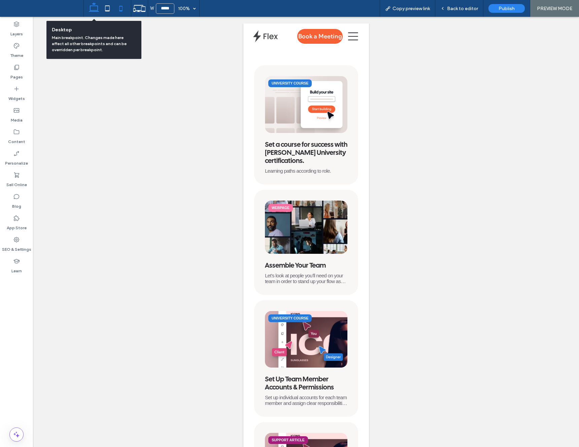
click at [96, 6] on icon at bounding box center [93, 8] width 13 height 13
type input "******"
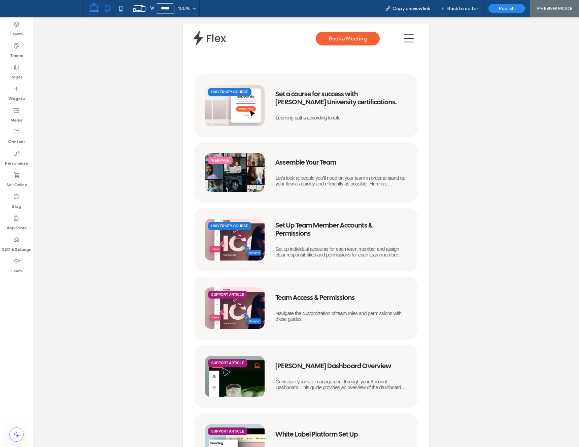
click at [94, 10] on use at bounding box center [94, 6] width 10 height 9
type input "******"
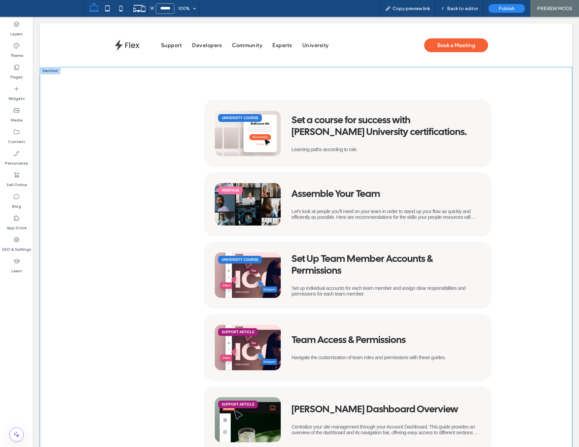
click at [343, 119] on div "Set a course for success with [PERSON_NAME] University certifications." at bounding box center [385, 127] width 189 height 24
click at [340, 148] on div "Learning paths according to role." at bounding box center [385, 149] width 189 height 6
click at [352, 216] on div "Let’s look at people you’ll need on your team in order to stand up your flow as…" at bounding box center [385, 213] width 189 height 11
click at [456, 2] on div "Back to editor" at bounding box center [459, 8] width 48 height 17
click at [454, 9] on span "Back to editor" at bounding box center [462, 9] width 31 height 6
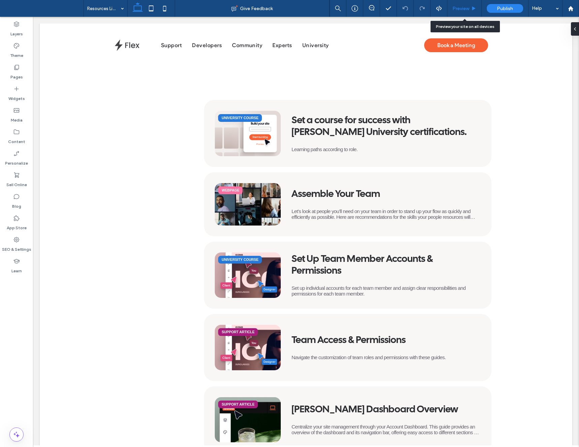
click at [457, 10] on span "Preview" at bounding box center [460, 9] width 17 height 6
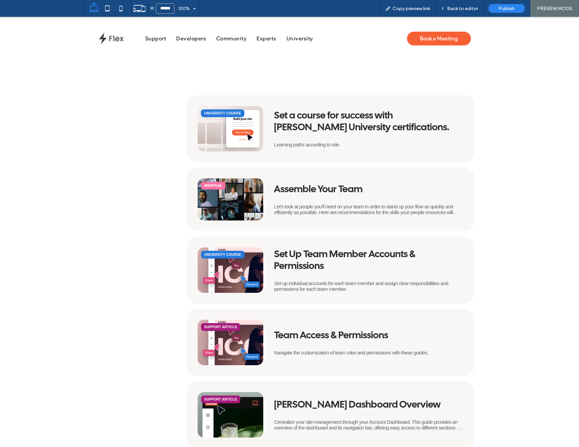
click at [306, 142] on div "Learning paths according to role." at bounding box center [368, 145] width 189 height 6
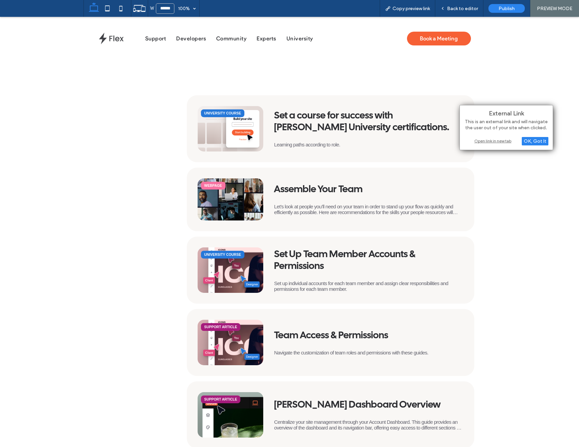
click at [473, 144] on div "Open link in new tab" at bounding box center [506, 140] width 84 height 7
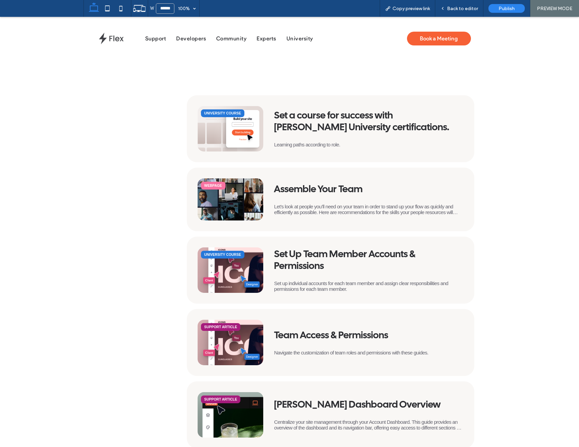
click at [310, 188] on div "Assemble Your Team" at bounding box center [368, 190] width 189 height 12
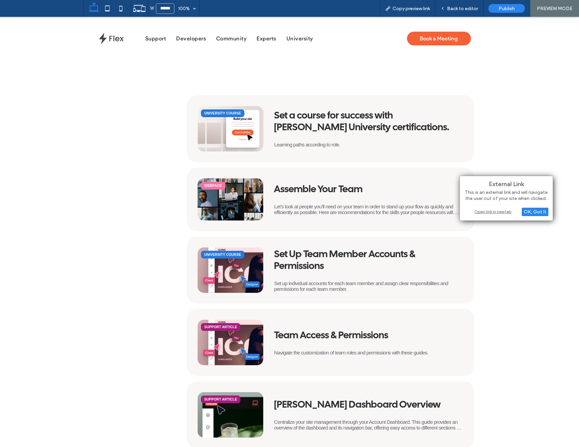
click at [477, 210] on div "Open link in new tab" at bounding box center [506, 211] width 84 height 7
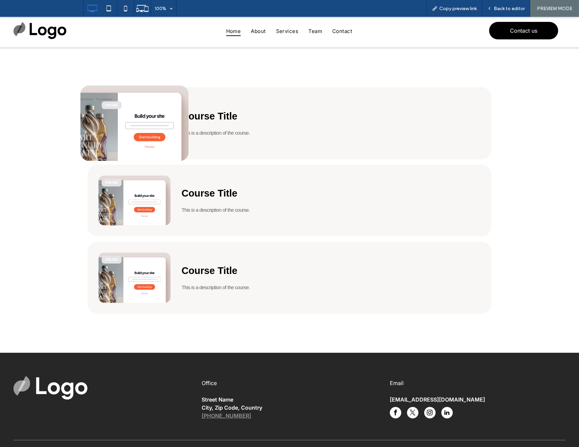
click at [169, 57] on div "Online Course Title This is a description of the course. Online Course Title Th…" at bounding box center [289, 200] width 579 height 305
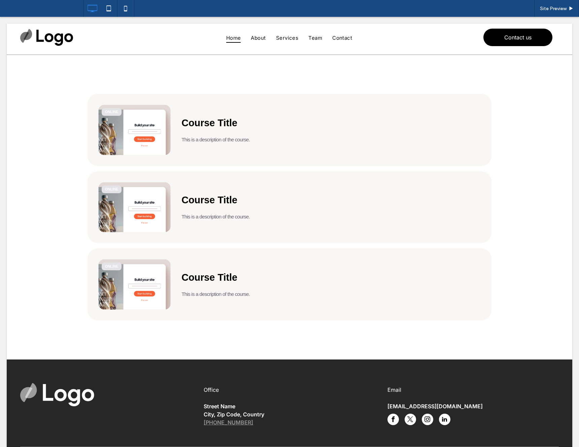
drag, startPoint x: 521, startPoint y: 157, endPoint x: 407, endPoint y: 167, distance: 114.5
click at [521, 157] on div "Online Course Title This is a description of the course. Online Course Title Th…" at bounding box center [289, 207] width 565 height 305
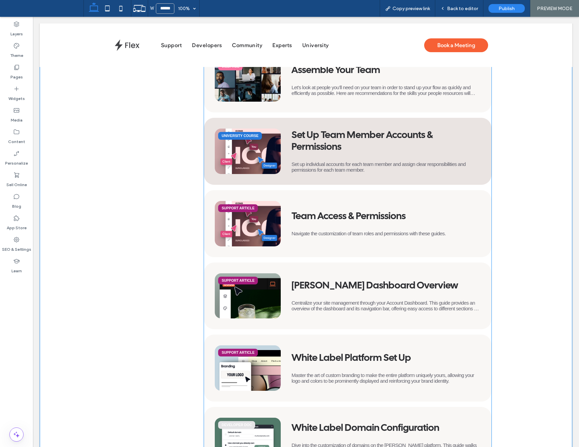
scroll to position [37, 0]
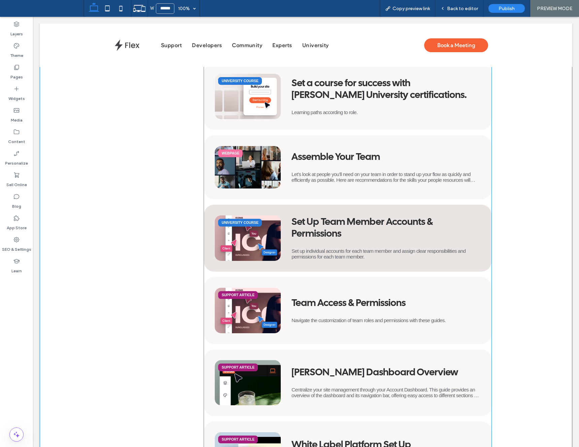
click at [326, 219] on div "Set Up Team Member Accounts & Permissions" at bounding box center [385, 228] width 189 height 24
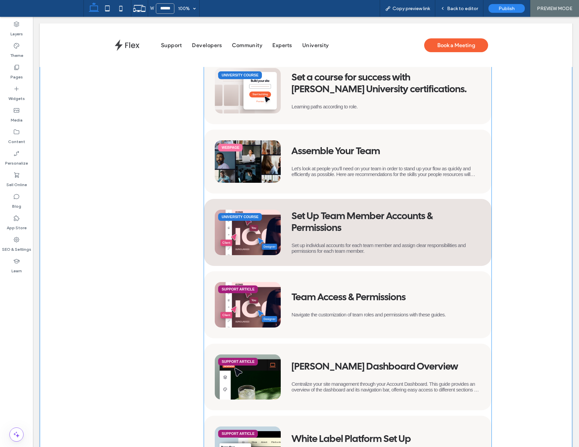
scroll to position [43, 0]
